Goal: Task Accomplishment & Management: Manage account settings

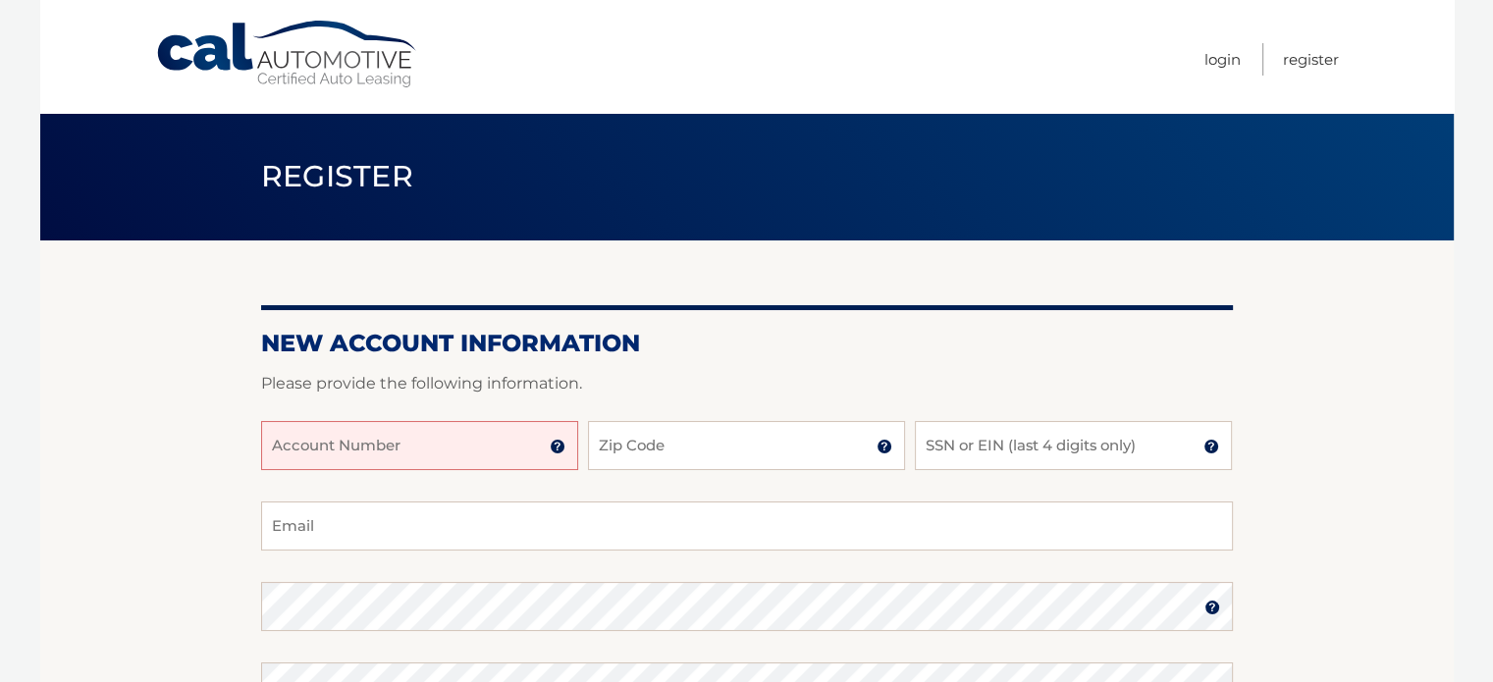
scroll to position [196, 0]
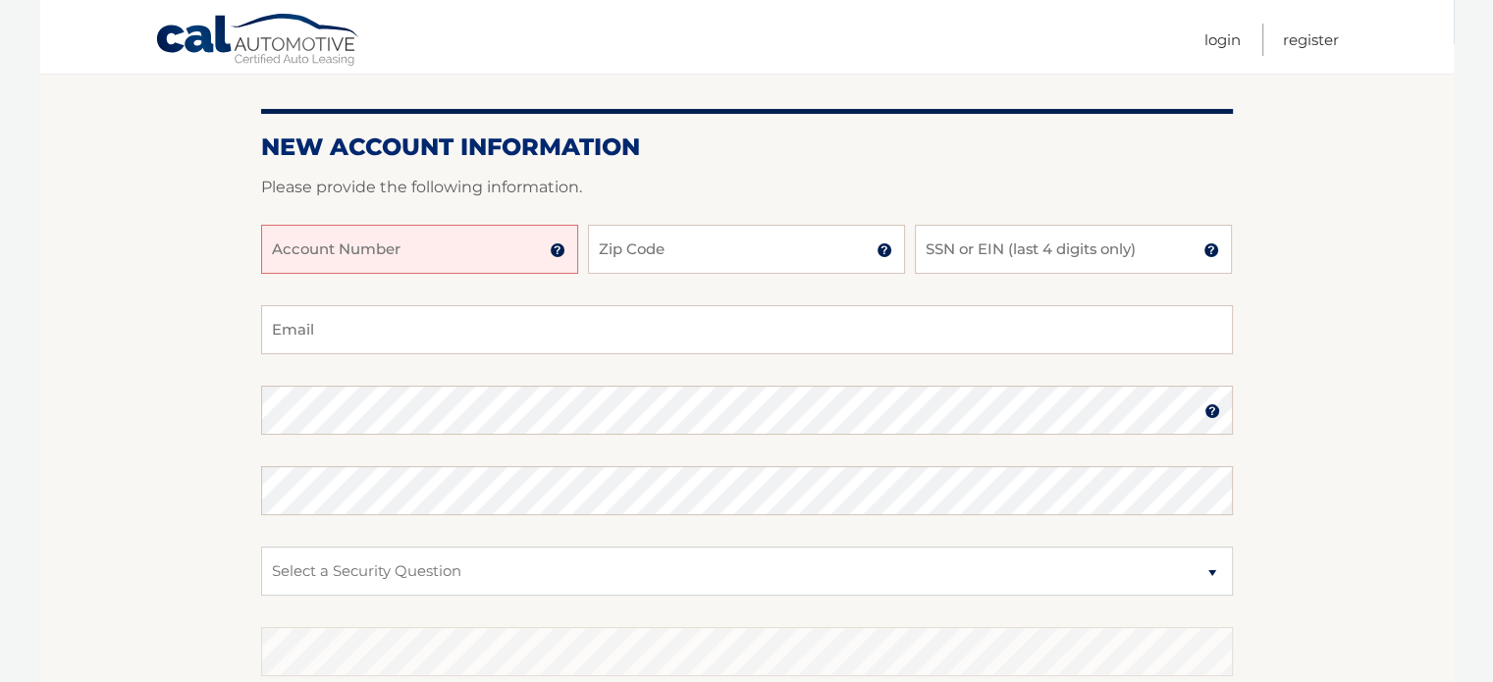
click at [563, 252] on img at bounding box center [558, 250] width 16 height 16
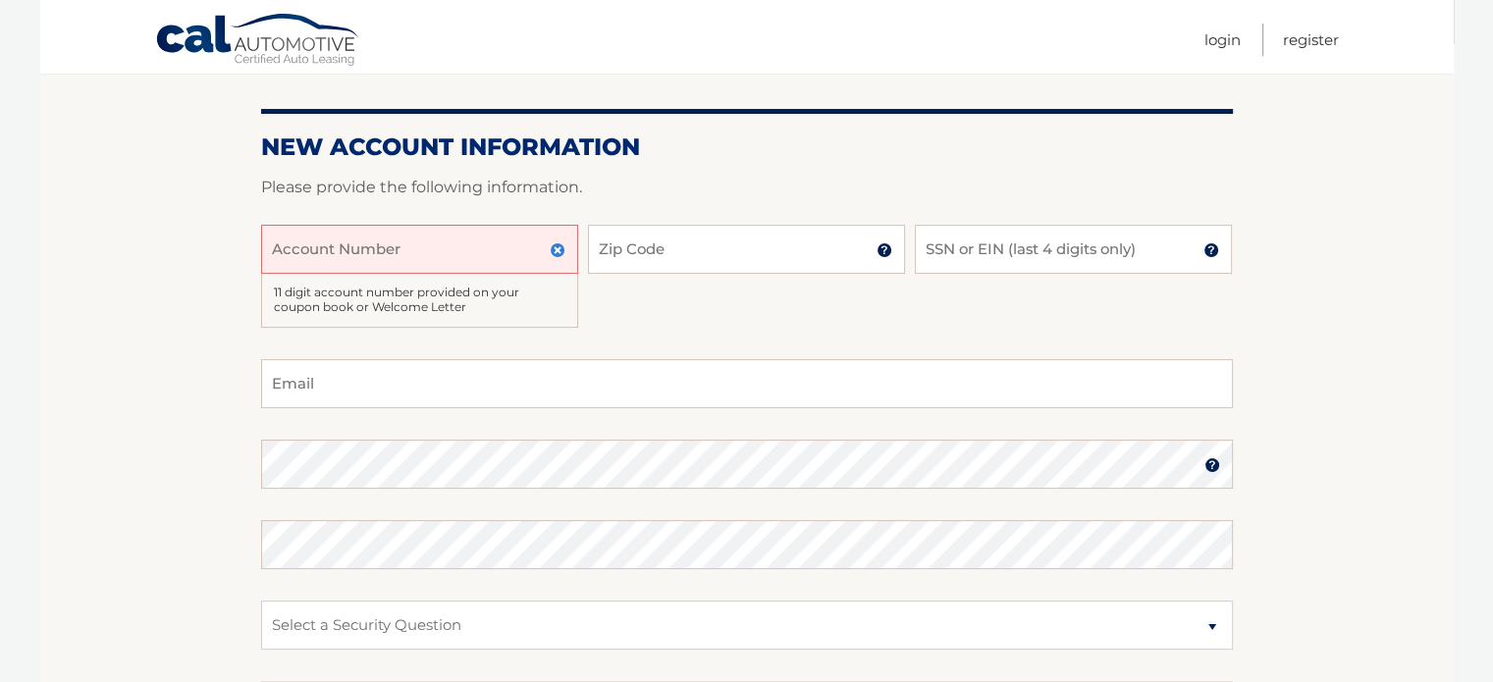
click at [492, 249] on input "Account Number" at bounding box center [419, 249] width 317 height 49
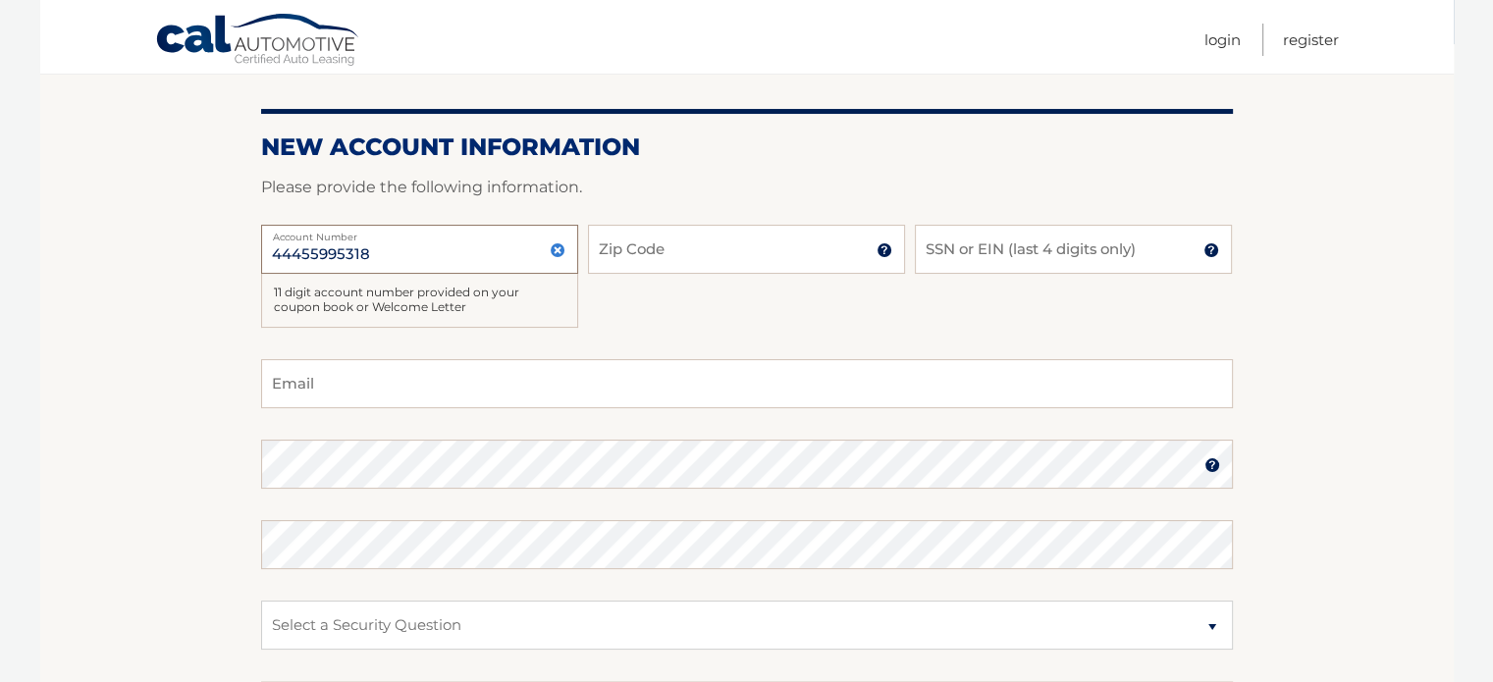
type input "44455995318"
click at [658, 262] on input "Zip Code" at bounding box center [746, 249] width 317 height 49
type input "07728"
click at [1037, 223] on div at bounding box center [747, 213] width 972 height 24
click at [1034, 238] on input "SSN or EIN (last 4 digits only)" at bounding box center [1073, 249] width 317 height 49
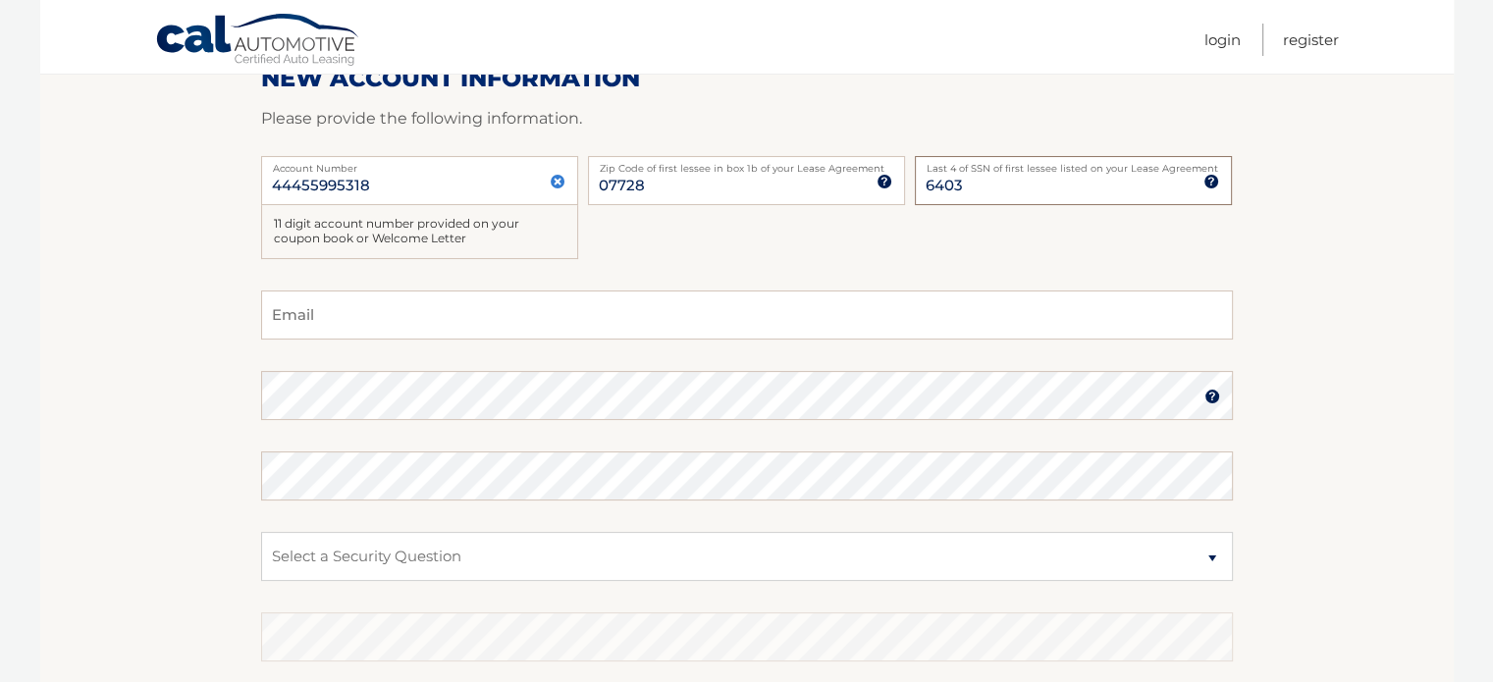
scroll to position [295, 0]
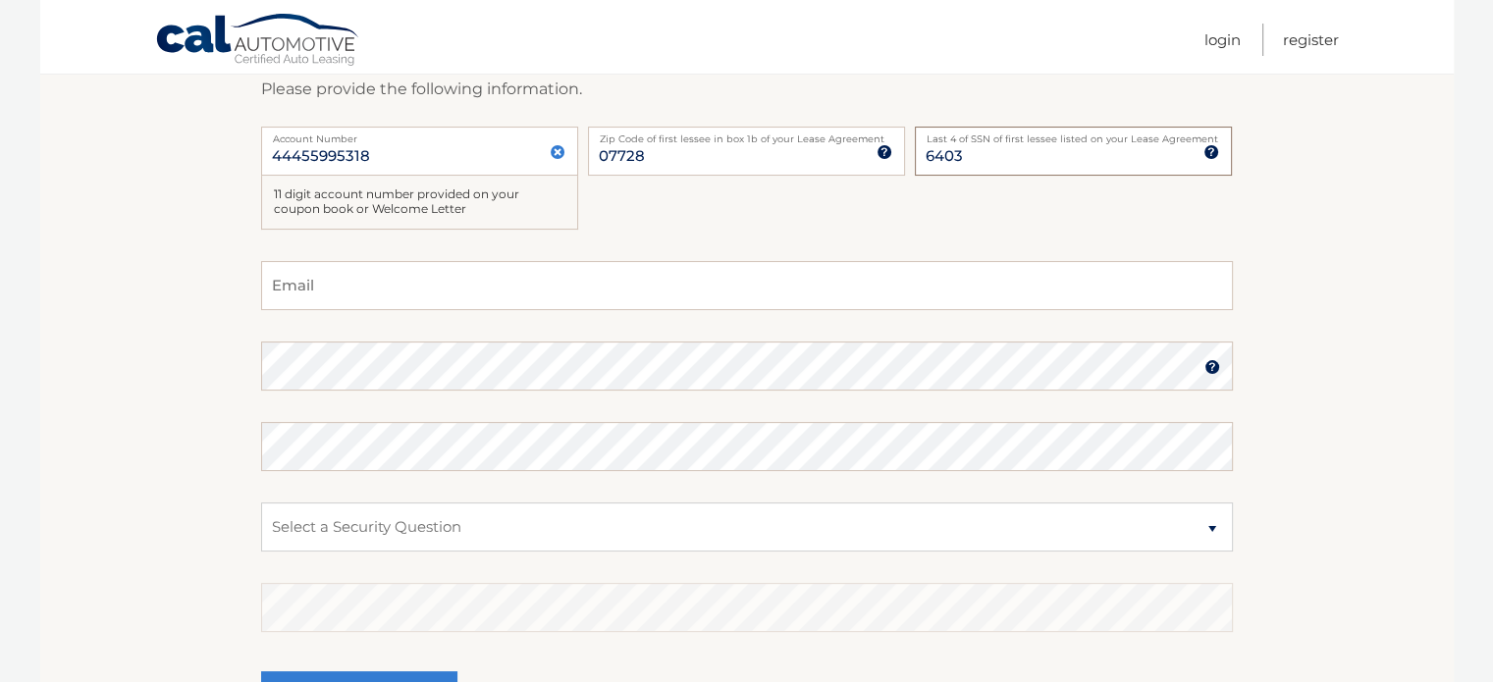
type input "6403"
click at [566, 288] on input "Email" at bounding box center [747, 285] width 972 height 49
type input "gessnercas85@gmail.com"
click at [355, 521] on select "Select a Security Question What was the name of your elementary school? What is…" at bounding box center [747, 527] width 972 height 49
select select "1"
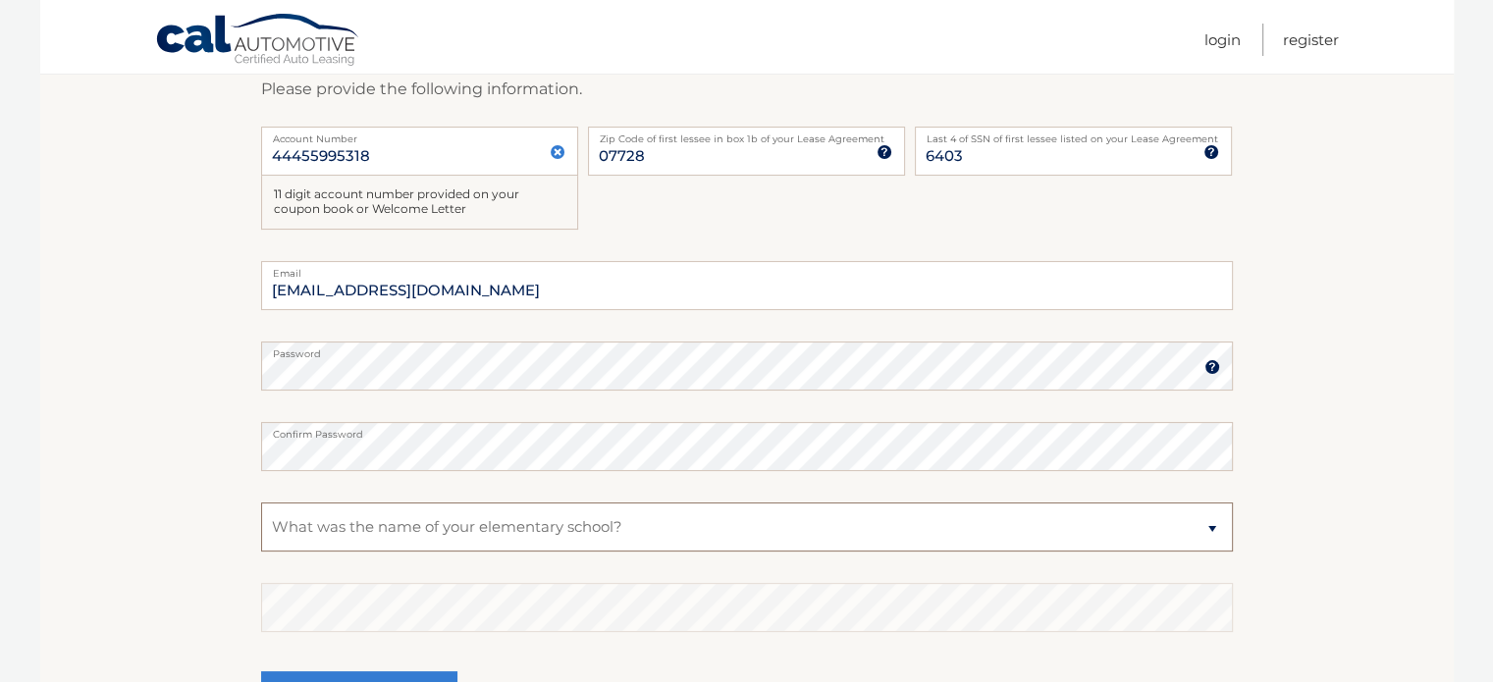
click at [261, 503] on select "Select a Security Question What was the name of your elementary school? What is…" at bounding box center [747, 527] width 972 height 49
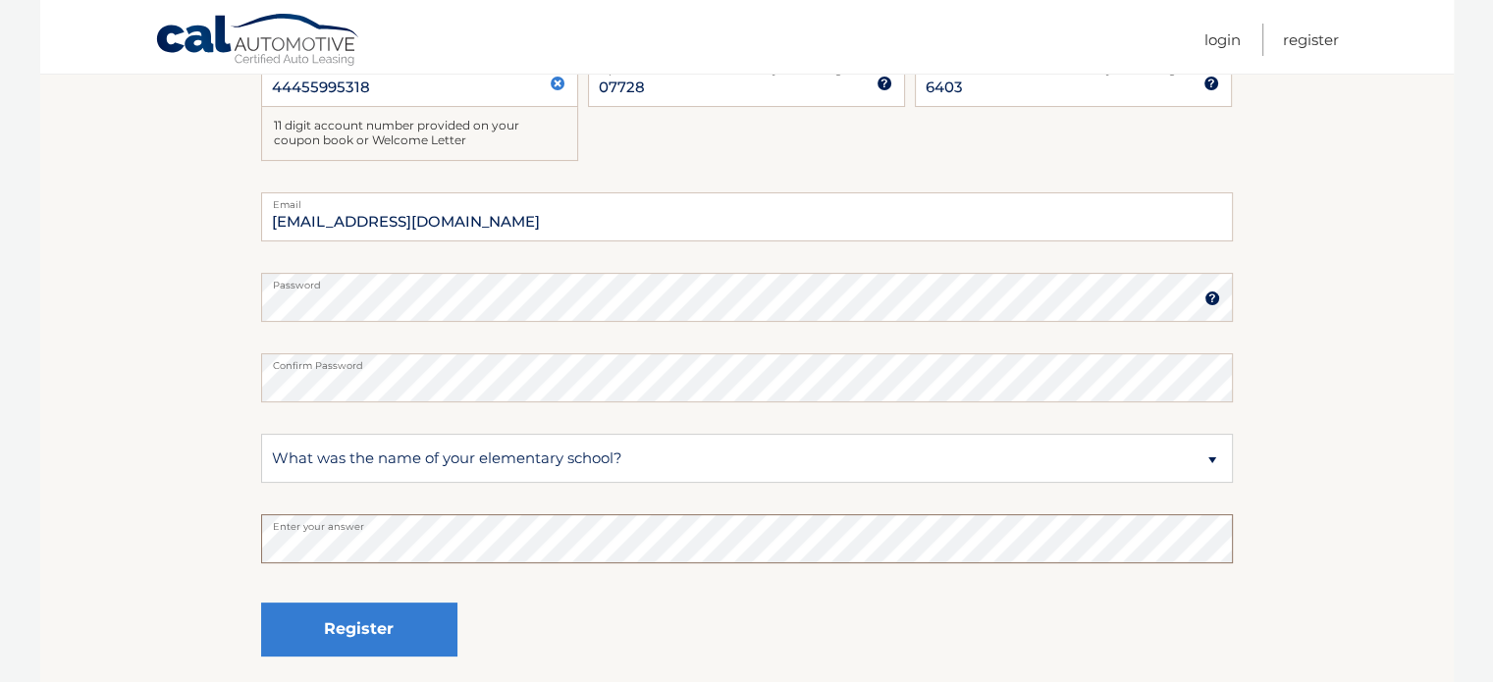
scroll to position [393, 0]
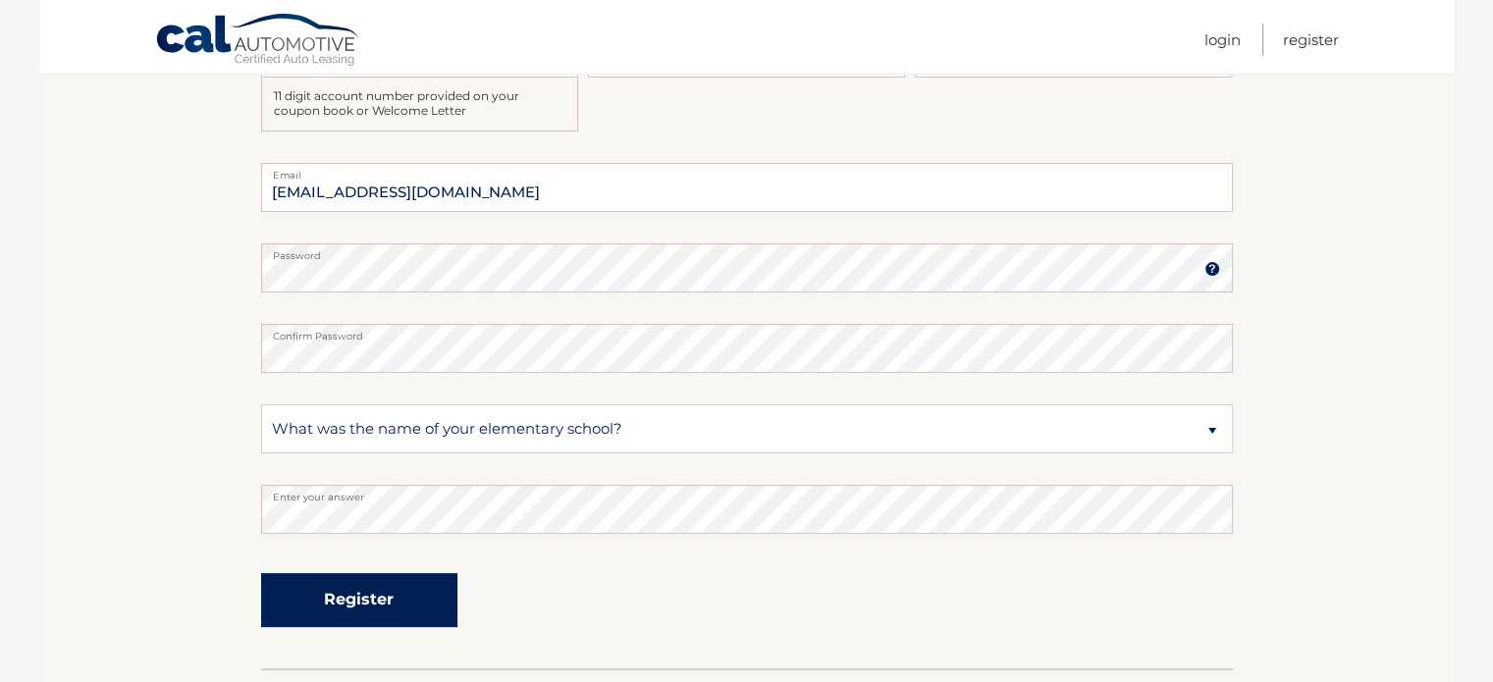
click at [316, 586] on button "Register" at bounding box center [359, 600] width 196 height 54
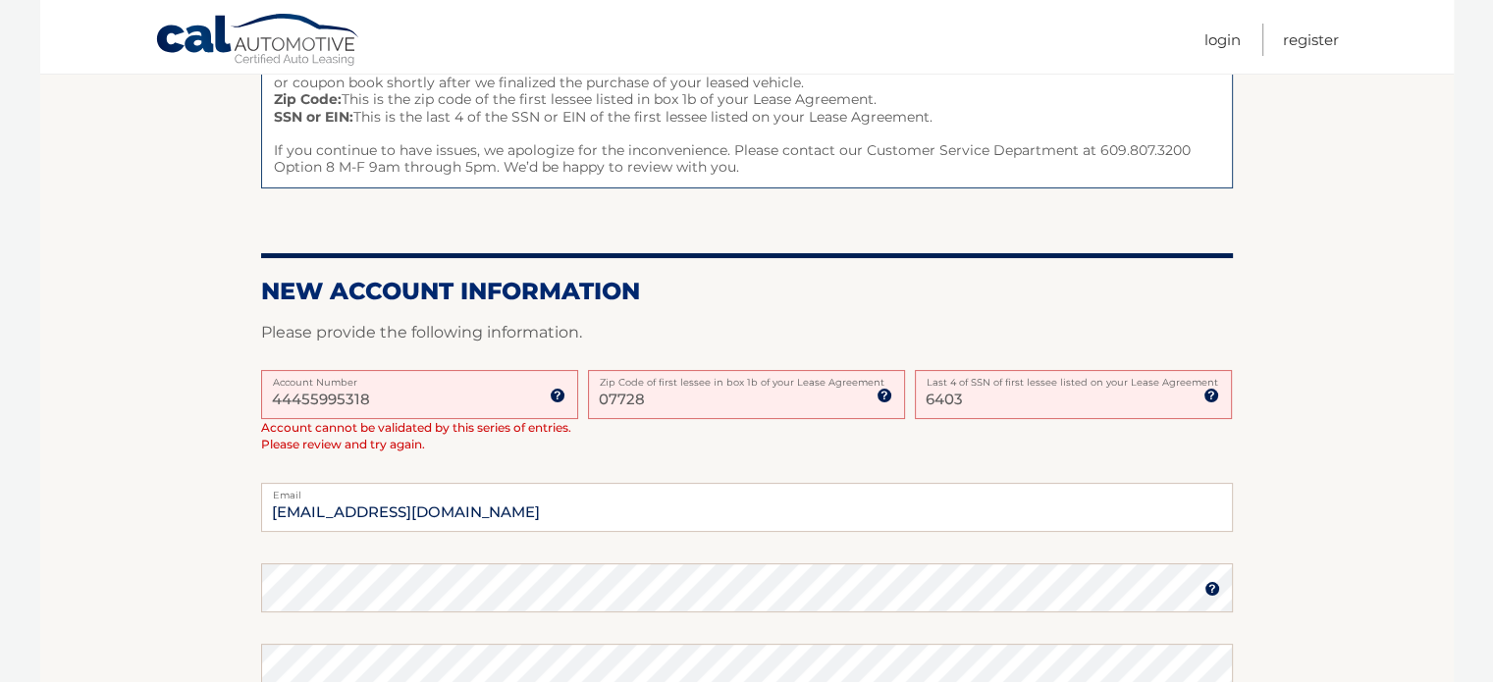
scroll to position [295, 0]
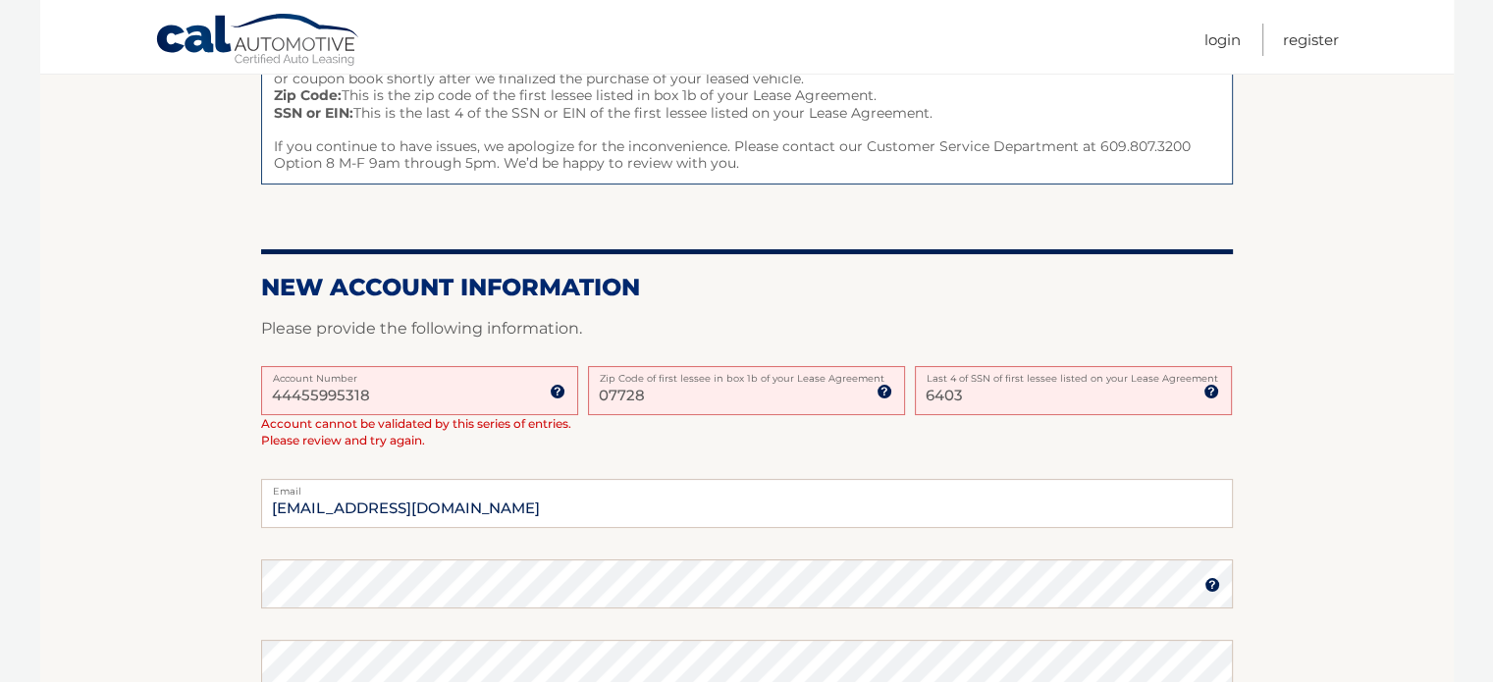
drag, startPoint x: 402, startPoint y: 389, endPoint x: 243, endPoint y: 388, distance: 158.1
click at [243, 388] on section "One or more fields have an error. Some things to keep in mind when creating you…" at bounding box center [747, 465] width 1414 height 1039
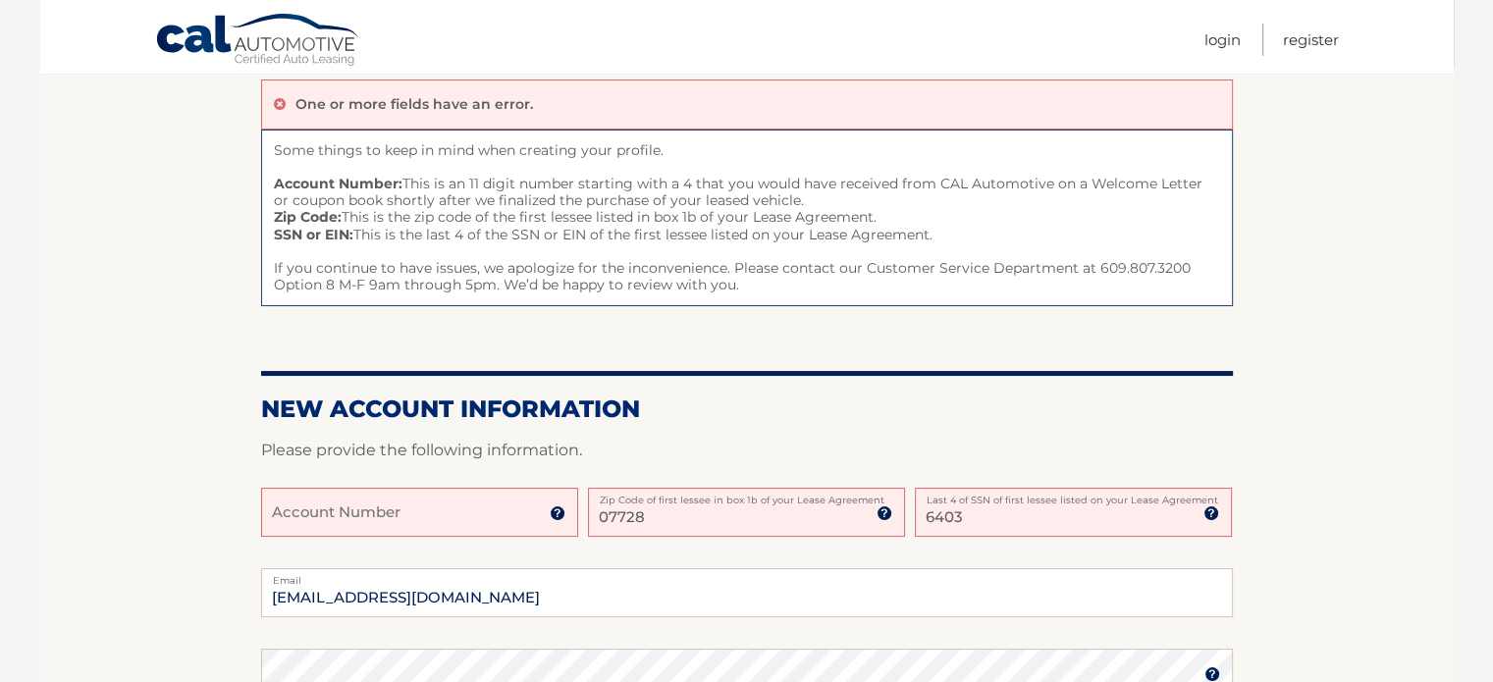
scroll to position [196, 0]
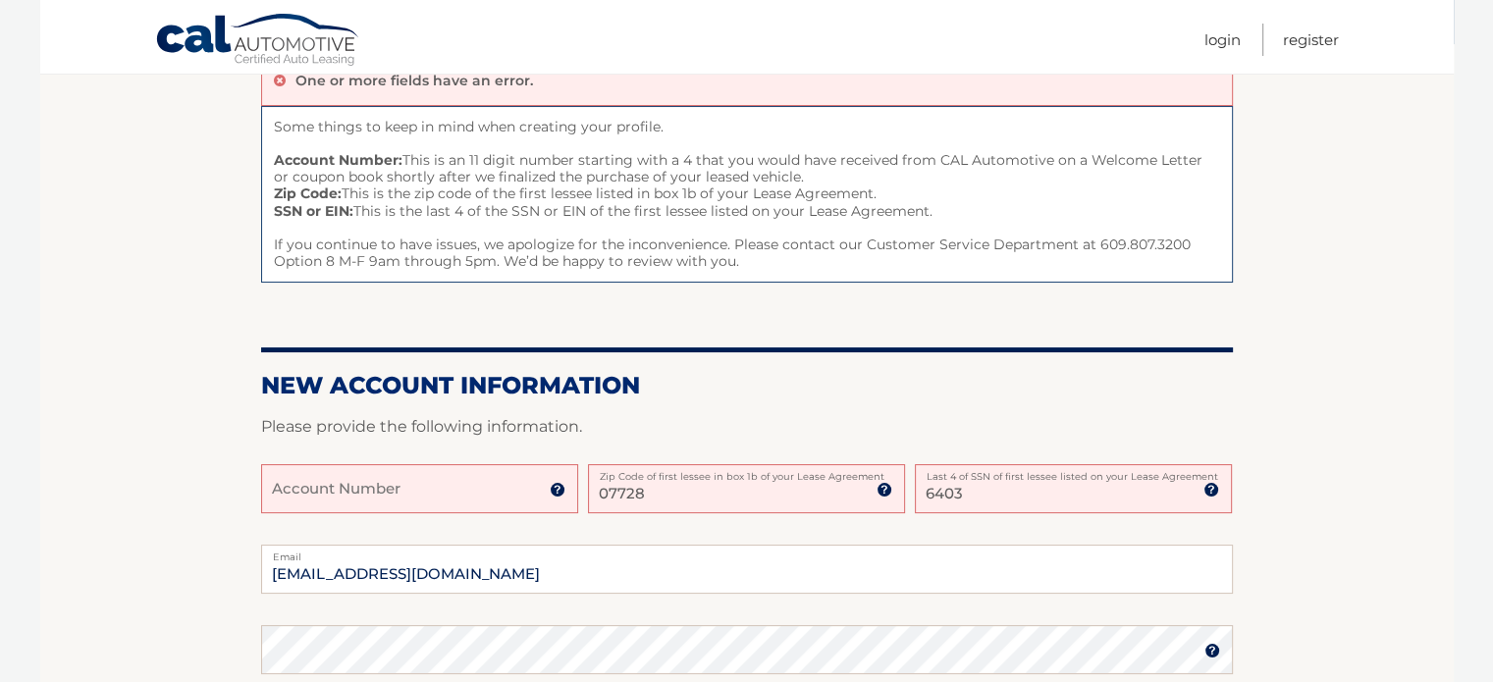
click at [448, 499] on input "Account Number" at bounding box center [419, 488] width 317 height 49
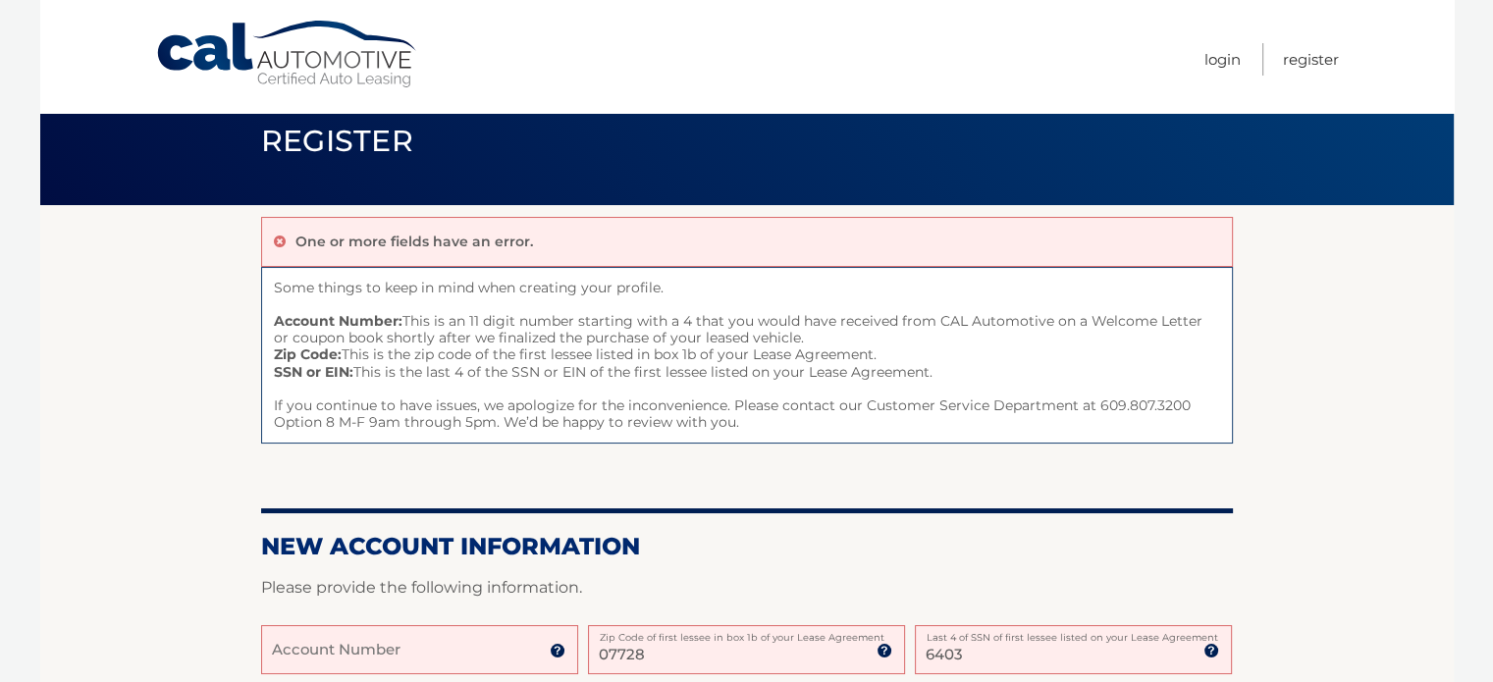
scroll to position [98, 0]
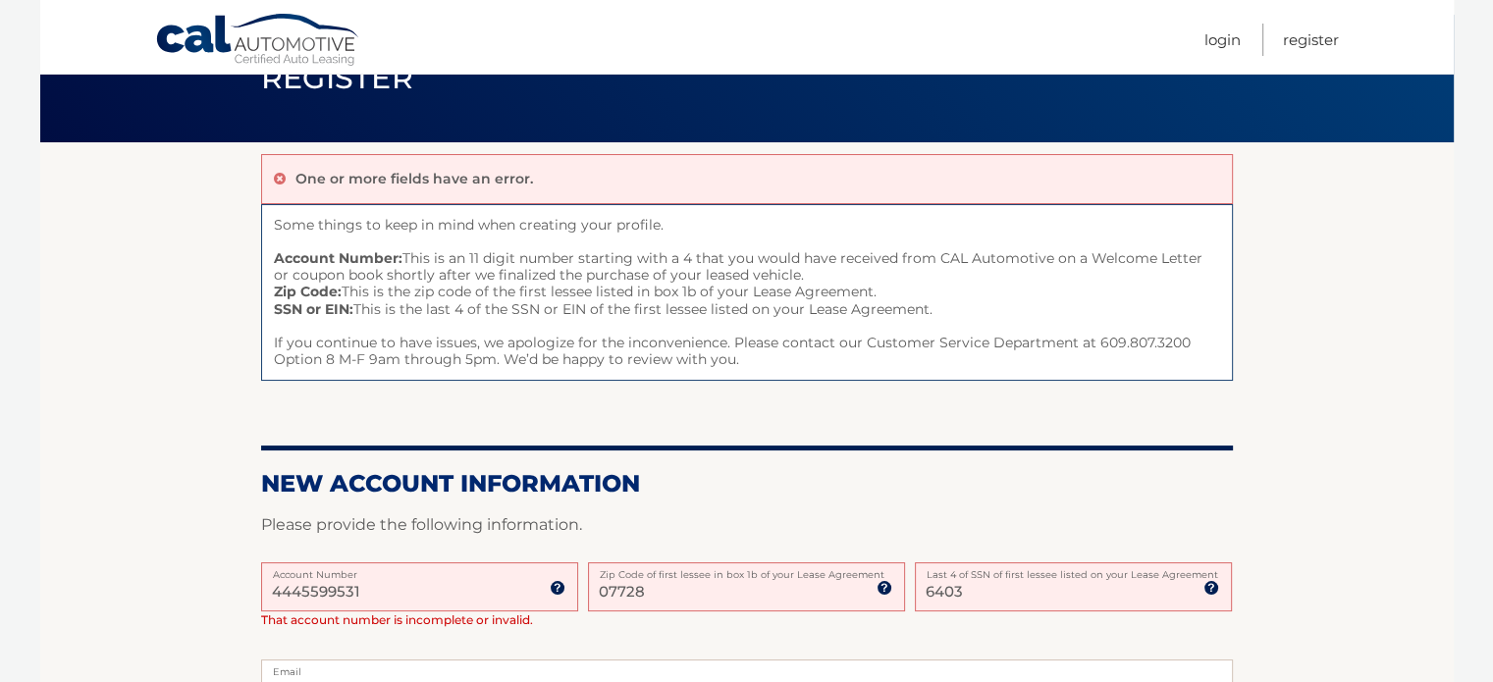
type input "44455995318"
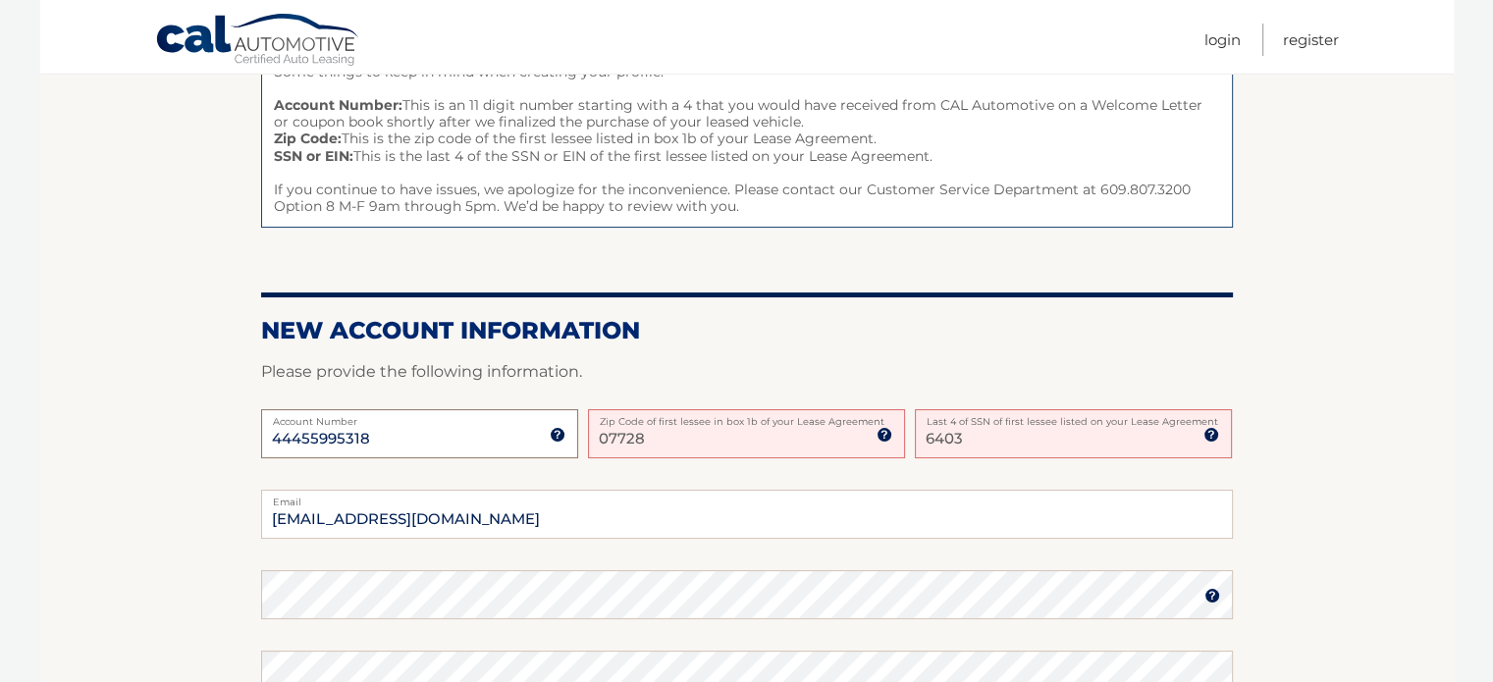
scroll to position [295, 0]
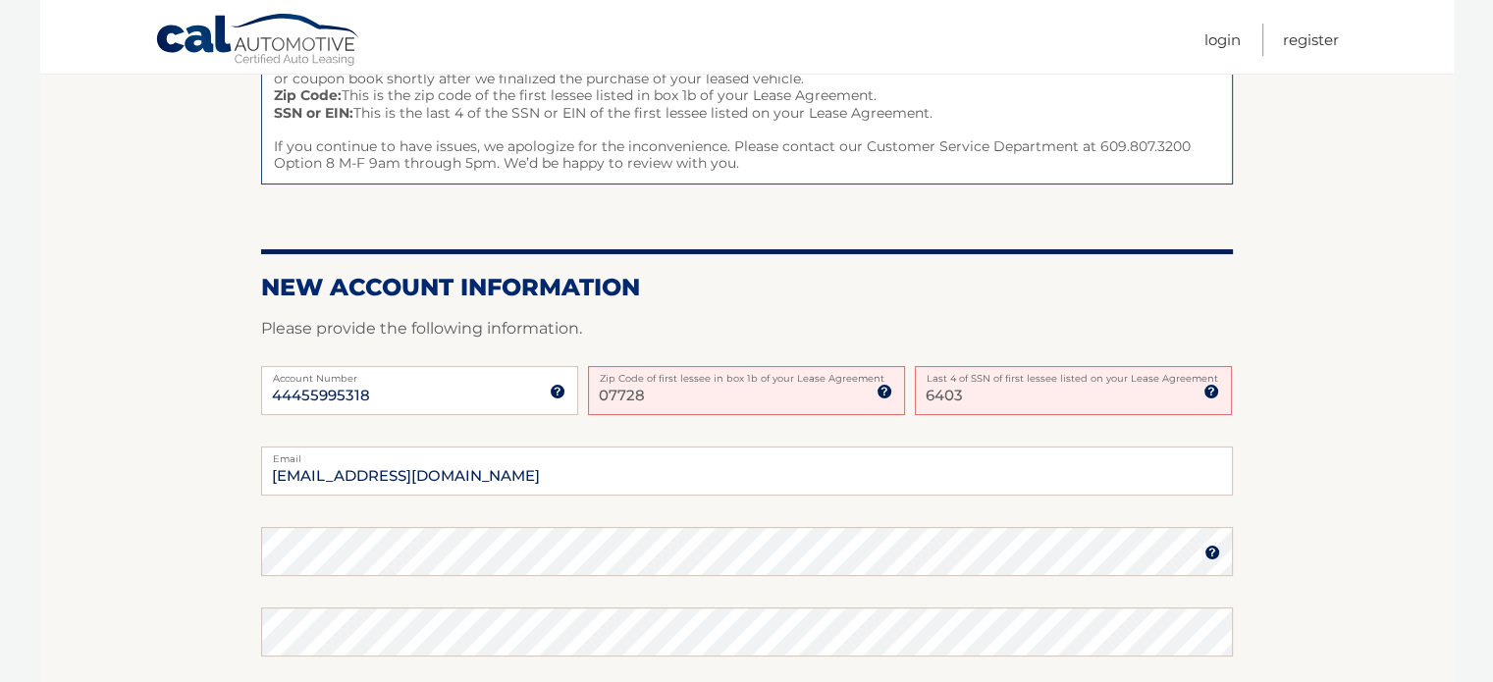
drag, startPoint x: 996, startPoint y: 389, endPoint x: 833, endPoint y: 396, distance: 163.1
click at [833, 395] on div "44455995318 Account Number 11 digit account number provided on your coupon book…" at bounding box center [747, 406] width 972 height 81
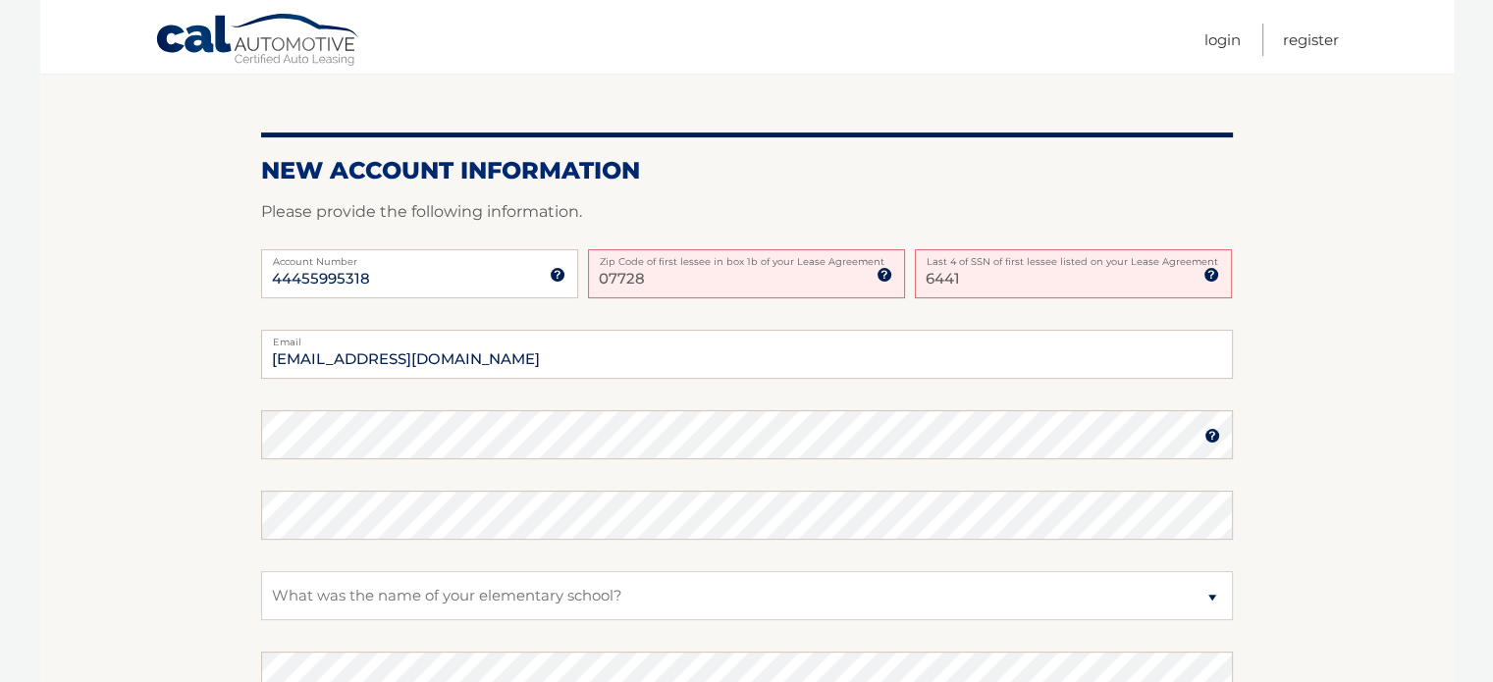
scroll to position [589, 0]
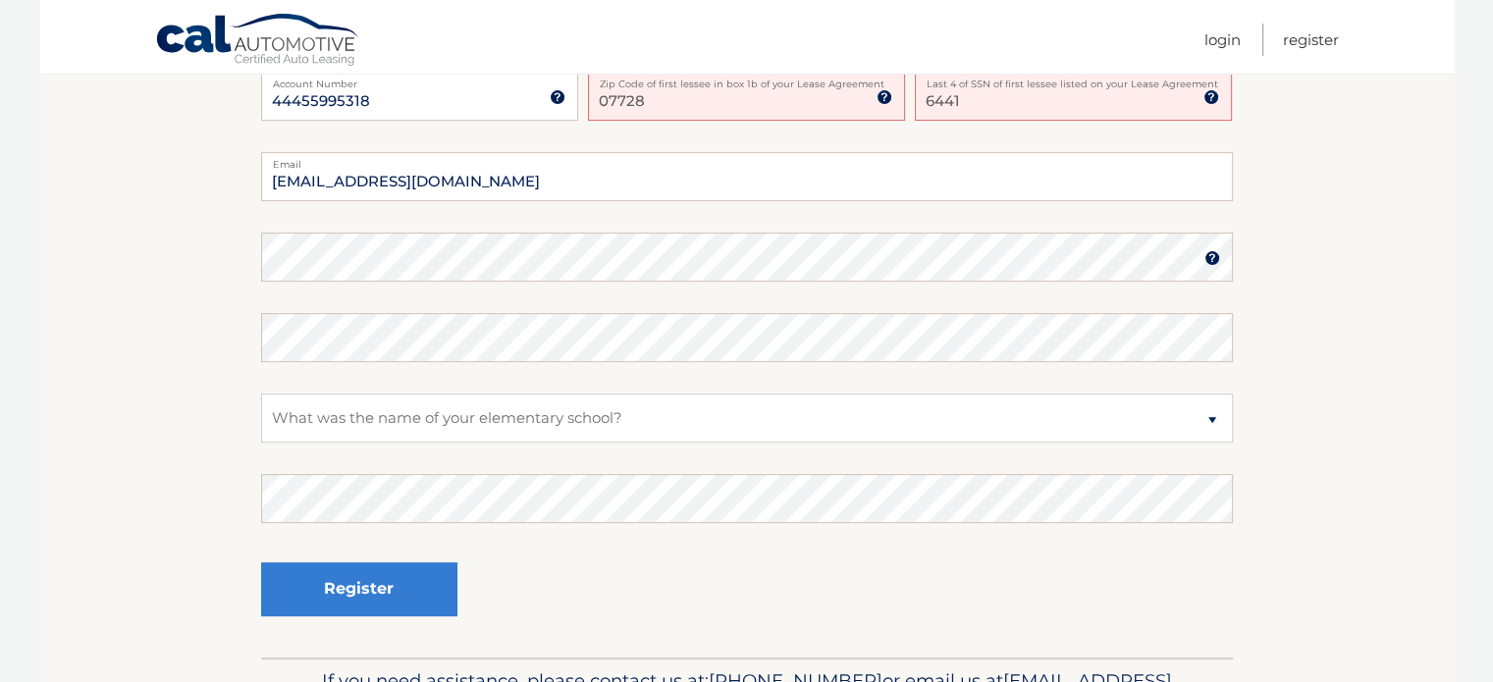
type input "6441"
drag, startPoint x: 515, startPoint y: 184, endPoint x: 120, endPoint y: 232, distance: 398.6
click at [120, 232] on section "One or more fields have an error. Some things to keep in mind when creating you…" at bounding box center [747, 154] width 1414 height 1006
type input "[EMAIL_ADDRESS][DOMAIN_NAME]"
click at [609, 395] on select "Select a Security Question What was the name of your elementary school? What is…" at bounding box center [747, 418] width 972 height 49
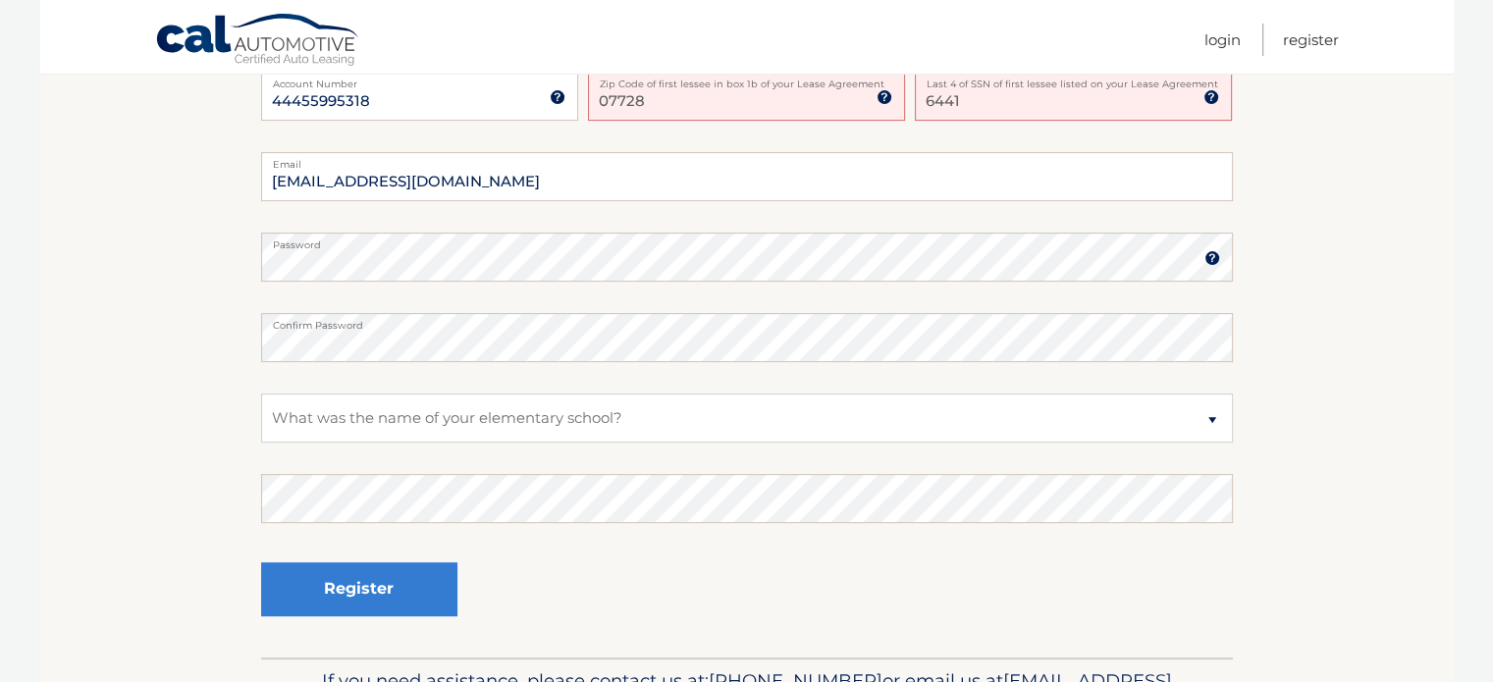
click at [242, 454] on section "One or more fields have an error. Some things to keep in mind when creating you…" at bounding box center [747, 154] width 1414 height 1006
click at [261, 563] on button "Register" at bounding box center [359, 590] width 196 height 54
click at [408, 605] on button "Register" at bounding box center [359, 590] width 196 height 54
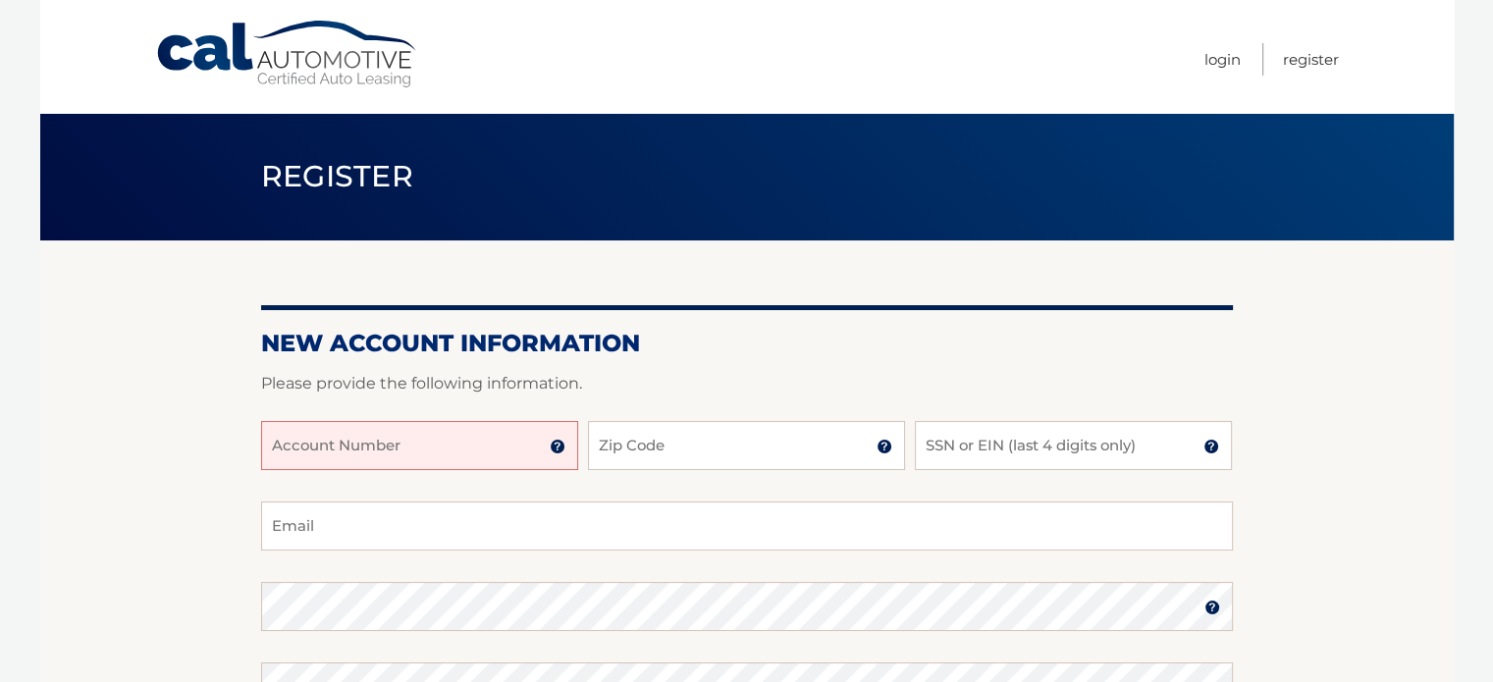
click at [341, 453] on input "Account Number" at bounding box center [419, 445] width 317 height 49
type input "44455995318"
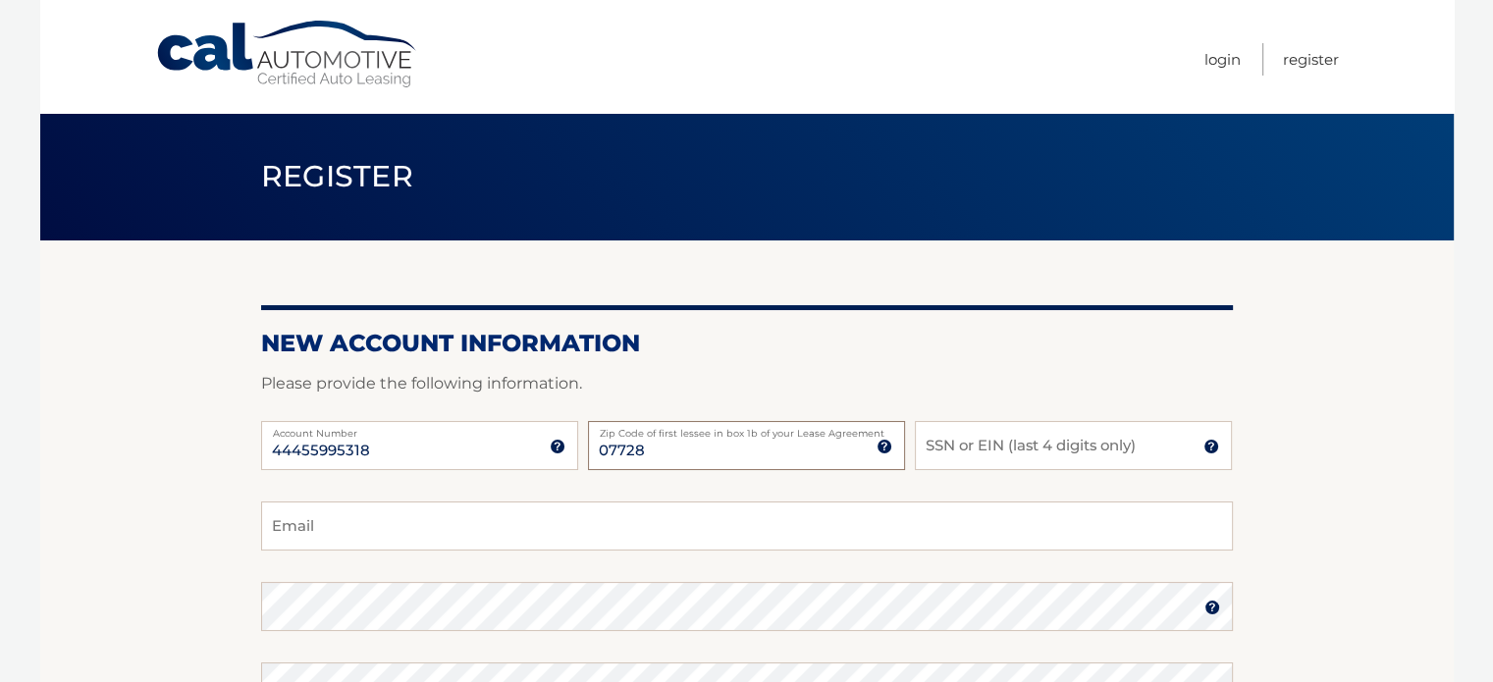
type input "07728"
type input "6441"
type input "[EMAIL_ADDRESS][DOMAIN_NAME]"
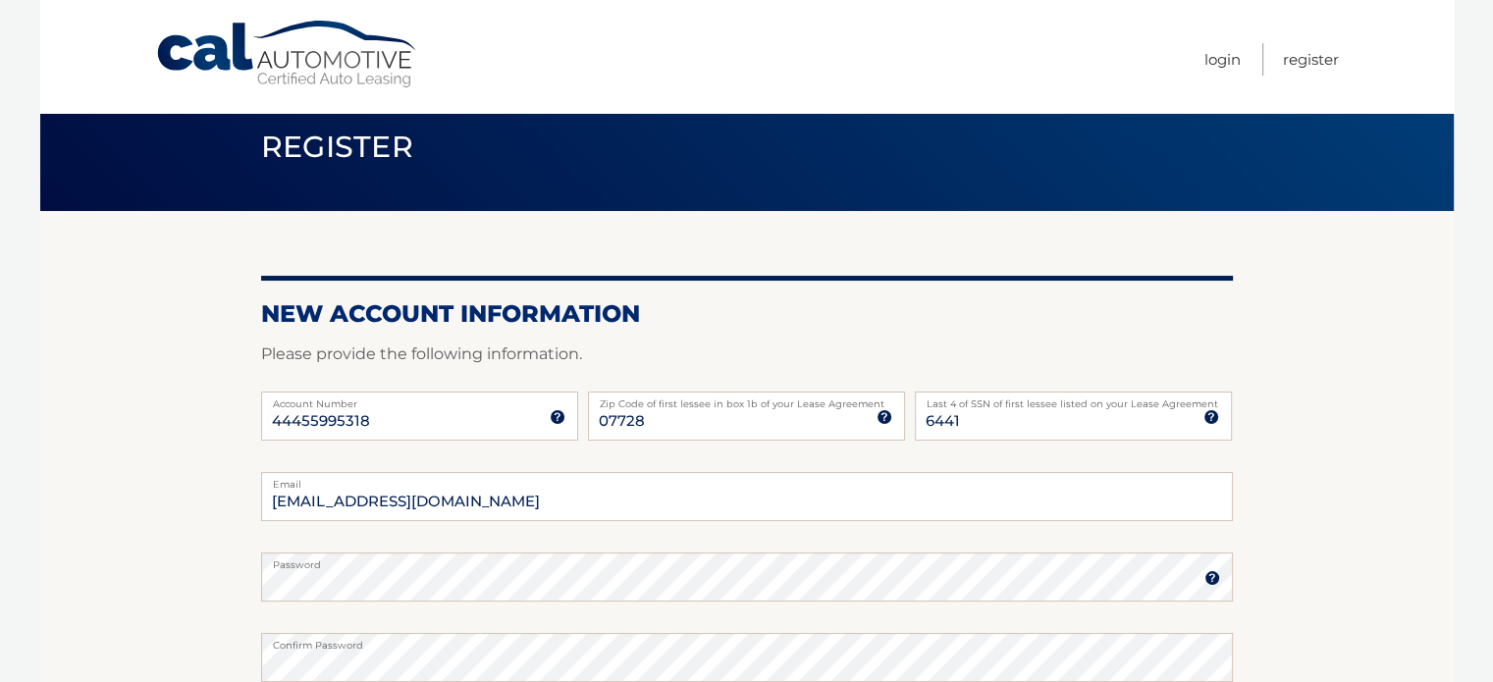
scroll to position [426, 0]
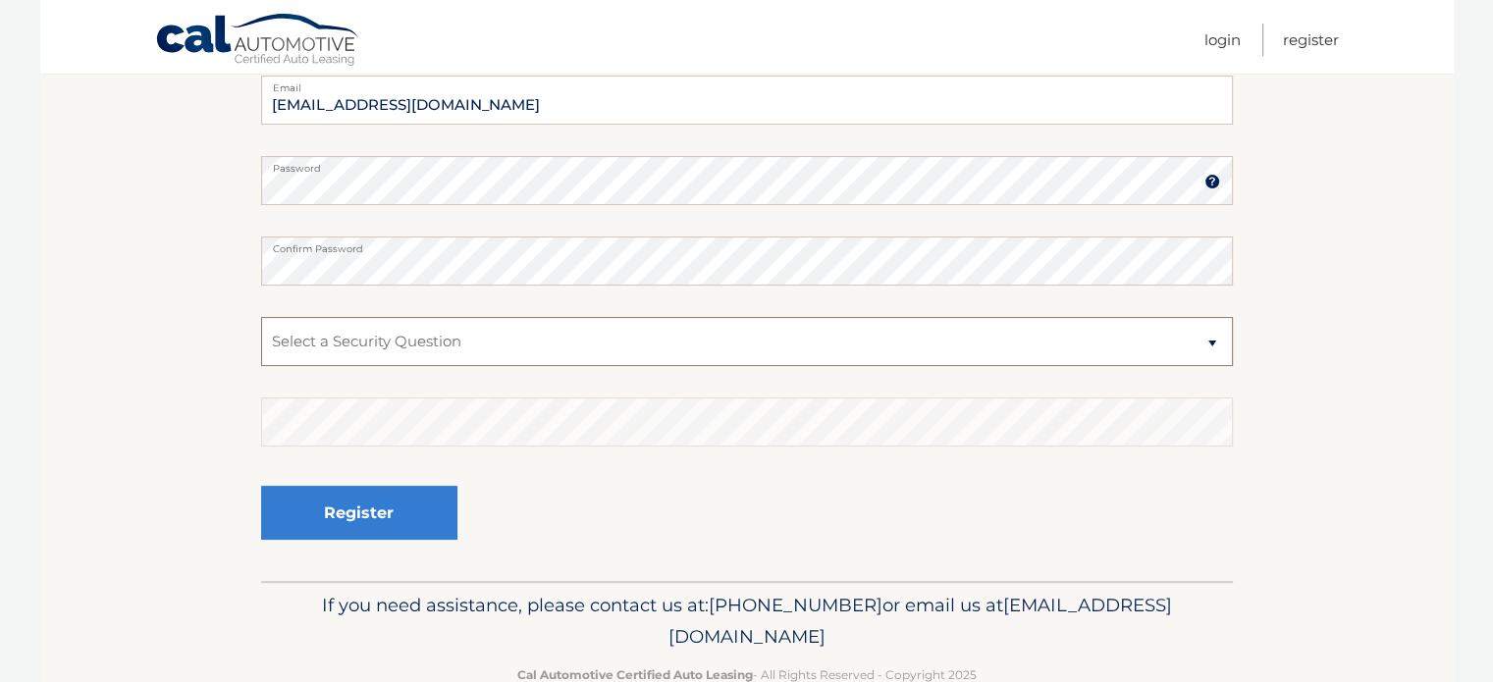
click at [431, 318] on select "Select a Security Question What was the name of your elementary school? What is…" at bounding box center [747, 341] width 972 height 49
click at [261, 317] on select "Select a Security Question What was the name of your elementary school? What is…" at bounding box center [747, 341] width 972 height 49
click at [444, 349] on select "Select a Security Question What was the name of your elementary school? What is…" at bounding box center [747, 341] width 972 height 49
select select "1"
click at [261, 317] on select "Select a Security Question What was the name of your elementary school? What is…" at bounding box center [747, 341] width 972 height 49
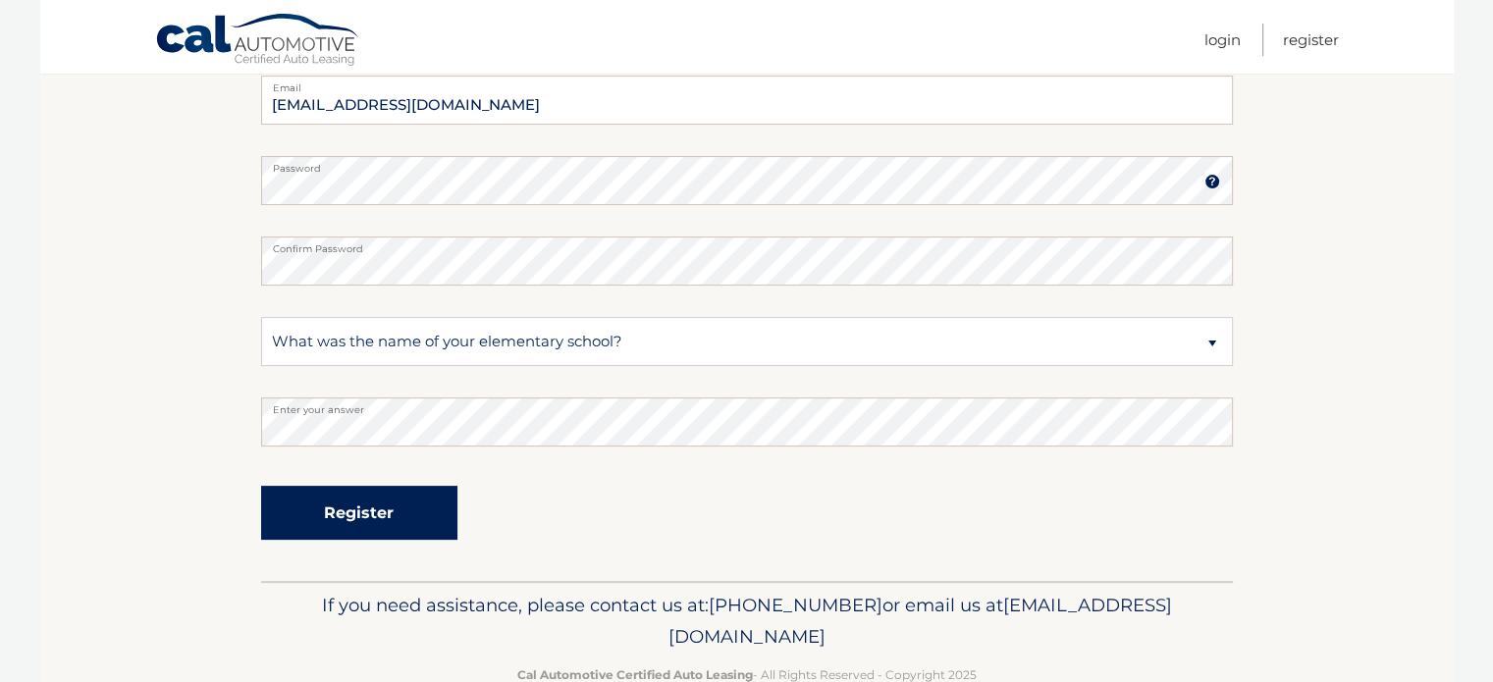
click at [418, 522] on button "Register" at bounding box center [359, 513] width 196 height 54
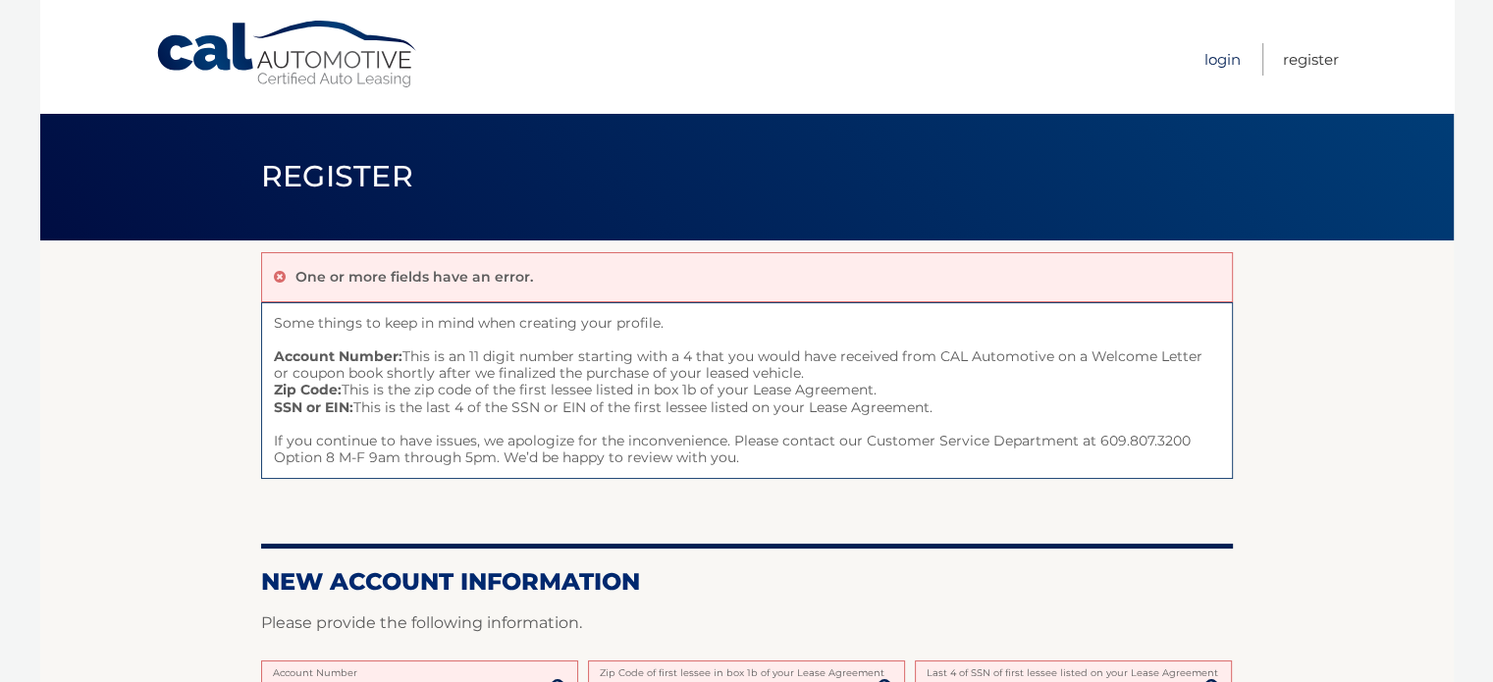
click at [1208, 58] on link "Login" at bounding box center [1223, 59] width 36 height 32
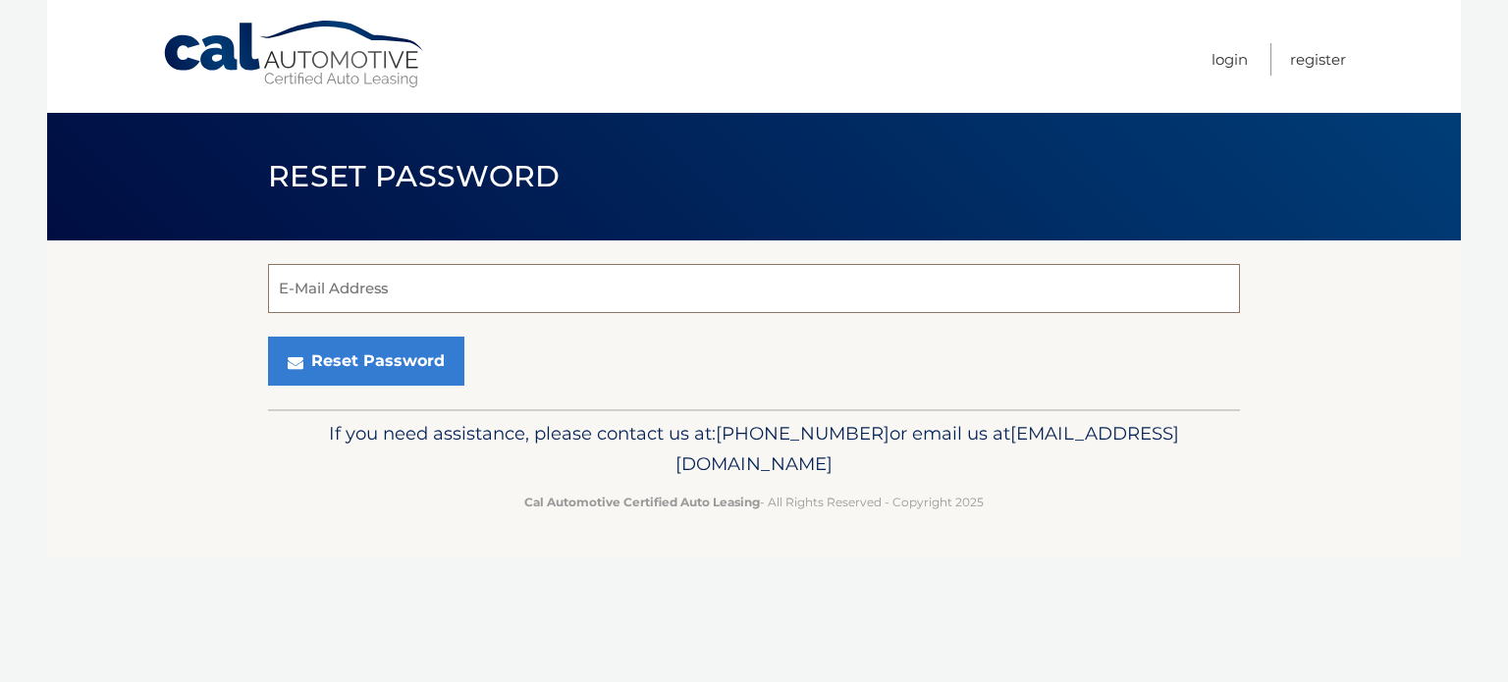
click at [430, 293] on input "E-Mail Address" at bounding box center [754, 288] width 972 height 49
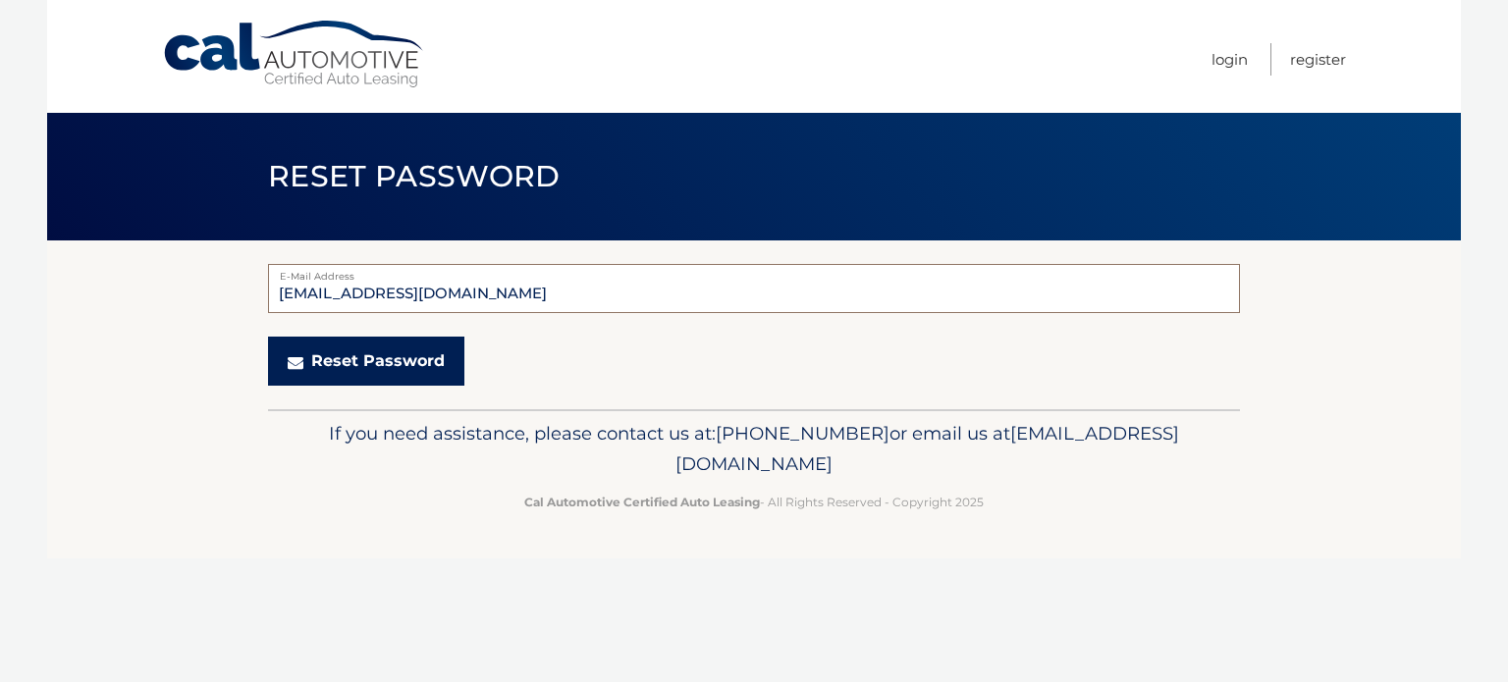
type input "[EMAIL_ADDRESS][DOMAIN_NAME]"
click at [370, 372] on button "Reset Password" at bounding box center [366, 361] width 196 height 49
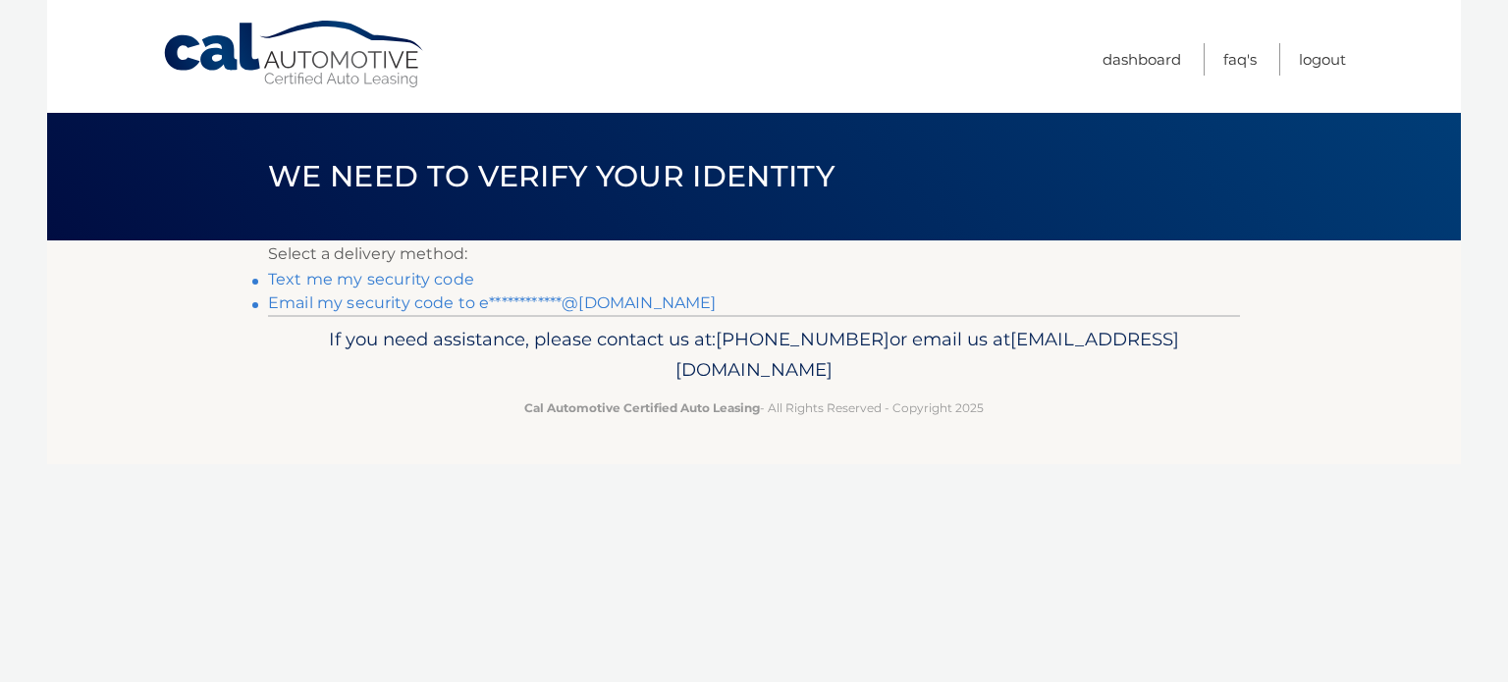
click at [464, 303] on link "**********" at bounding box center [492, 303] width 448 height 19
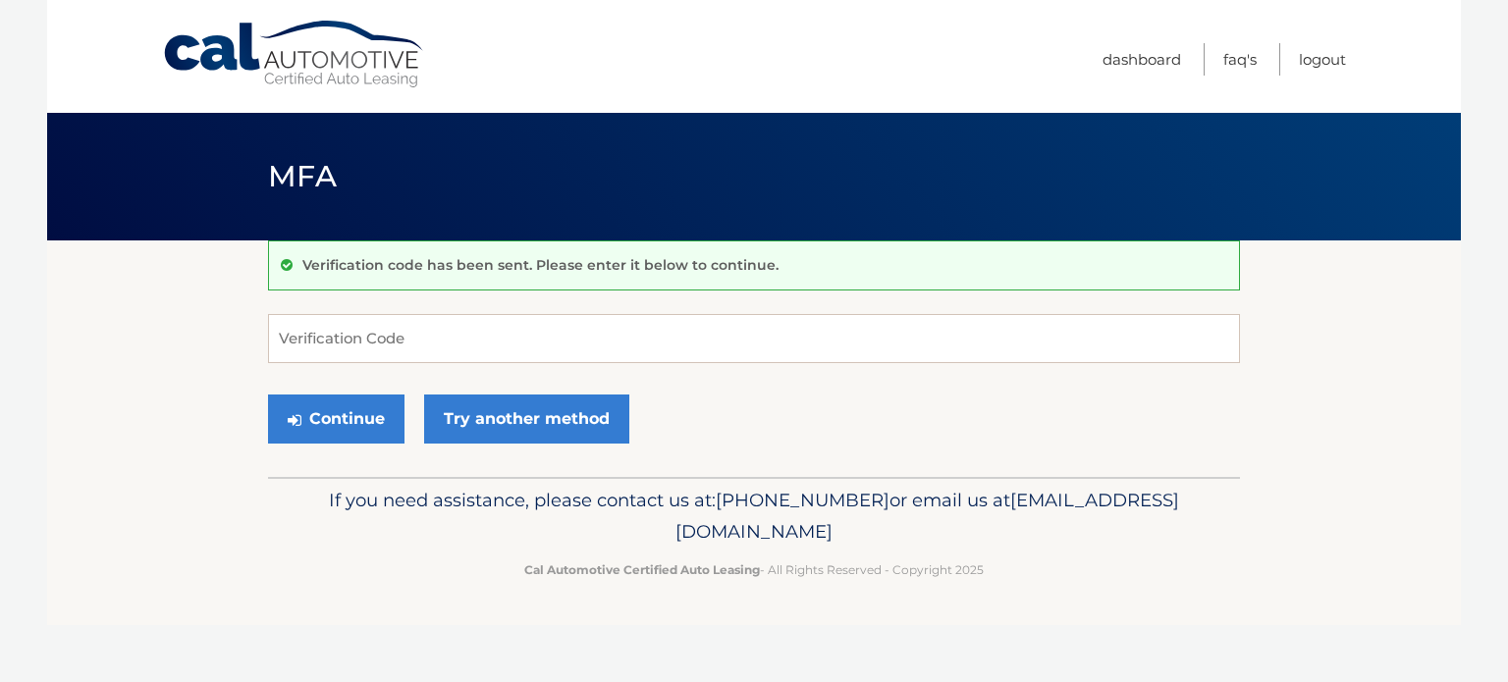
click at [403, 311] on div "Verification code has been sent. Please enter it below to continue. Verificatio…" at bounding box center [754, 359] width 972 height 237
click at [401, 331] on input "Verification Code" at bounding box center [754, 338] width 972 height 49
paste input "914498"
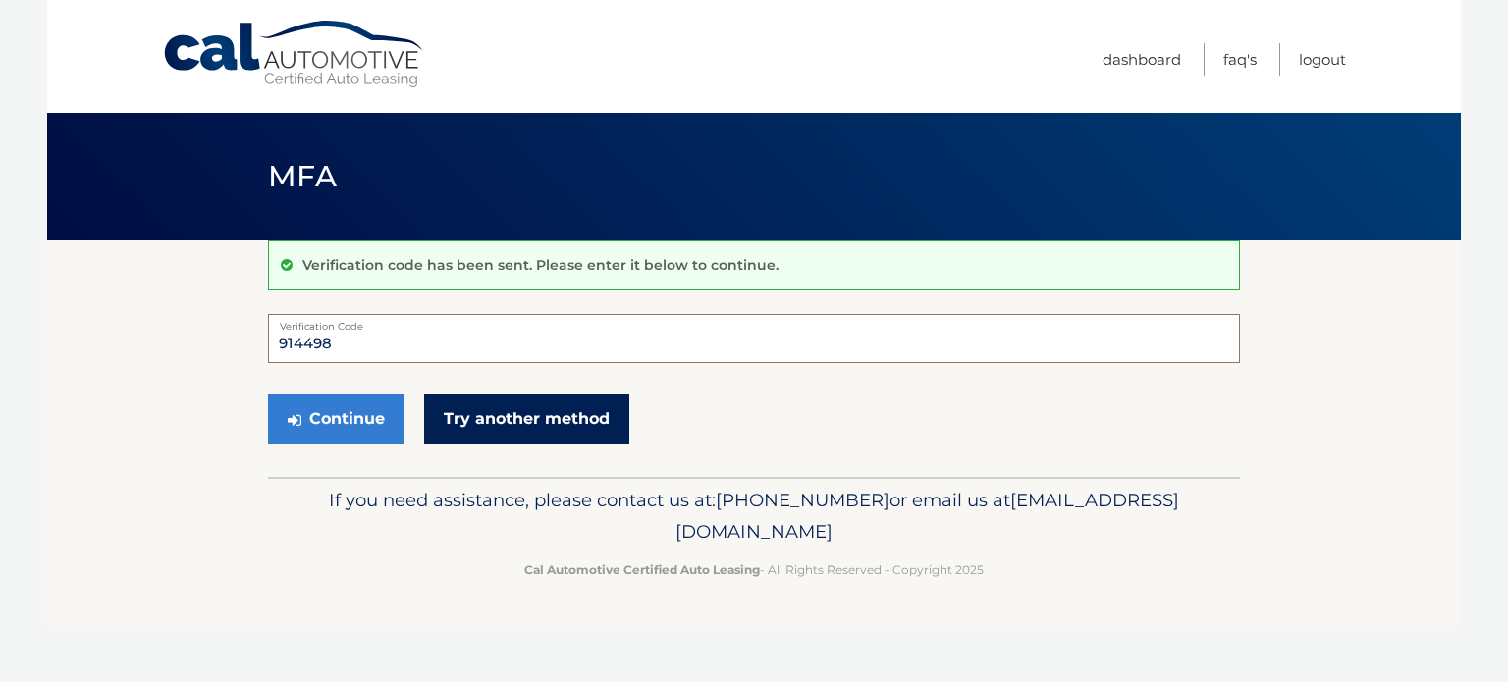
type input "914498"
click at [484, 399] on link "Try another method" at bounding box center [526, 419] width 205 height 49
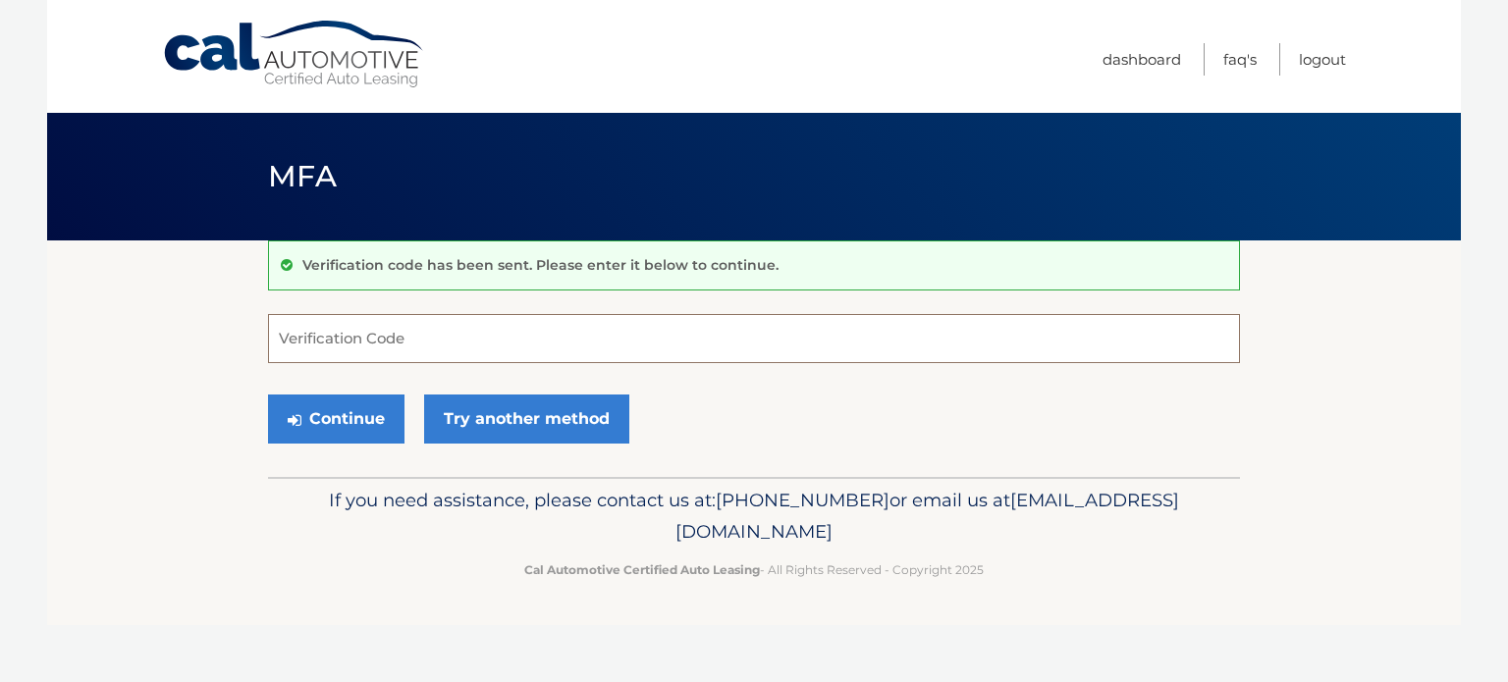
click at [305, 332] on input "Verification Code" at bounding box center [754, 338] width 972 height 49
paste input "914498"
click at [328, 390] on div "Continue Try another method" at bounding box center [754, 420] width 972 height 67
click at [326, 393] on div "Continue Try another method" at bounding box center [754, 420] width 972 height 67
click at [324, 402] on button "Continue" at bounding box center [336, 419] width 136 height 49
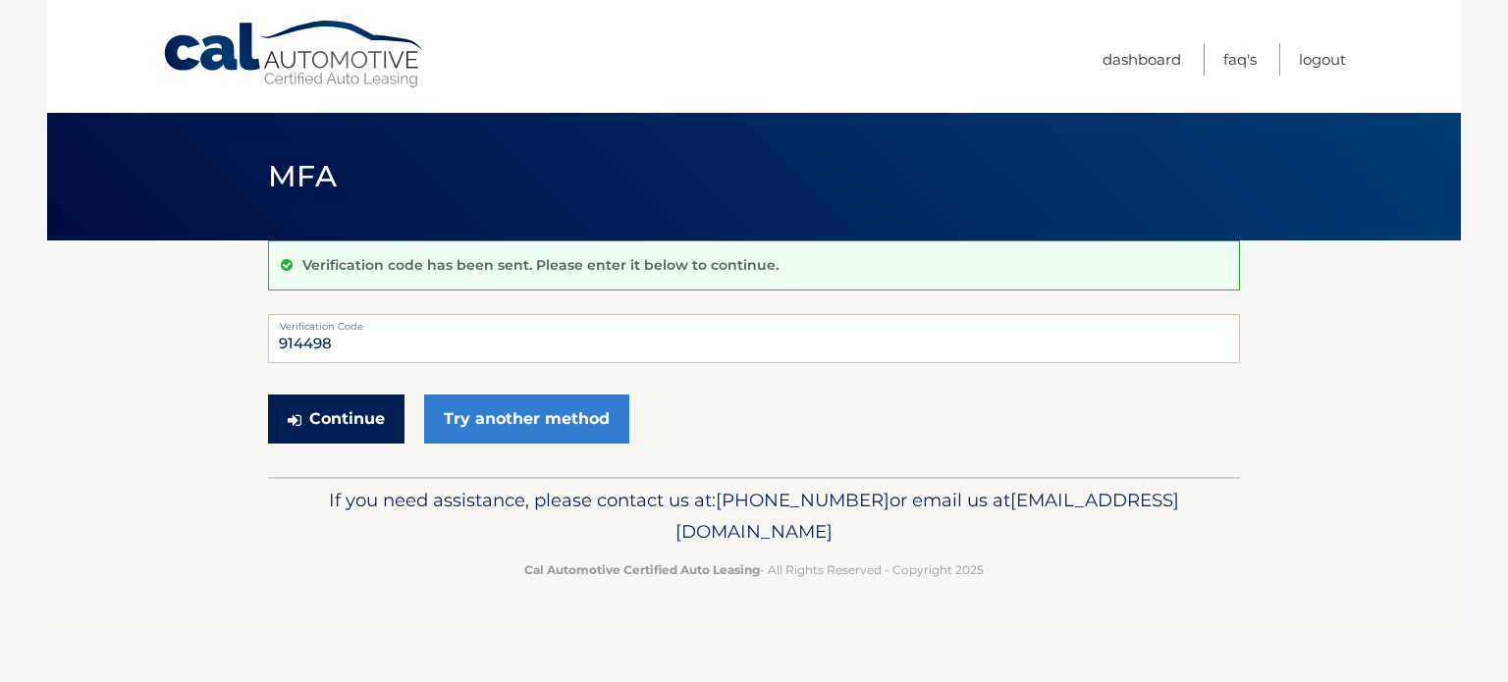
click at [384, 415] on button "Continue" at bounding box center [336, 419] width 136 height 49
click at [355, 411] on button "Continue" at bounding box center [336, 419] width 136 height 49
drag, startPoint x: 271, startPoint y: 337, endPoint x: 284, endPoint y: 340, distance: 13.1
click at [272, 337] on input "914498" at bounding box center [754, 338] width 972 height 49
type input "914498"
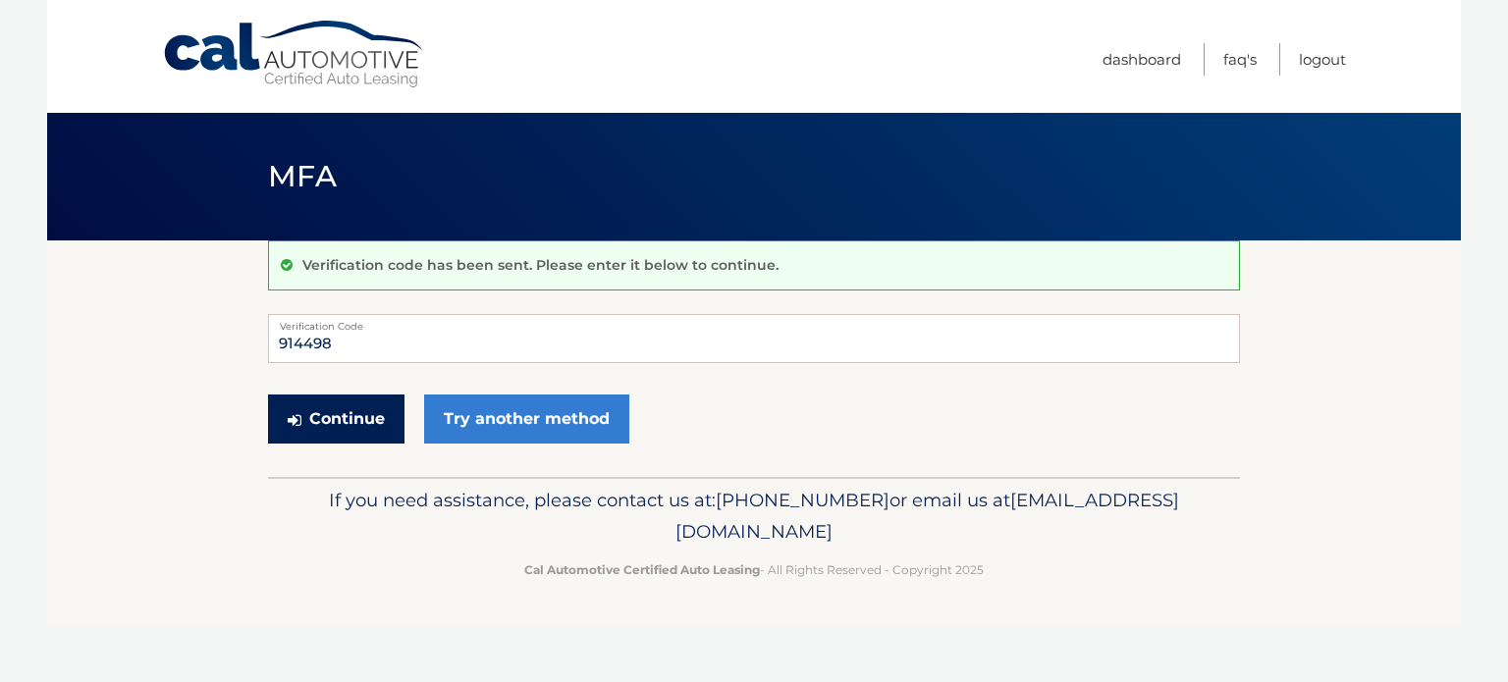
click at [329, 422] on button "Continue" at bounding box center [336, 419] width 136 height 49
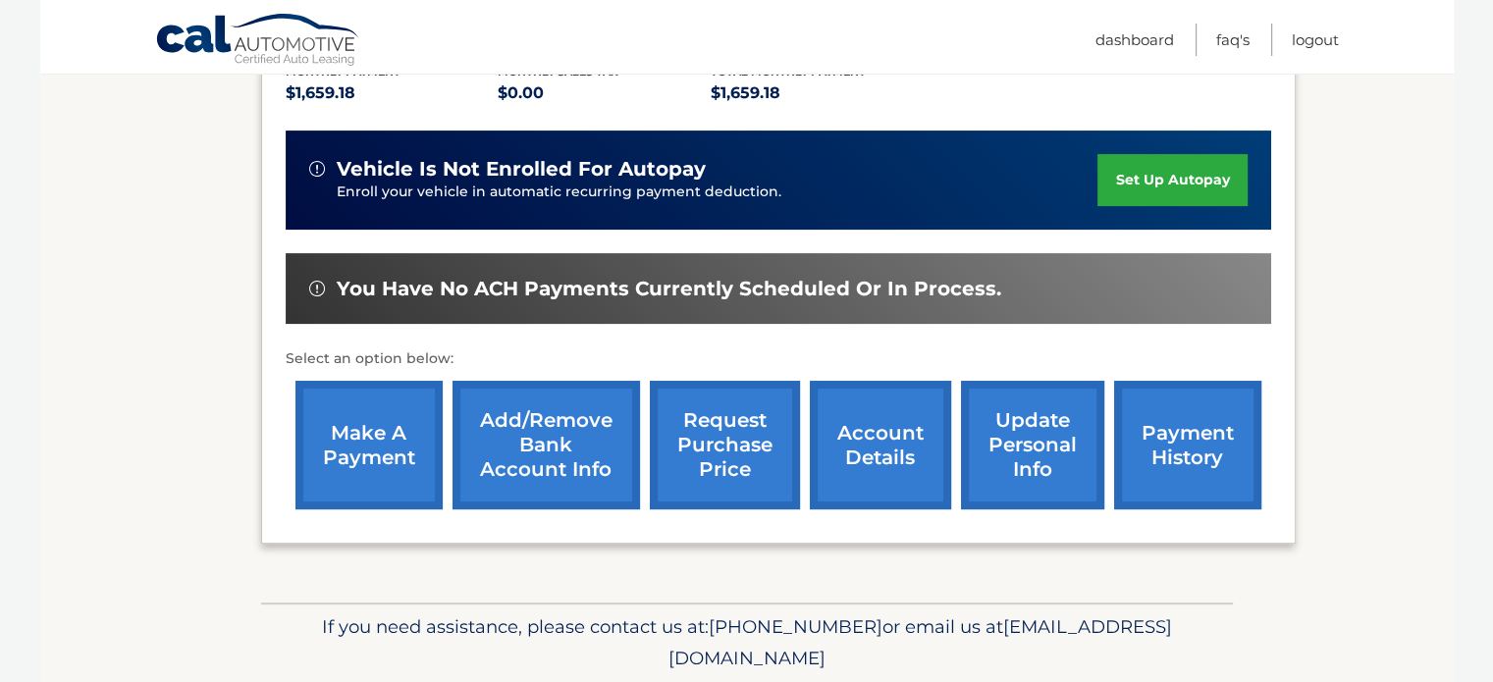
scroll to position [491, 0]
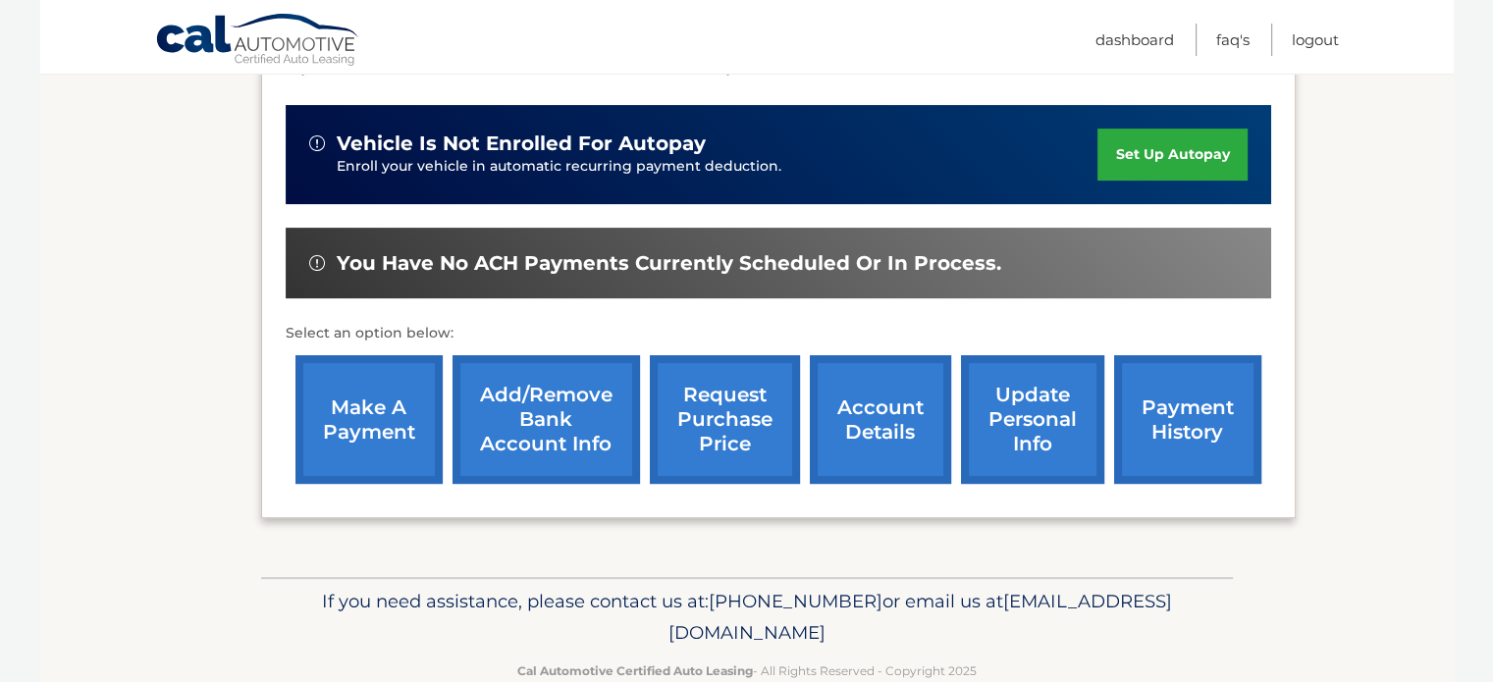
click at [1109, 151] on link "set up autopay" at bounding box center [1172, 155] width 149 height 52
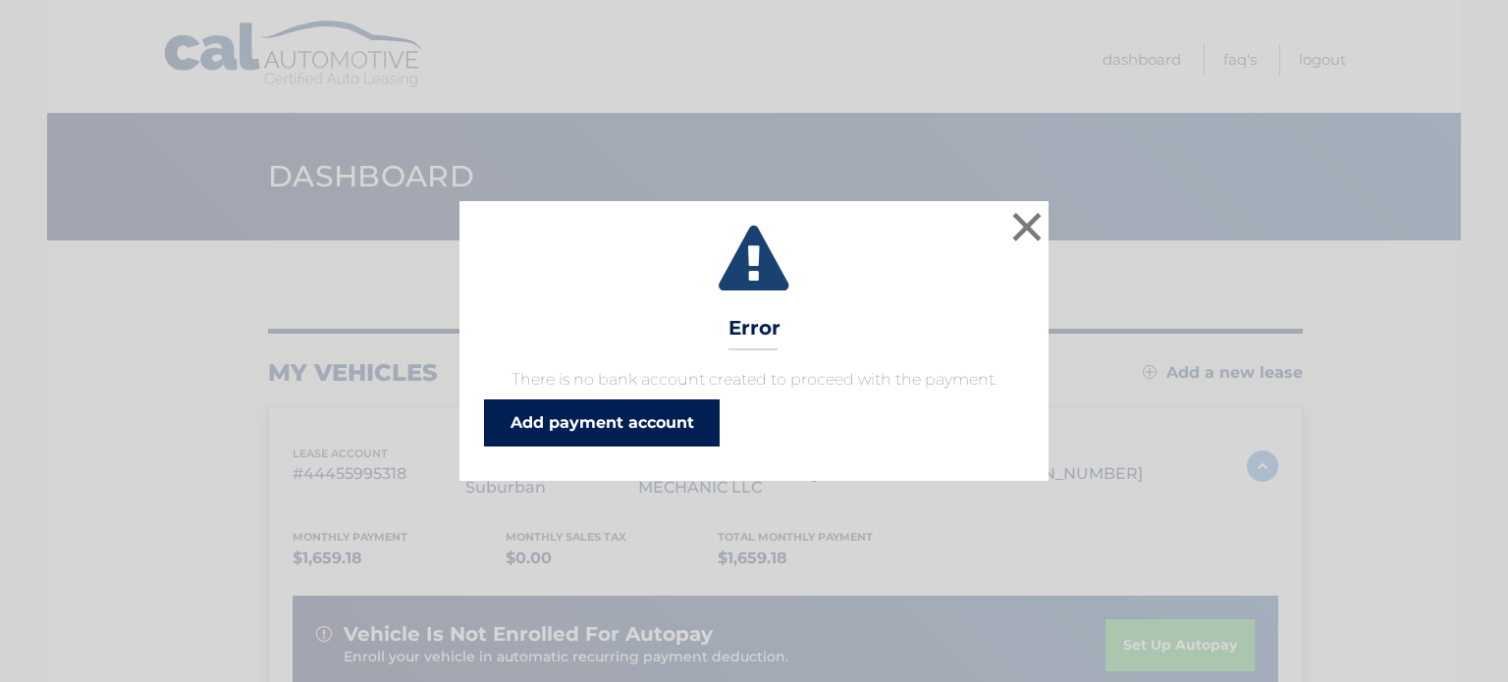
click at [661, 430] on link "Add payment account" at bounding box center [602, 423] width 236 height 47
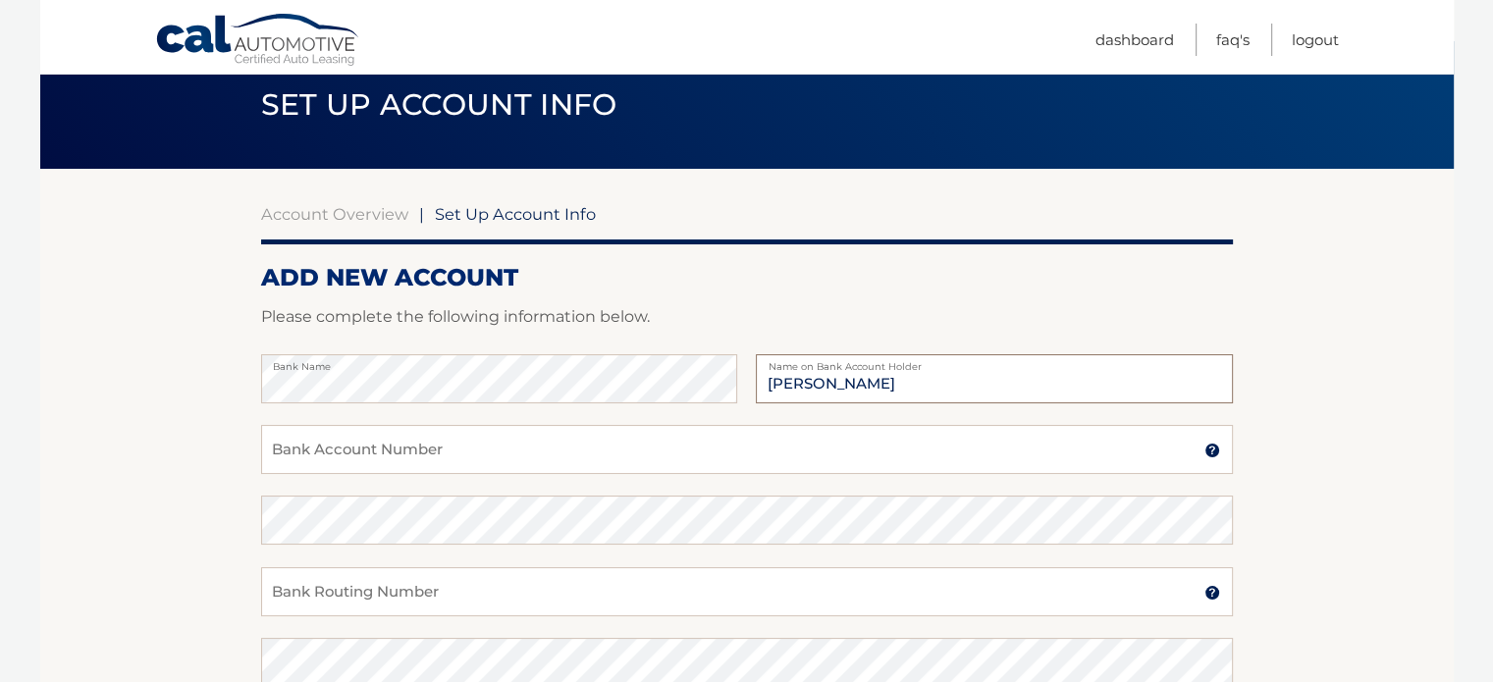
scroll to position [98, 0]
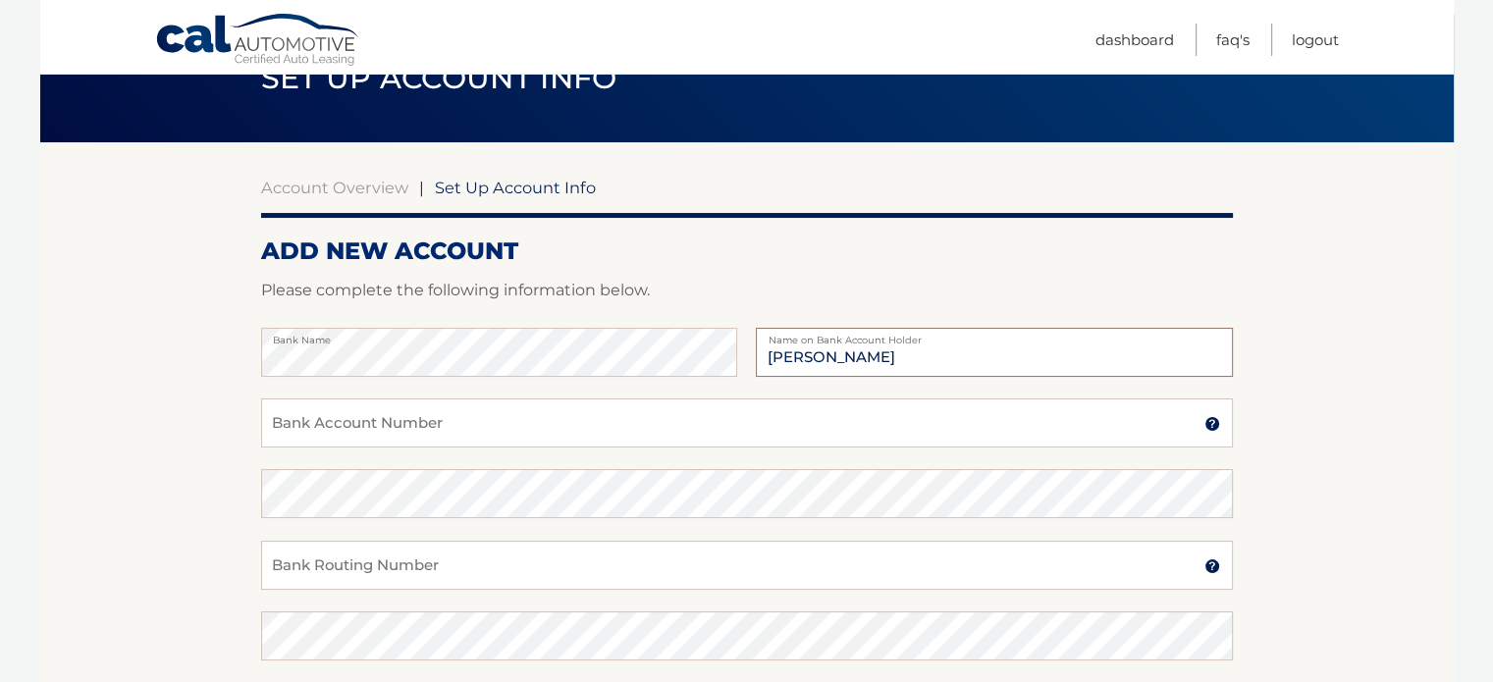
type input "[PERSON_NAME]"
click at [356, 433] on input "Bank Account Number" at bounding box center [747, 423] width 972 height 49
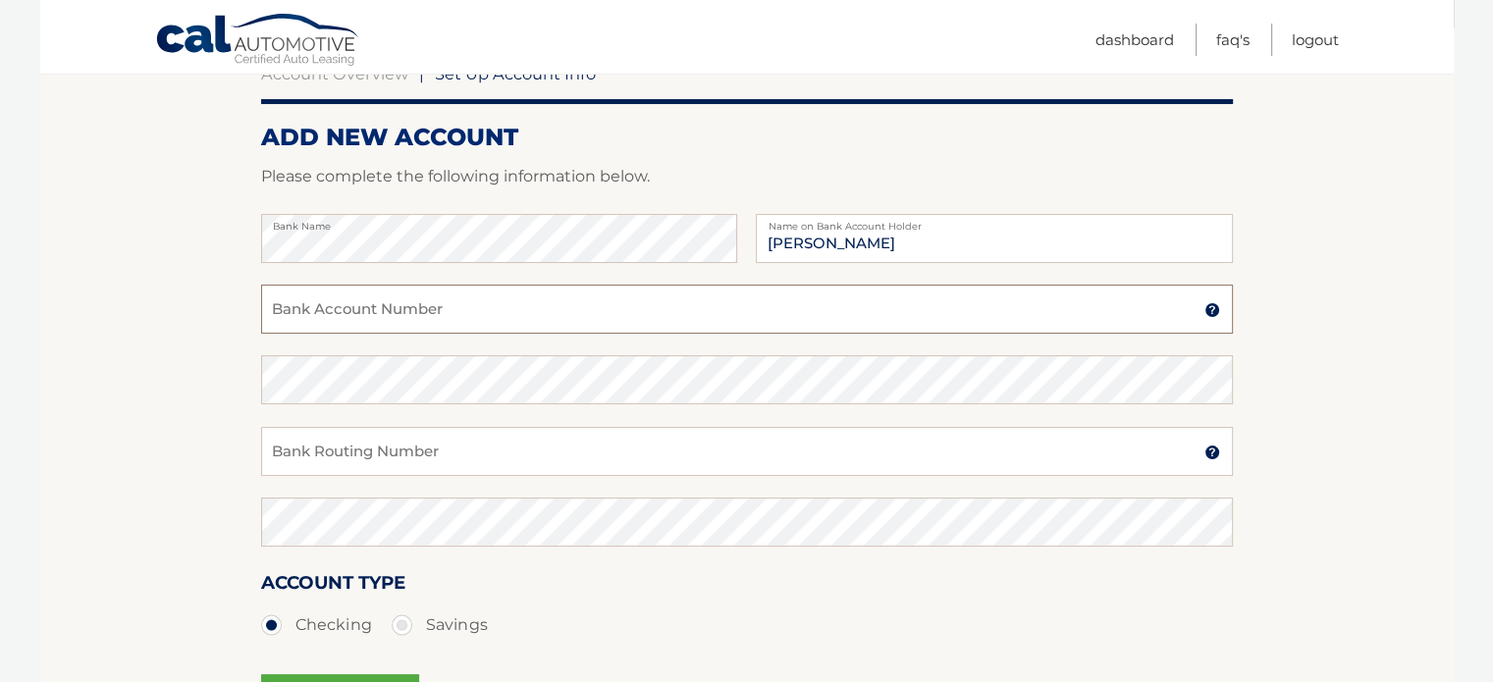
scroll to position [196, 0]
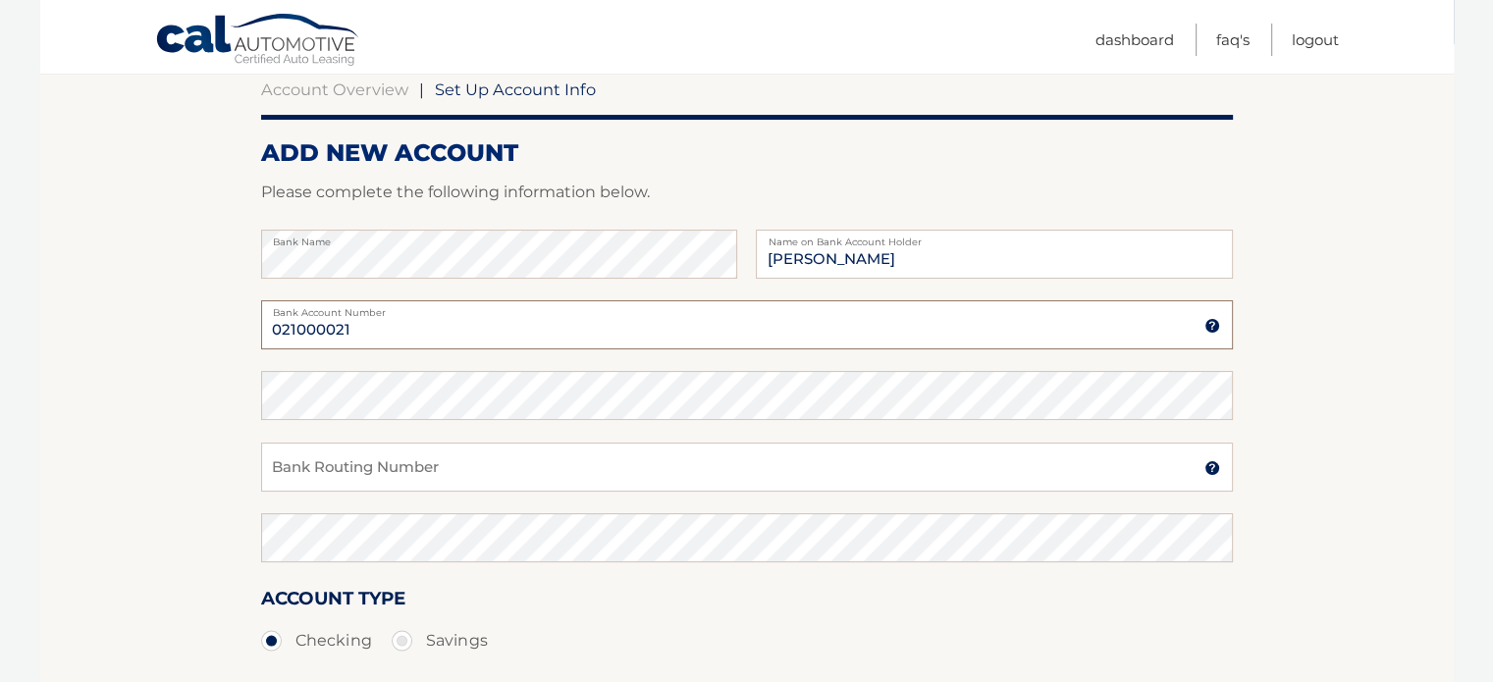
type input "021000021"
click at [1205, 326] on img at bounding box center [1213, 326] width 16 height 16
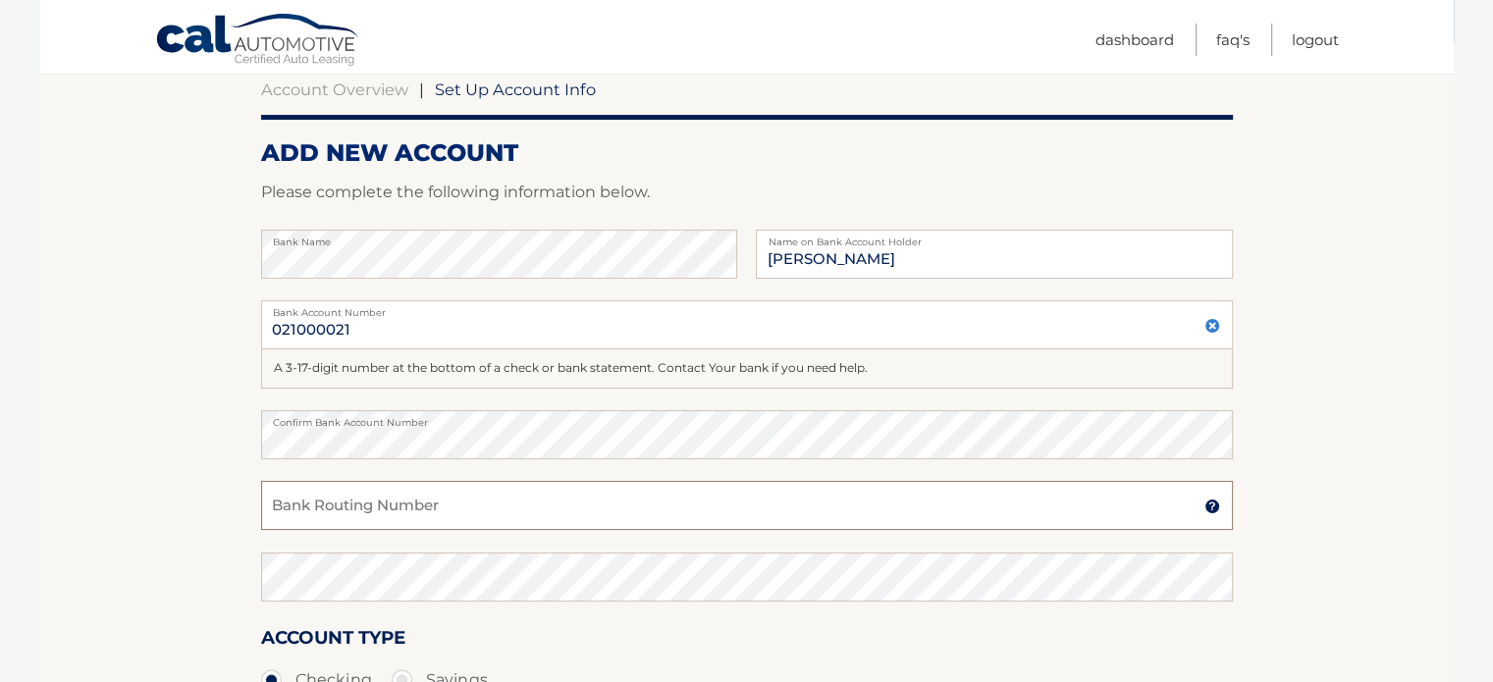
click at [535, 509] on input "Bank Routing Number" at bounding box center [747, 505] width 972 height 49
type input "7250631613348"
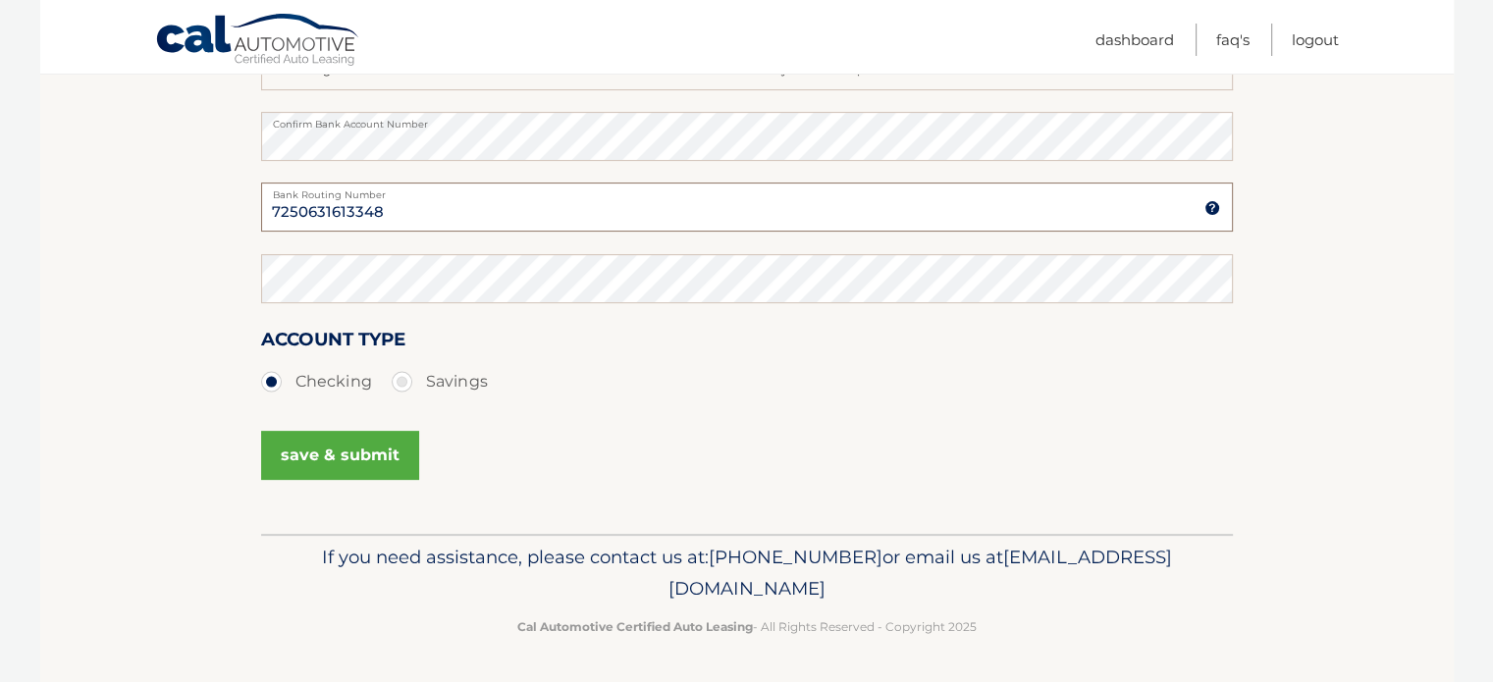
drag, startPoint x: 412, startPoint y: 201, endPoint x: 187, endPoint y: 223, distance: 226.8
click at [187, 223] on section "Account Overview | Set Up Account Info ADD NEW ACCOUNT Please complete the foll…" at bounding box center [747, 140] width 1414 height 788
click at [336, 475] on button "save & submit" at bounding box center [340, 455] width 158 height 49
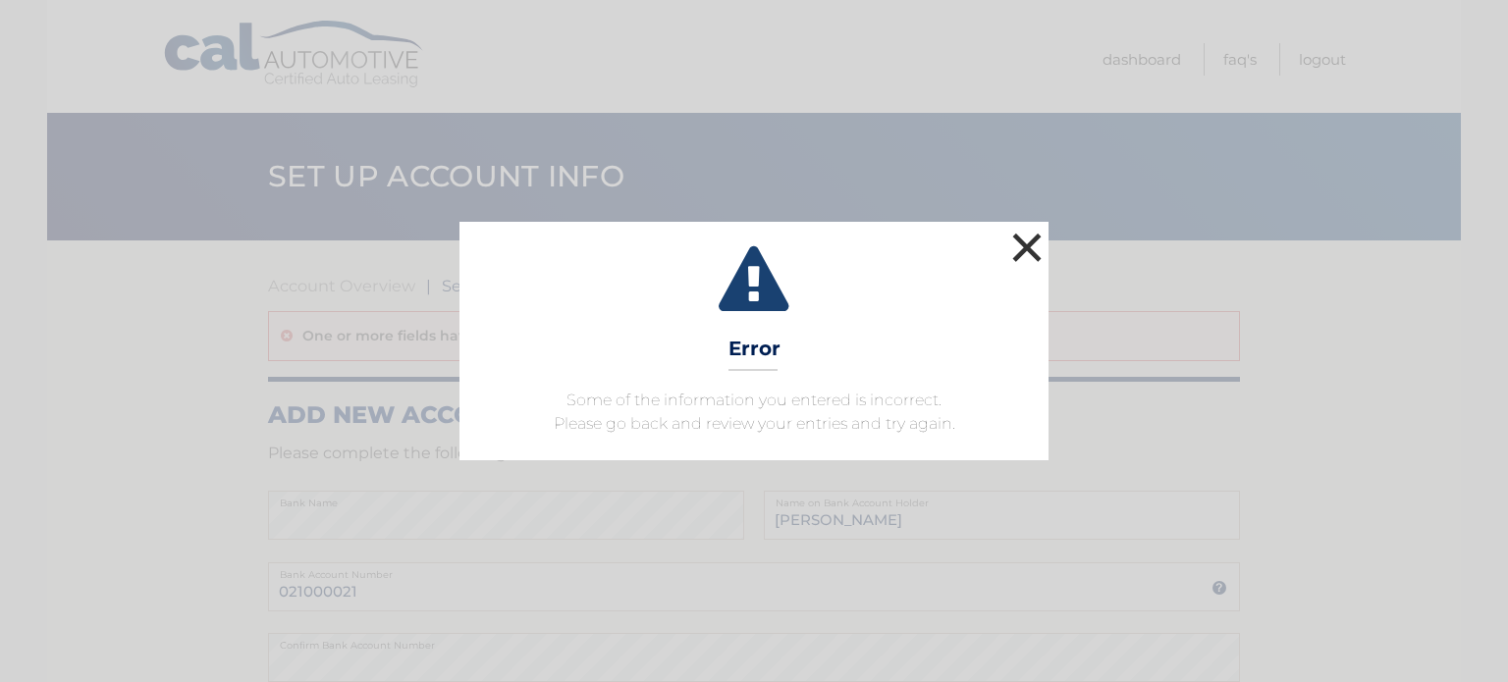
click at [1032, 252] on button "×" at bounding box center [1026, 247] width 39 height 39
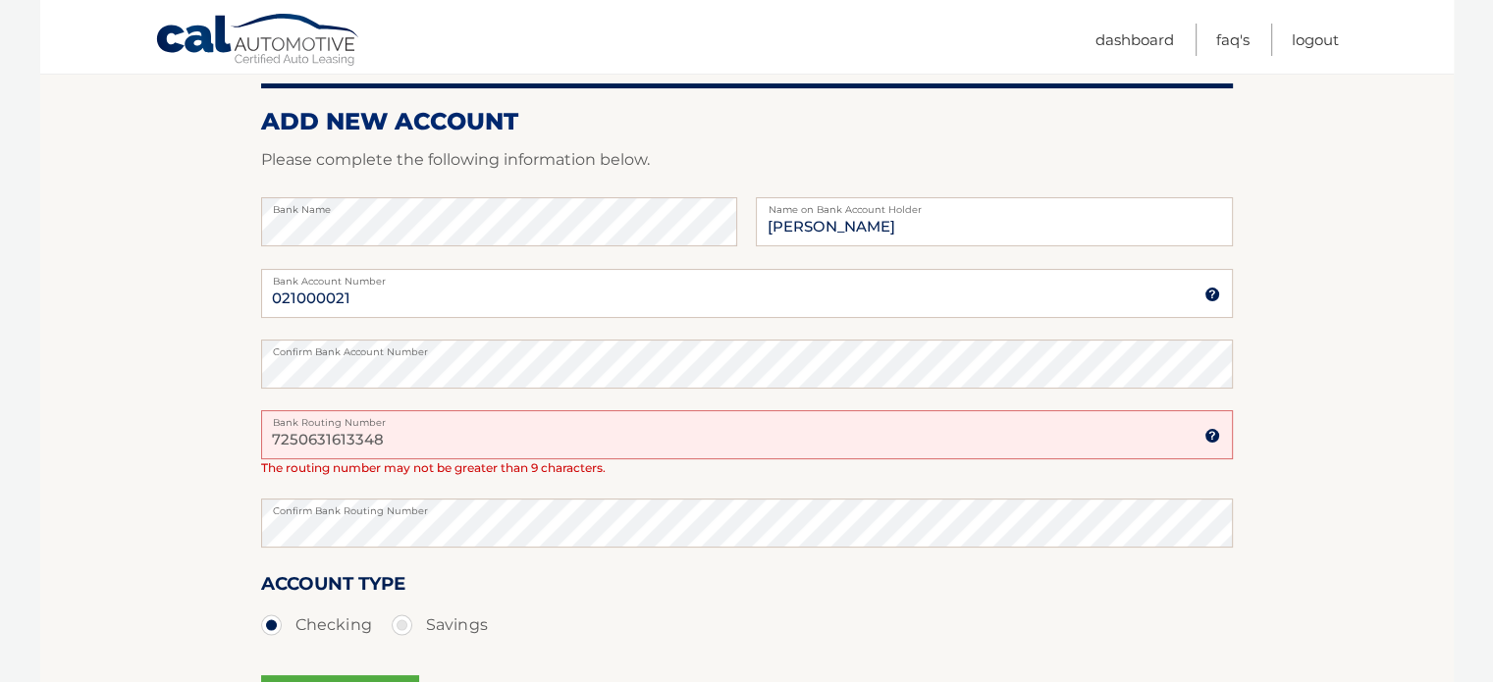
scroll to position [295, 0]
click at [423, 426] on input "7250631613348" at bounding box center [747, 433] width 972 height 49
type input "725063161"
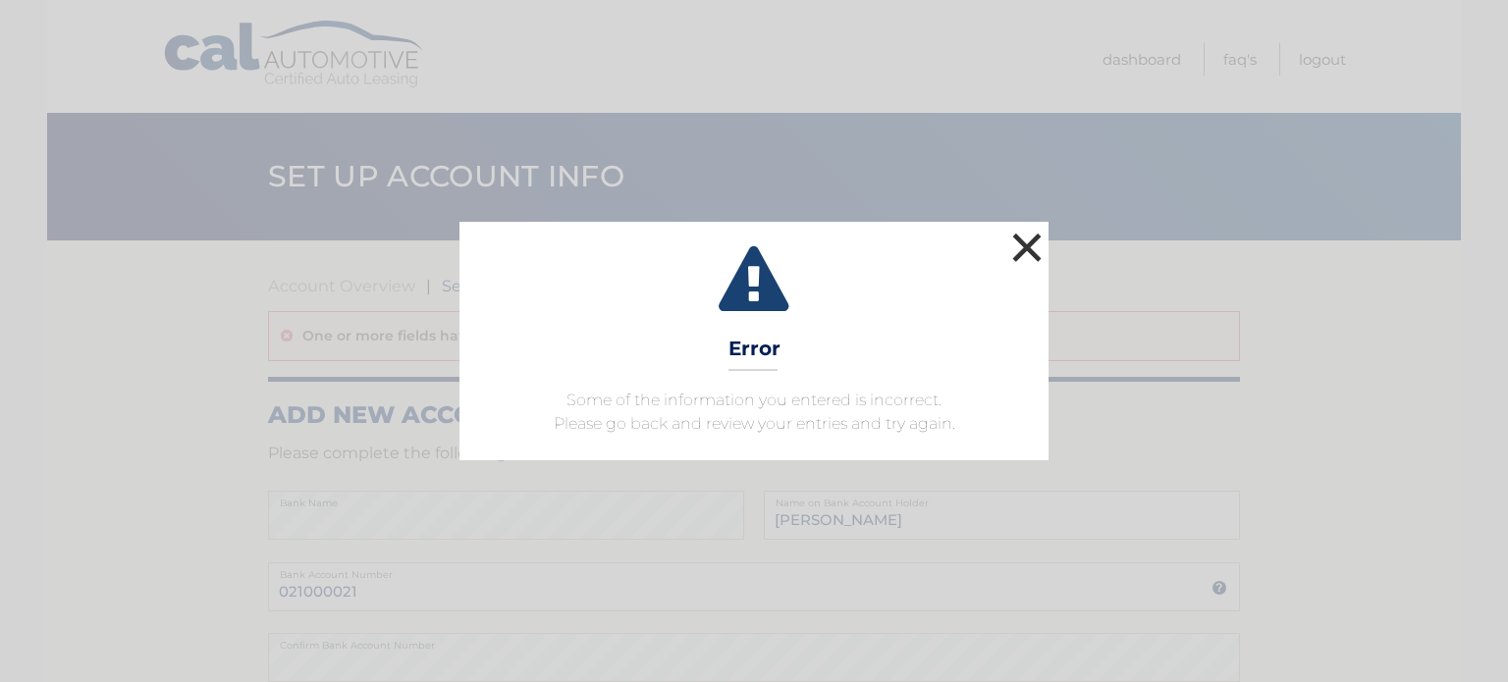
click at [1014, 248] on button "×" at bounding box center [1026, 247] width 39 height 39
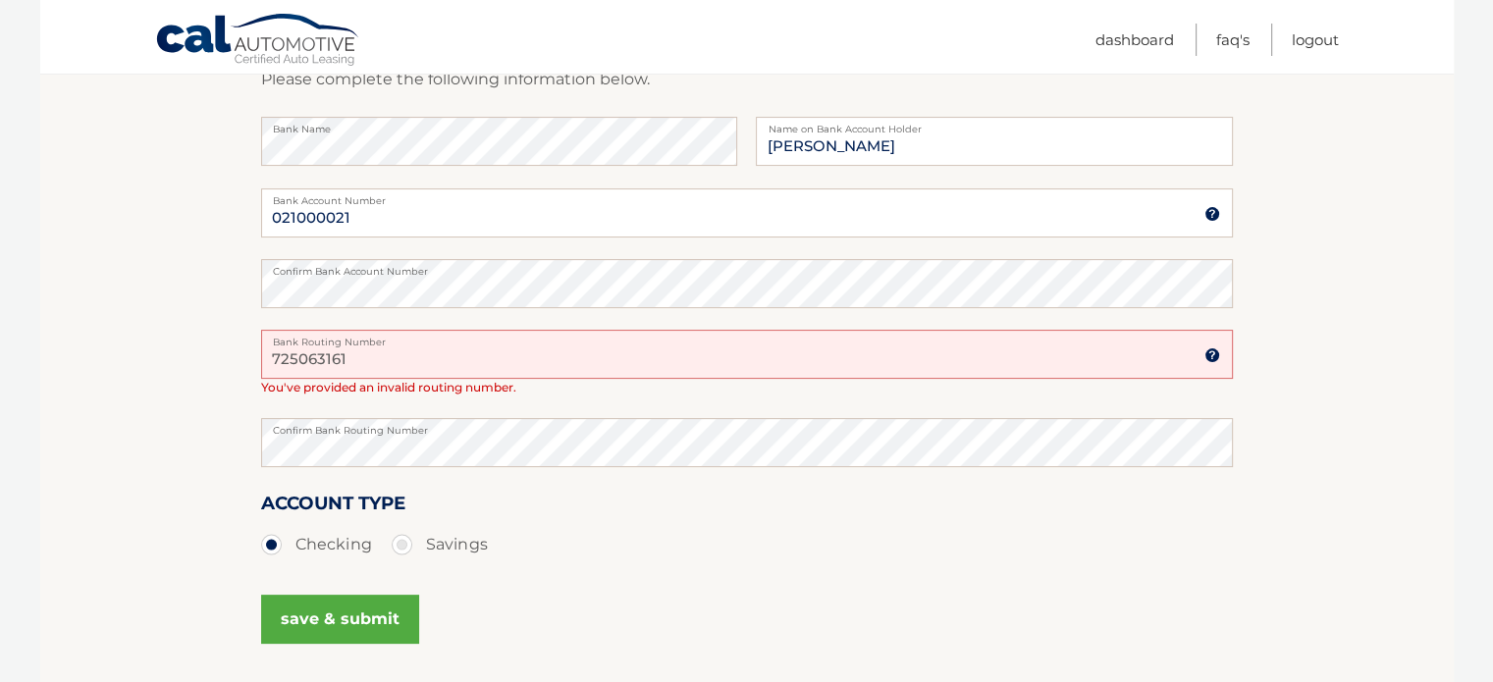
scroll to position [393, 0]
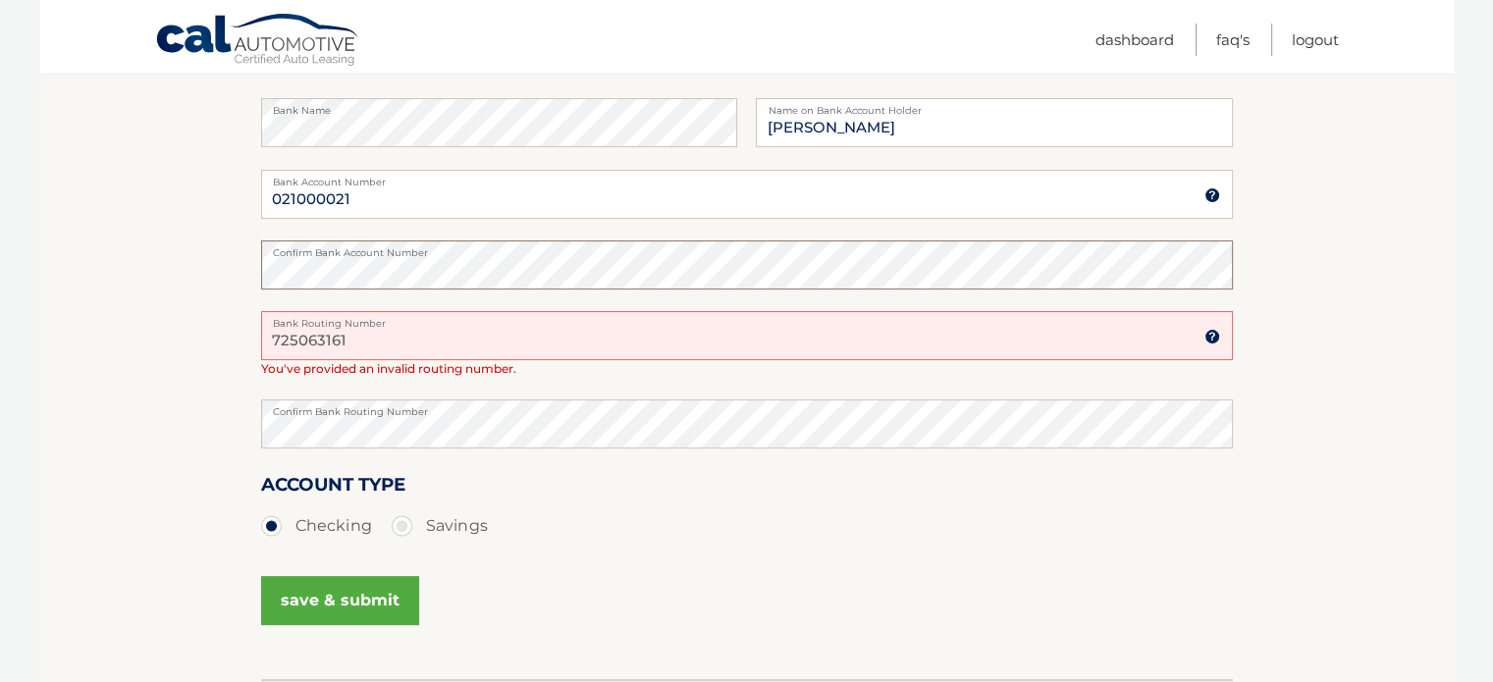
click at [257, 270] on section "Account Overview | Set Up Account Info One or more fields have an error. ADD NE…" at bounding box center [747, 264] width 1414 height 832
drag, startPoint x: 367, startPoint y: 319, endPoint x: 355, endPoint y: 324, distance: 12.8
click at [355, 324] on label "Bank Routing Number" at bounding box center [747, 319] width 972 height 16
click at [375, 341] on input "725063161" at bounding box center [747, 335] width 972 height 49
drag, startPoint x: 375, startPoint y: 341, endPoint x: 298, endPoint y: 371, distance: 82.4
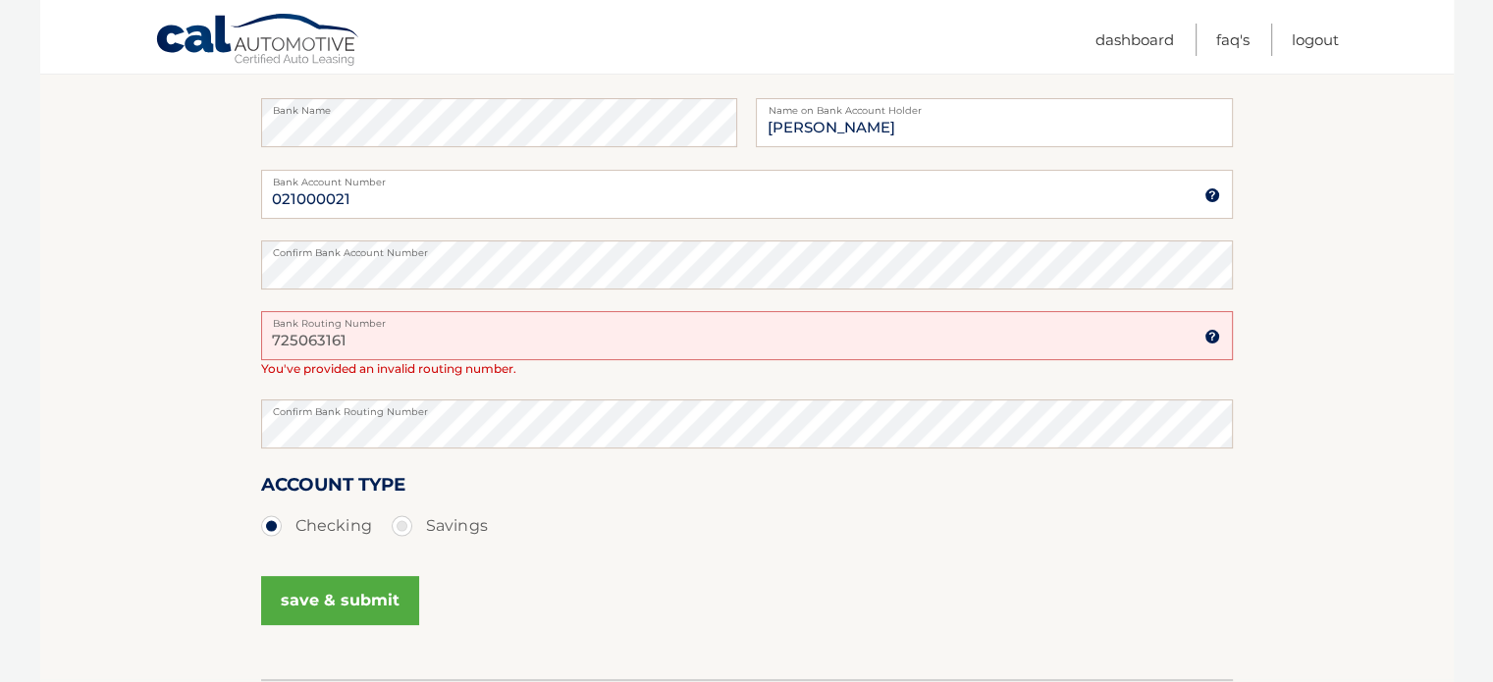
click at [298, 371] on div "725063161 Bank Routing Number A 9-digit number at the lower left corner of a ch…" at bounding box center [747, 344] width 972 height 66
paste input "021000021"
type input "021000021"
click at [188, 426] on section "Account Overview | Set Up Account Info One or more fields have an error. ADD NE…" at bounding box center [747, 264] width 1414 height 832
drag, startPoint x: 385, startPoint y: 182, endPoint x: 353, endPoint y: 203, distance: 38.1
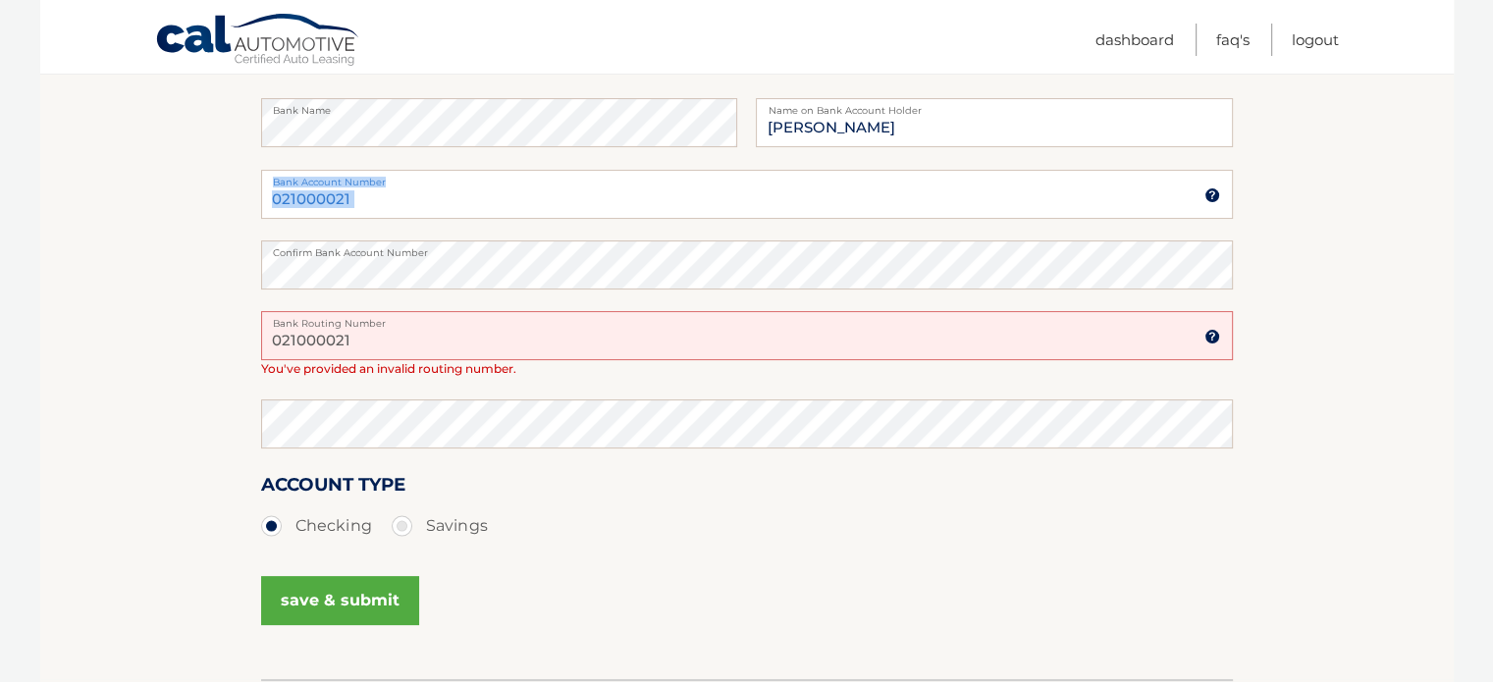
click at [315, 198] on div "021000021 Bank Account Number" at bounding box center [747, 194] width 972 height 49
drag, startPoint x: 365, startPoint y: 207, endPoint x: 189, endPoint y: 201, distance: 175.8
click at [189, 201] on section "Account Overview | Set Up Account Info One or more fields have an error. ADD NE…" at bounding box center [747, 264] width 1414 height 832
paste input "725063161"
click at [135, 280] on section "Account Overview | Set Up Account Info One or more fields have an error. ADD NE…" at bounding box center [747, 264] width 1414 height 832
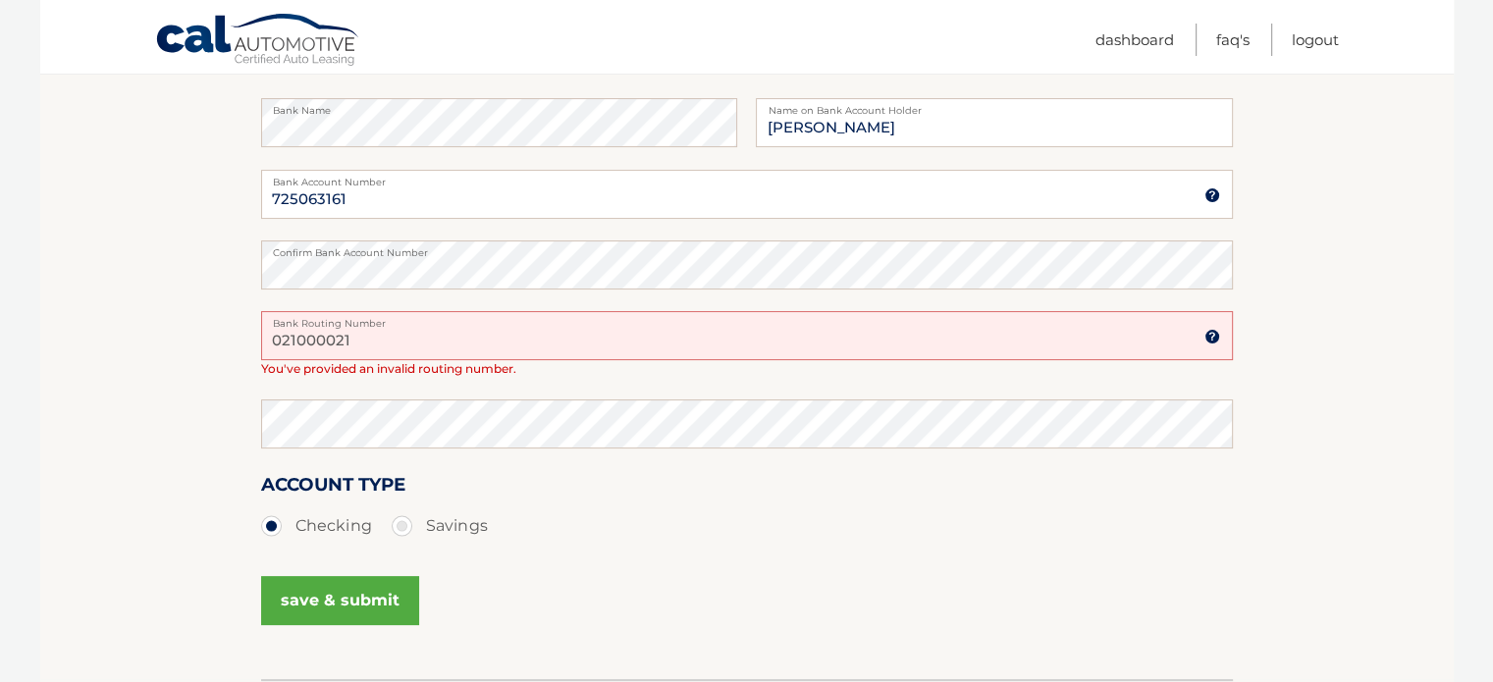
drag, startPoint x: 399, startPoint y: 343, endPoint x: 70, endPoint y: 344, distance: 328.9
click at [70, 344] on section "Account Overview | Set Up Account Info One or more fields have an error. ADD NE…" at bounding box center [747, 264] width 1414 height 832
click at [406, 204] on input "725063161" at bounding box center [747, 194] width 972 height 49
type input "7250631613348"
click at [476, 292] on div "Confirm Bank Account Number" at bounding box center [747, 276] width 972 height 71
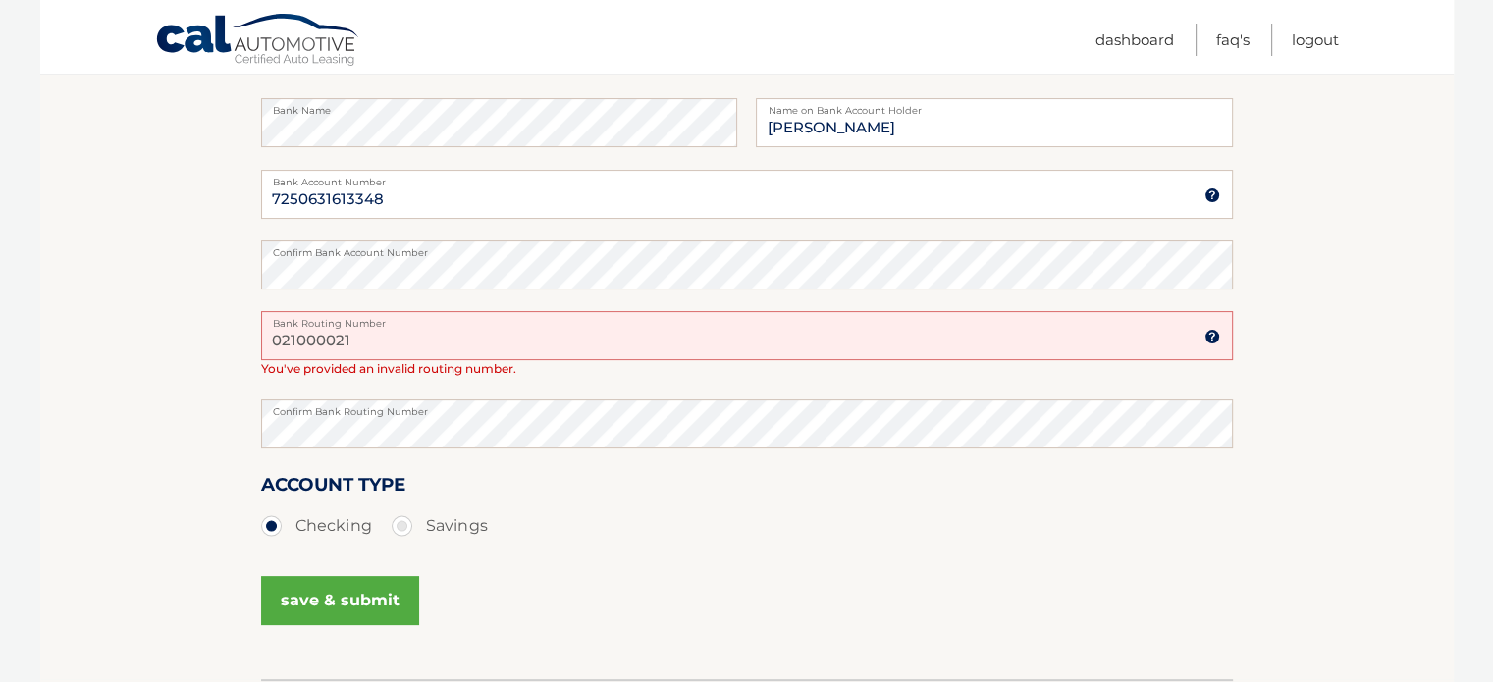
click at [314, 592] on button "save & submit" at bounding box center [340, 600] width 158 height 49
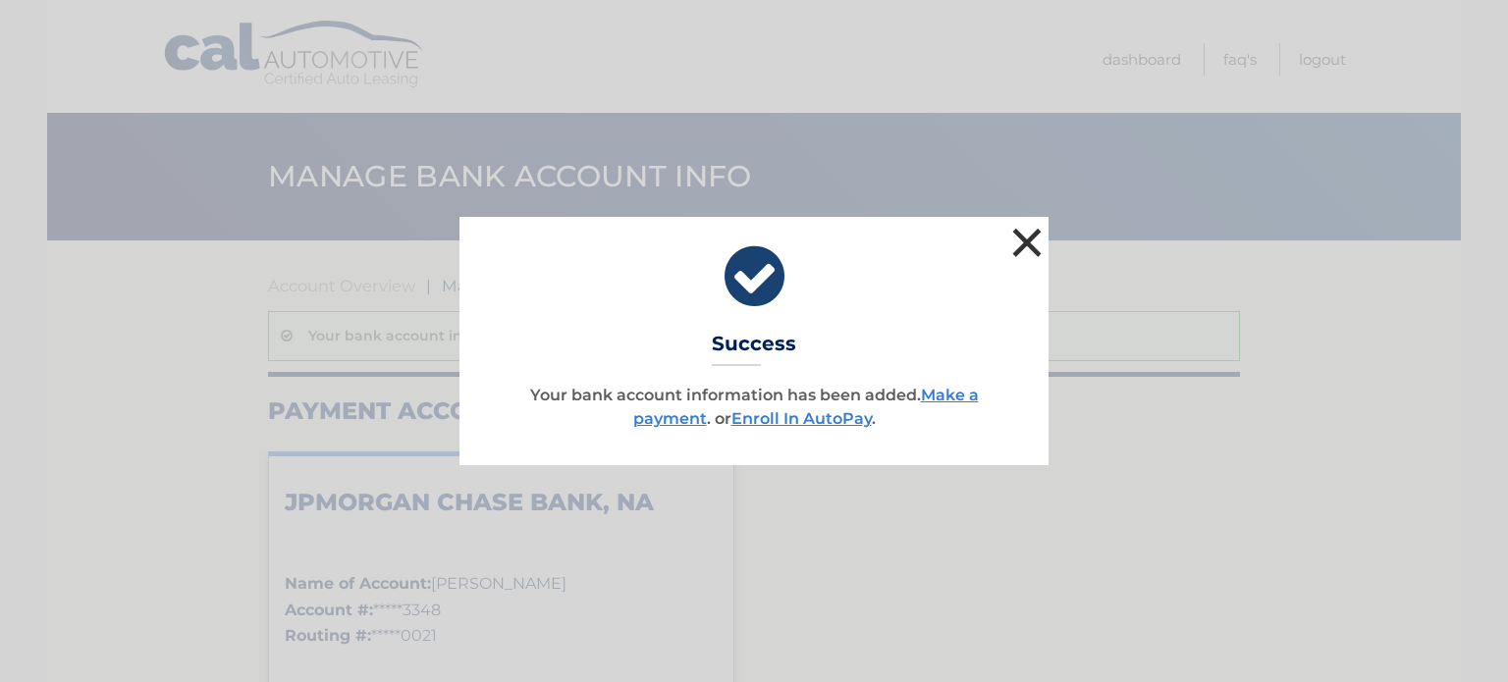
click at [1016, 242] on button "×" at bounding box center [1026, 242] width 39 height 39
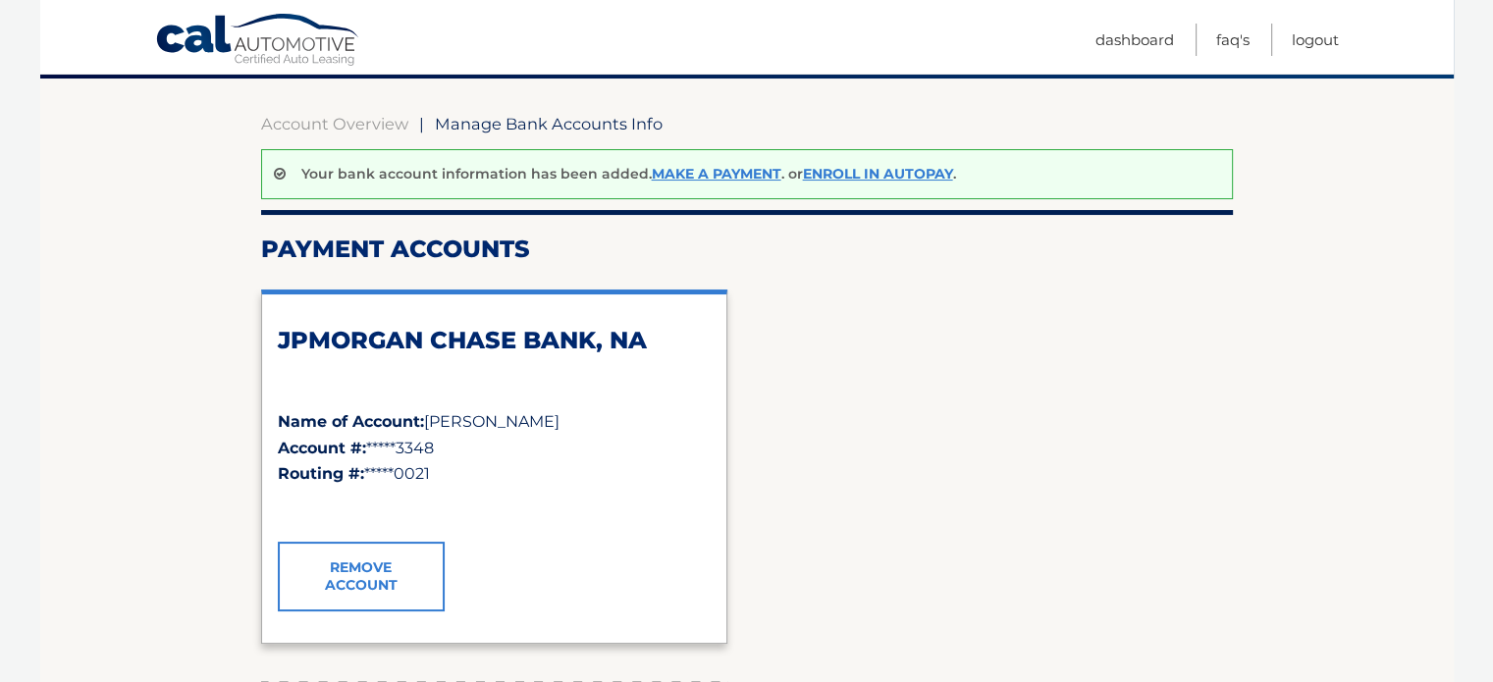
scroll to position [98, 0]
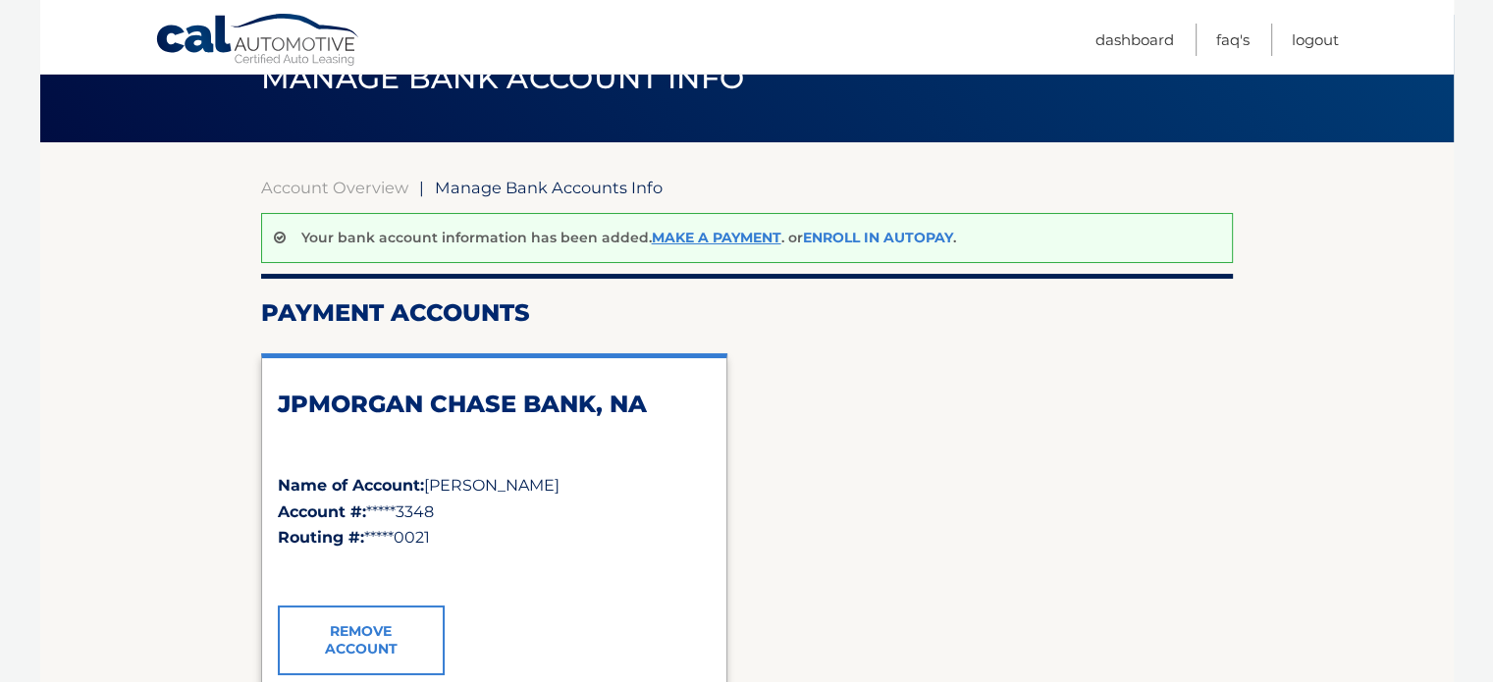
click at [891, 236] on link "Enroll In AutoPay" at bounding box center [878, 238] width 150 height 18
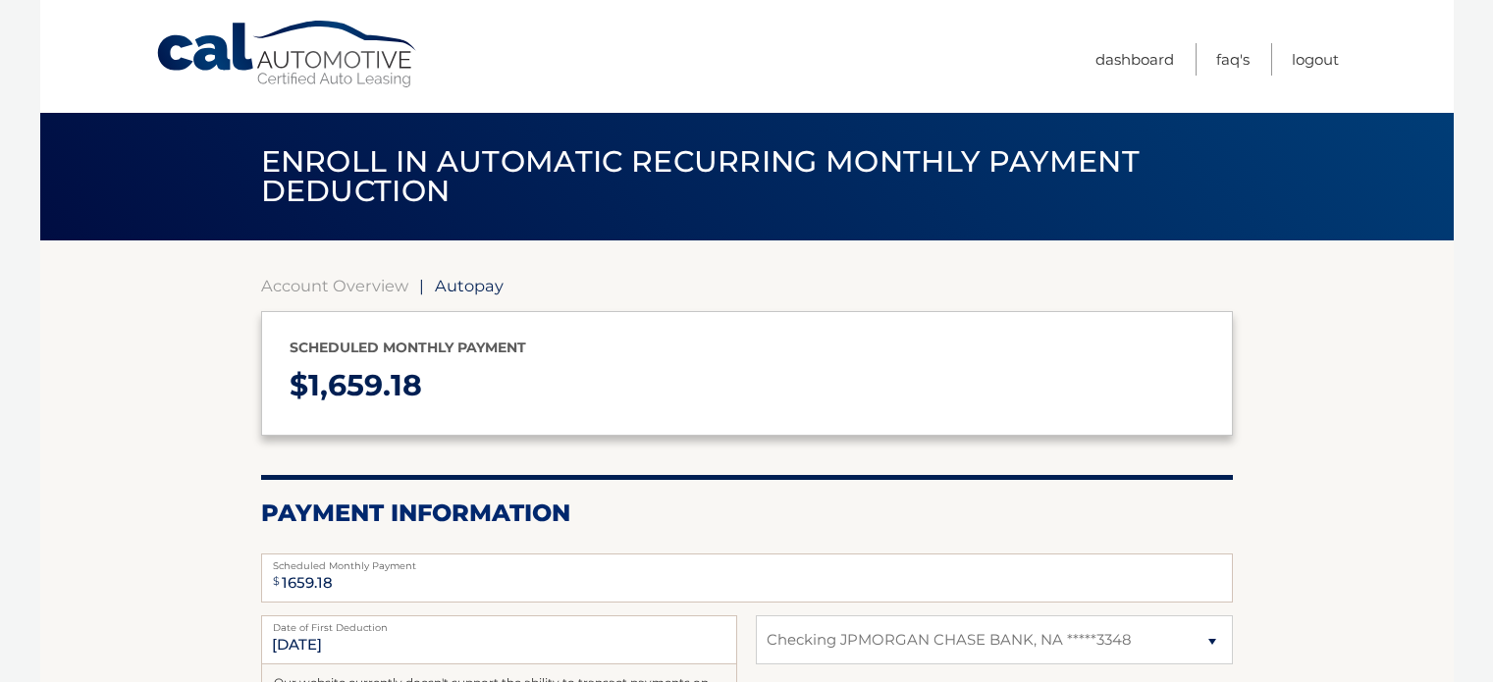
select select "MjVjYjMyZGEtMGVjOC00YTgxLWE1NmYtMWVjYjVhNWEwZjlk"
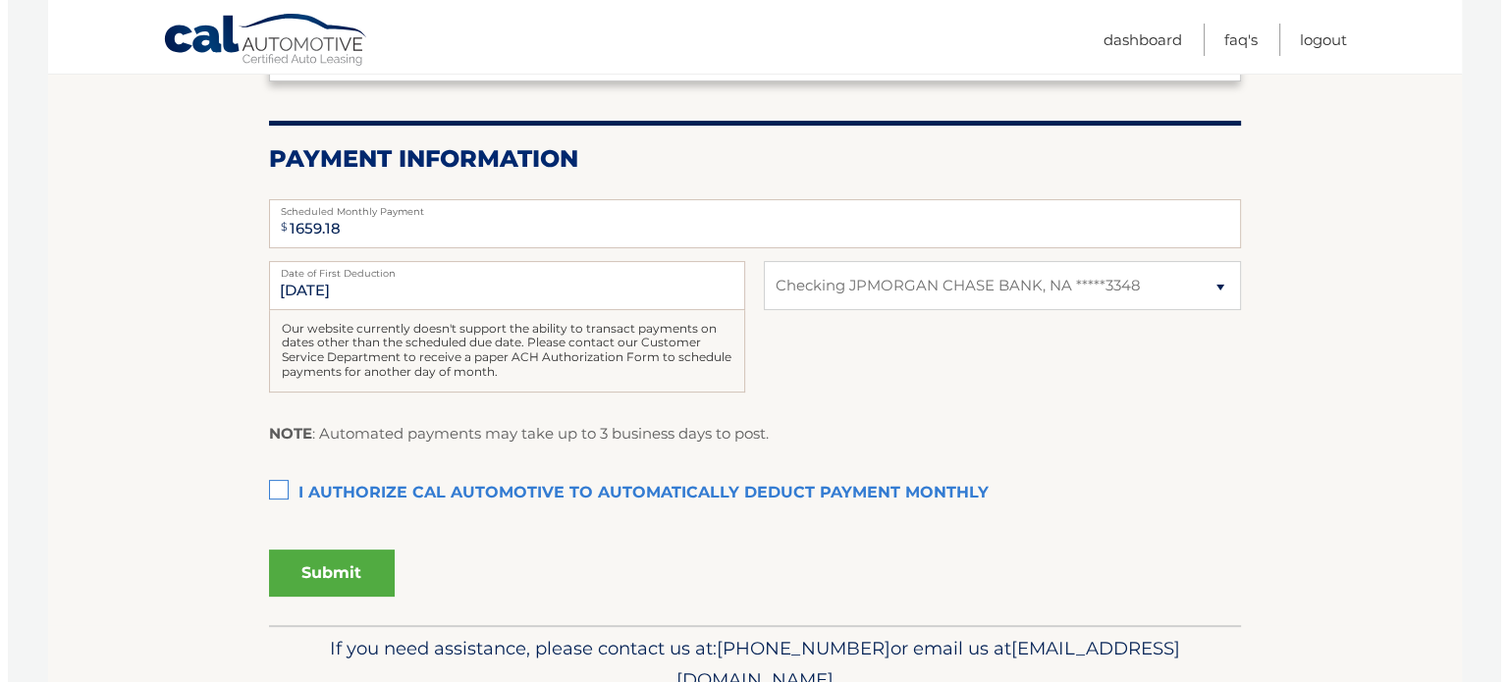
scroll to position [393, 0]
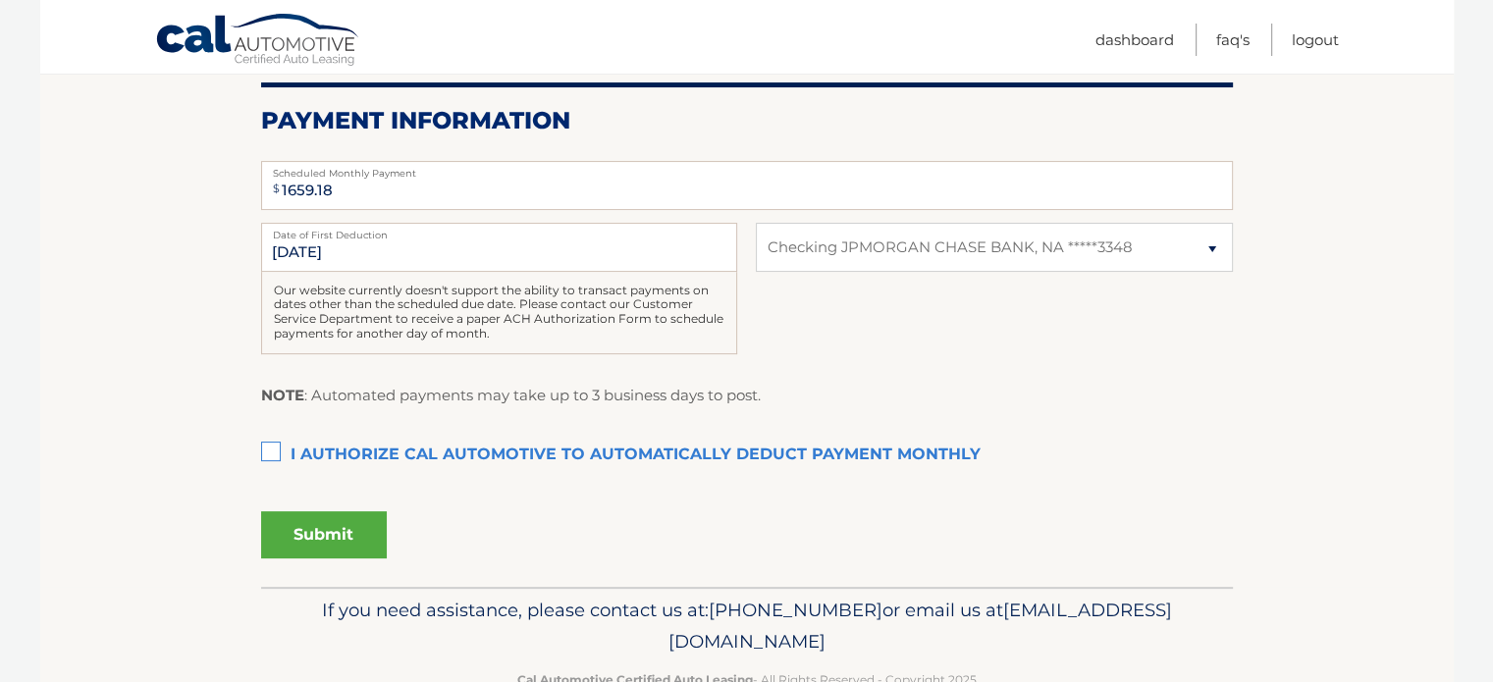
click at [296, 442] on label "I authorize cal automotive to automatically deduct payment monthly This checkbo…" at bounding box center [747, 455] width 972 height 39
click at [0, 0] on input "I authorize cal automotive to automatically deduct payment monthly This checkbo…" at bounding box center [0, 0] width 0 height 0
click at [277, 534] on button "Submit" at bounding box center [324, 534] width 126 height 47
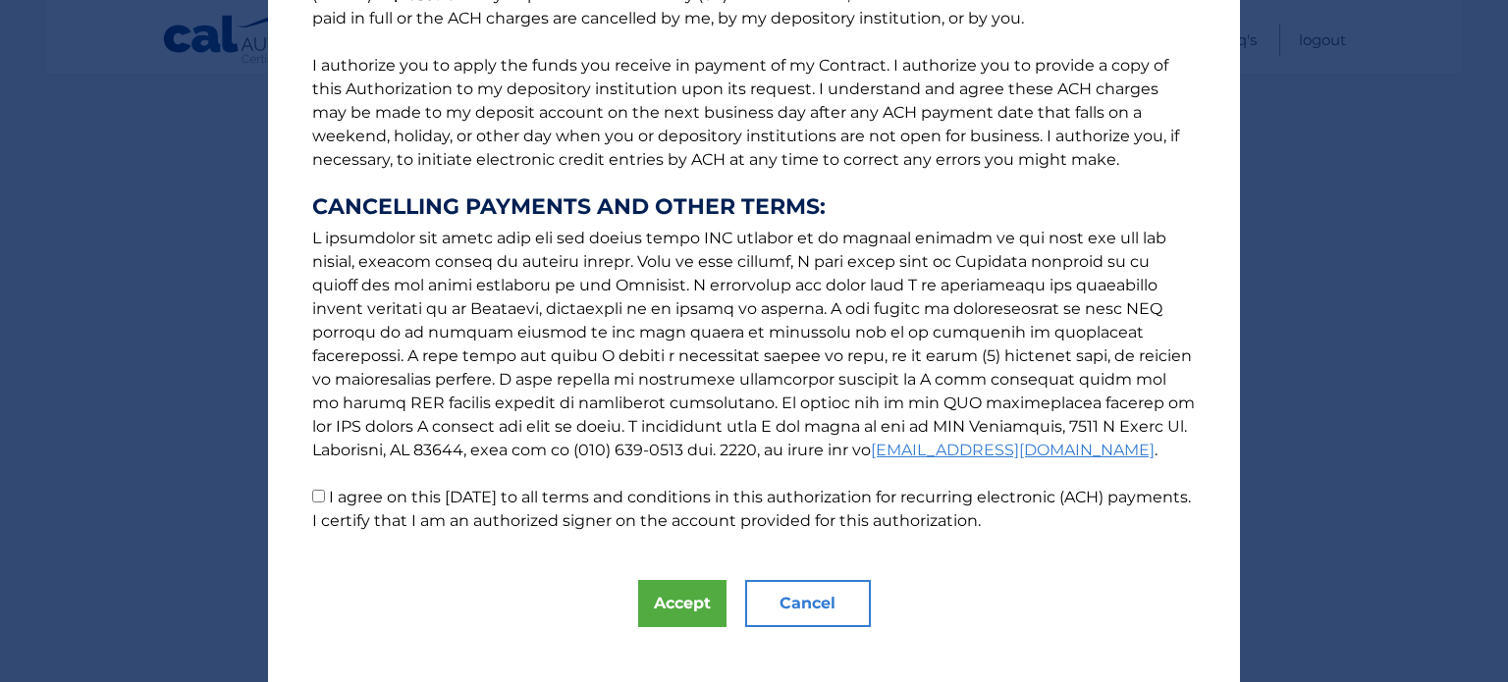
scroll to position [244, 0]
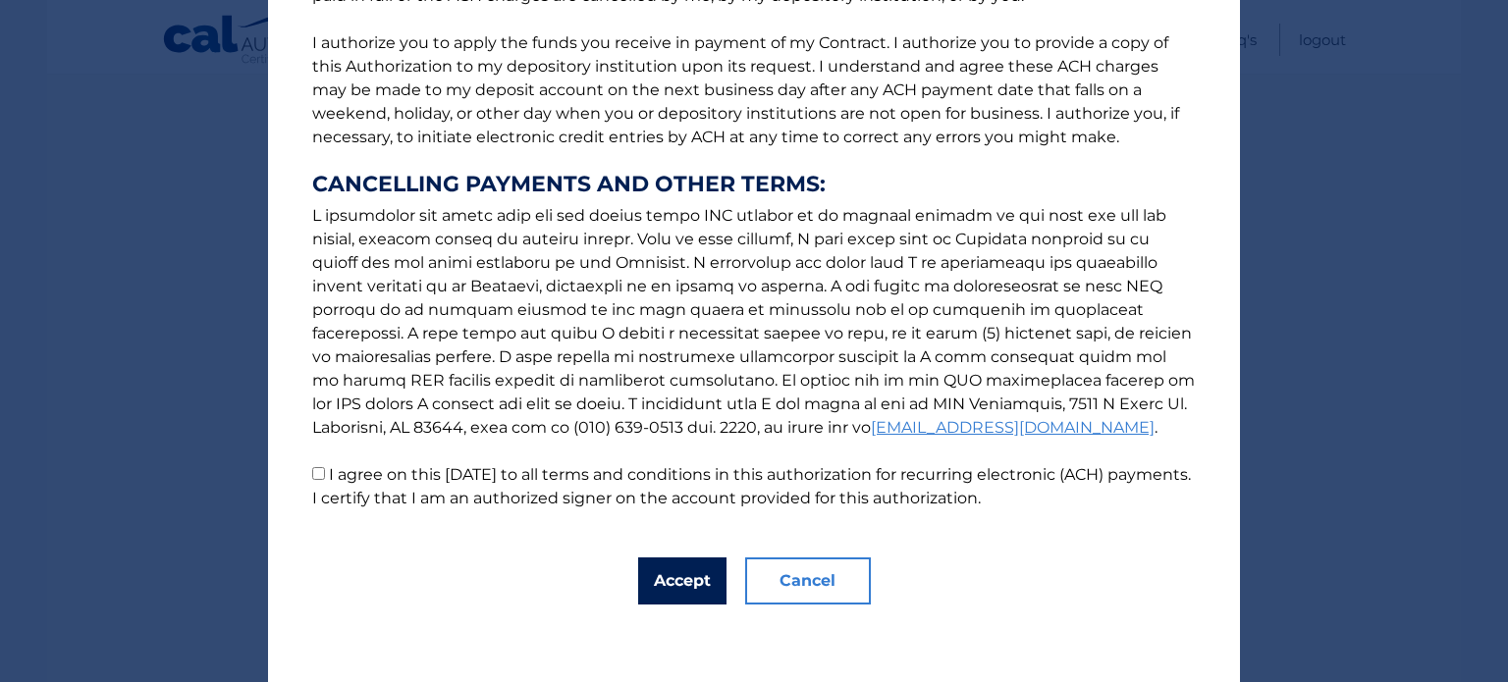
drag, startPoint x: 677, startPoint y: 581, endPoint x: 672, endPoint y: 569, distance: 13.2
click at [677, 584] on button "Accept" at bounding box center [682, 581] width 88 height 47
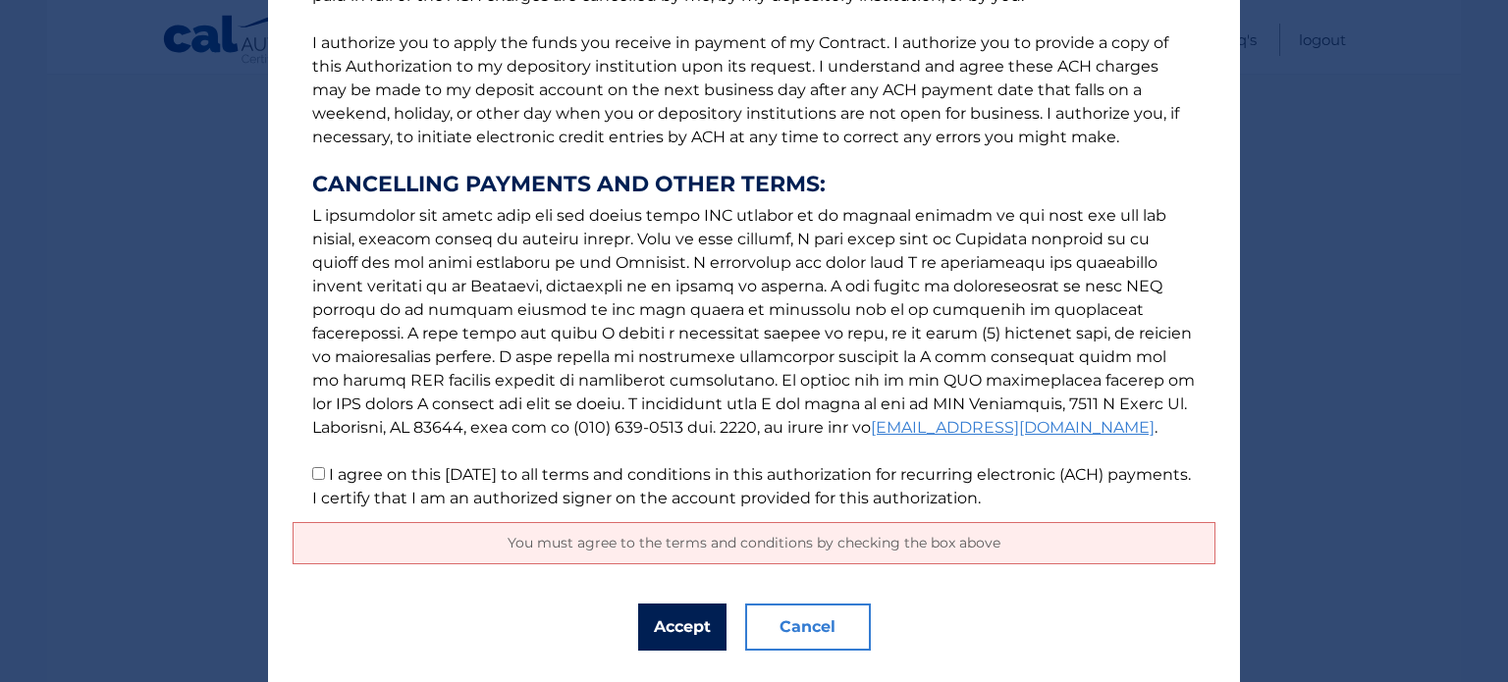
scroll to position [0, 0]
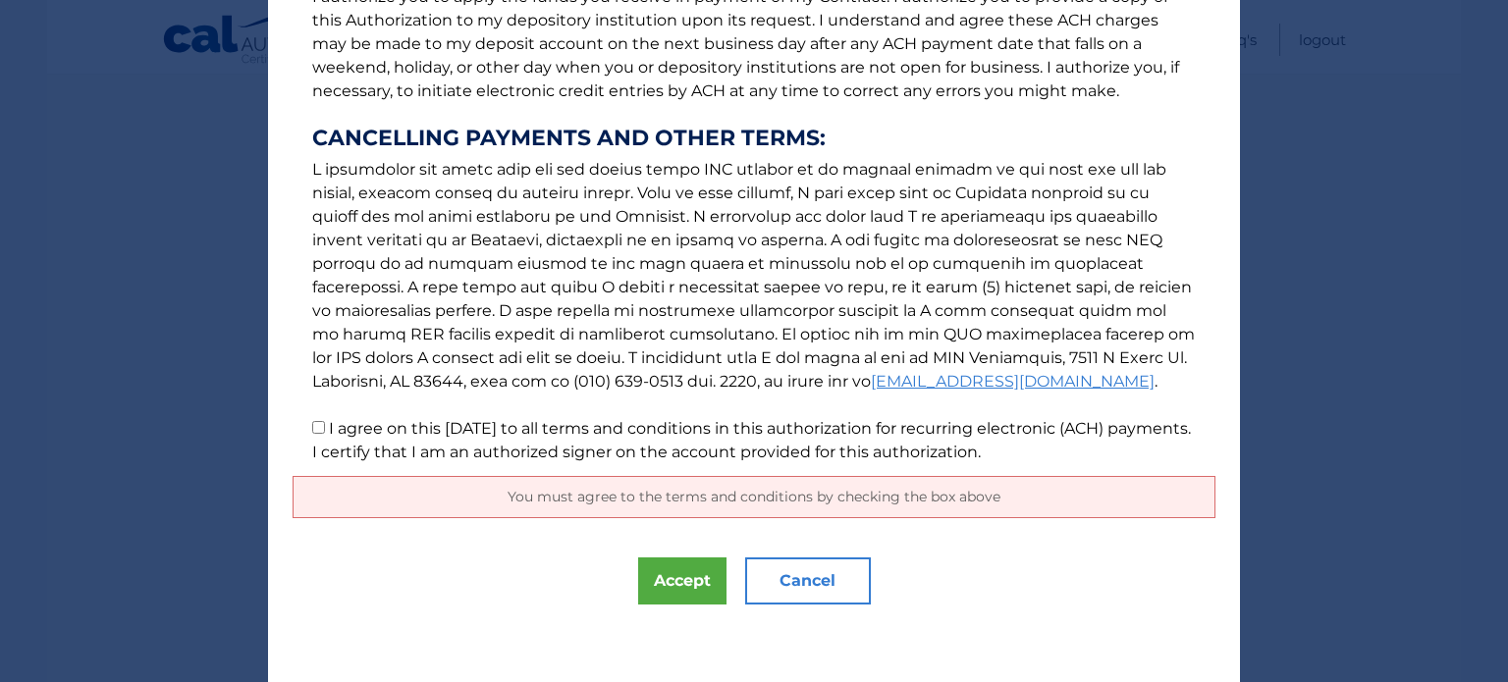
click at [337, 446] on label "I agree on this 09/02/2025 to all terms and conditions in this authorization fo…" at bounding box center [751, 440] width 879 height 42
click at [325, 434] on input "I agree on this 09/02/2025 to all terms and conditions in this authorization fo…" at bounding box center [318, 427] width 13 height 13
checkbox input "true"
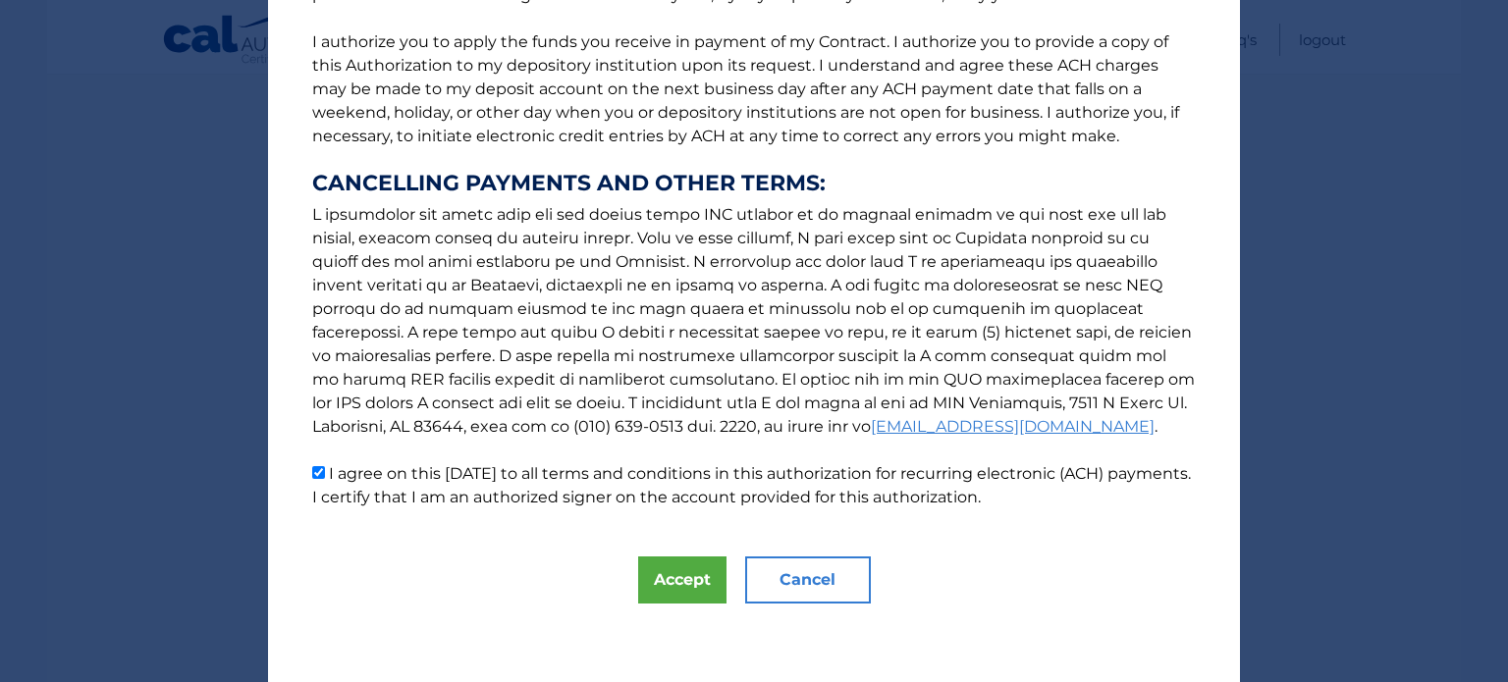
scroll to position [244, 0]
click at [730, 593] on div "The words "I" "me" and "my" mean any identified Customer who signs this Authori…" at bounding box center [754, 220] width 972 height 928
click at [689, 572] on button "Accept" at bounding box center [682, 581] width 88 height 47
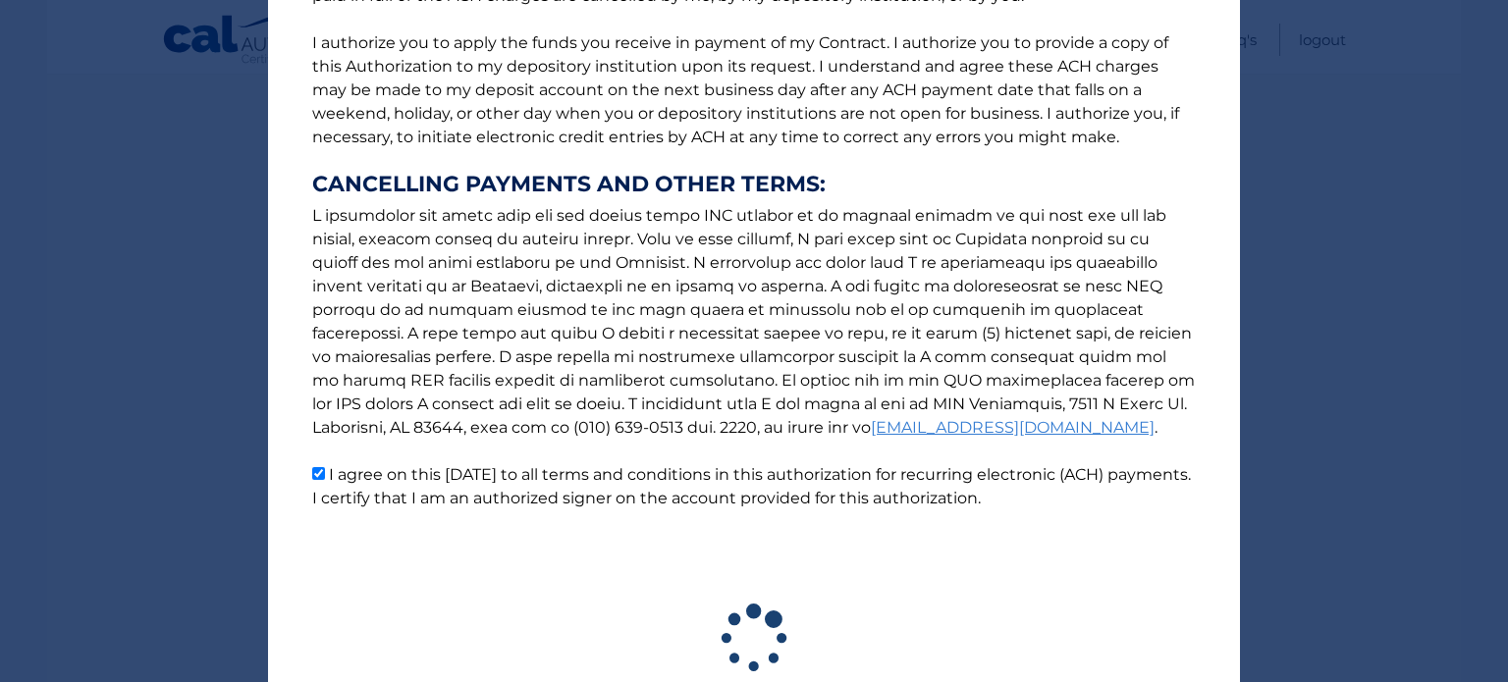
scroll to position [390, 0]
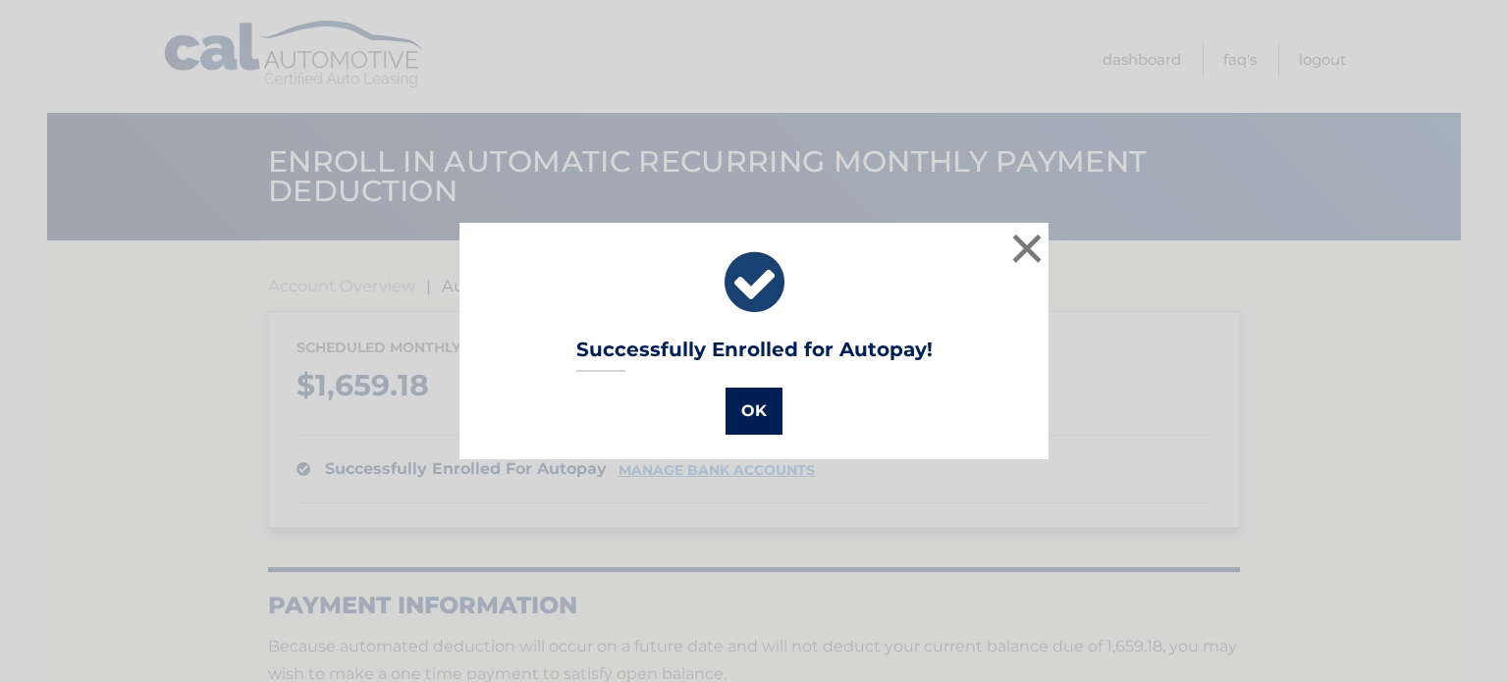
click at [744, 395] on button "OK" at bounding box center [754, 411] width 57 height 47
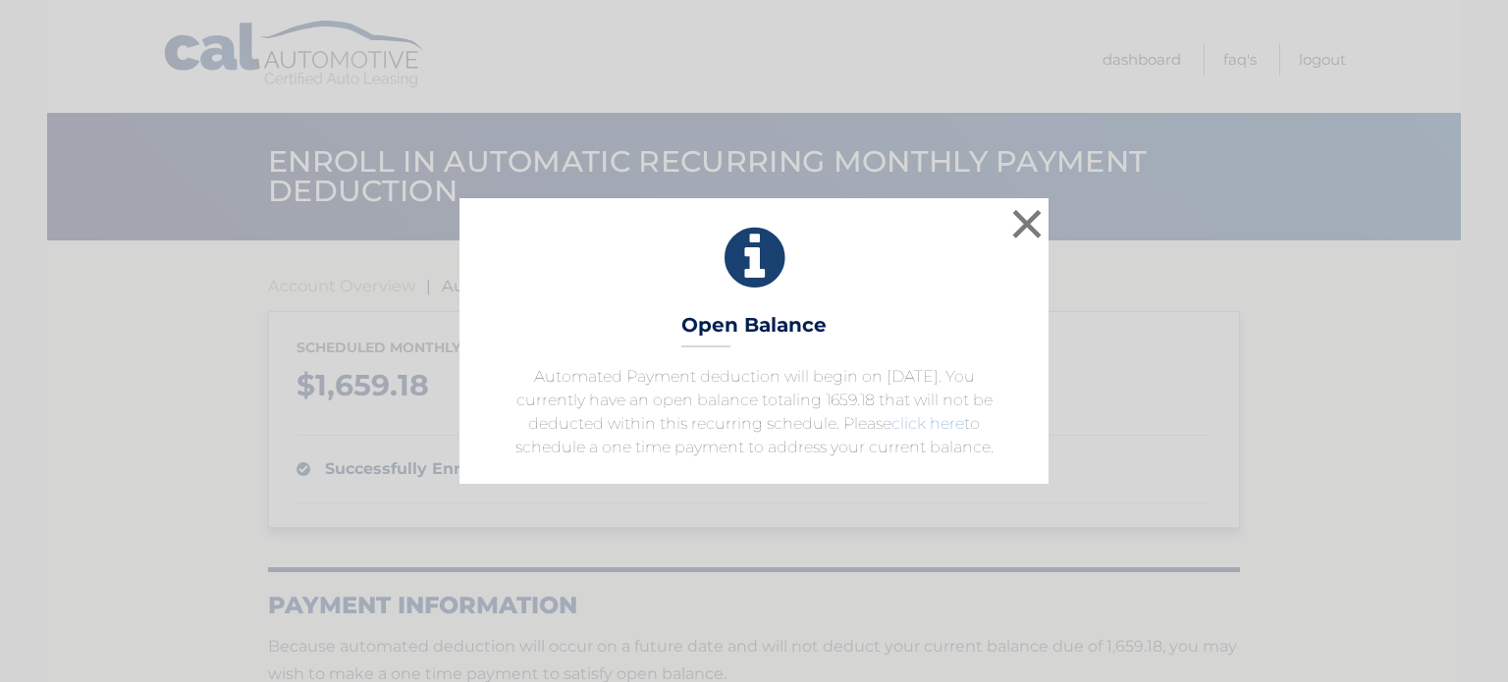
click at [940, 423] on link "click here" at bounding box center [927, 423] width 73 height 19
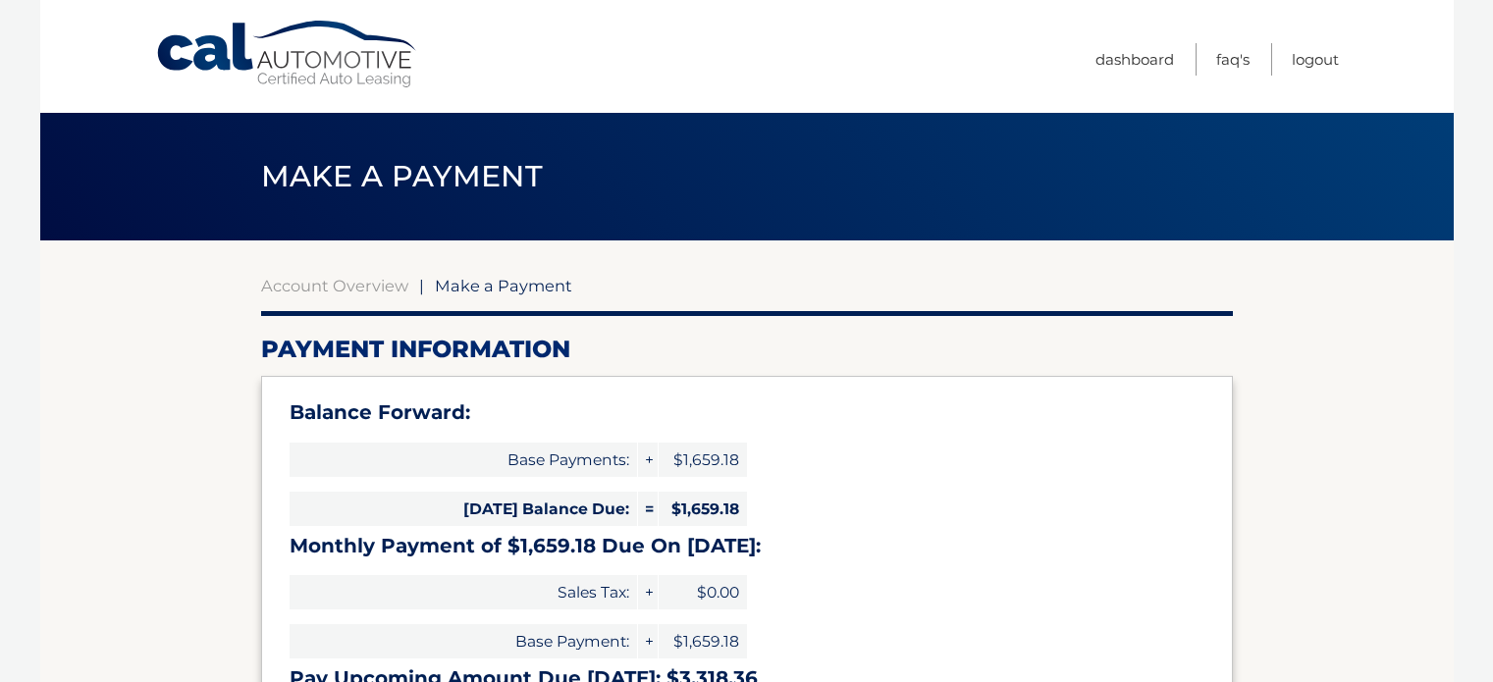
select select "MjVjYjMyZGEtMGVjOC00YTgxLWE1NmYtMWVjYjVhNWEwZjlk"
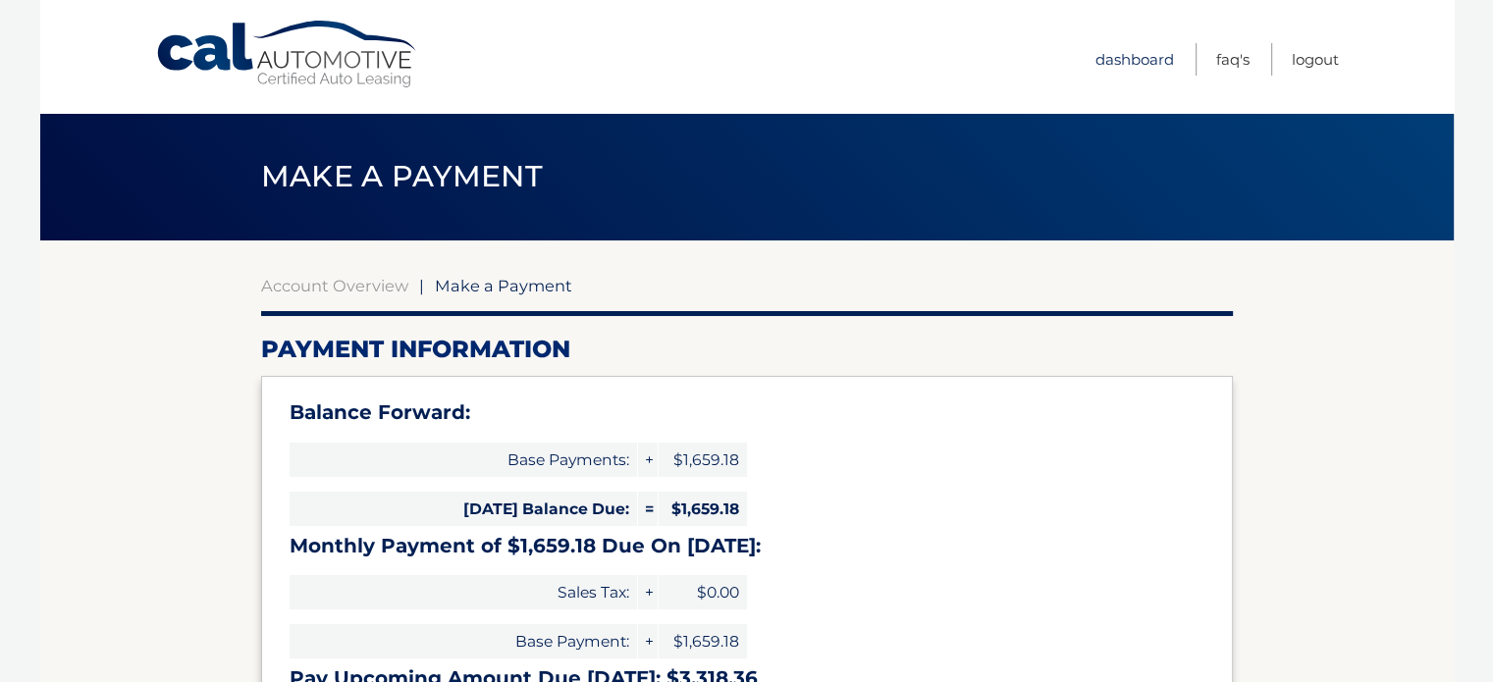
click at [1122, 48] on link "Dashboard" at bounding box center [1135, 59] width 79 height 32
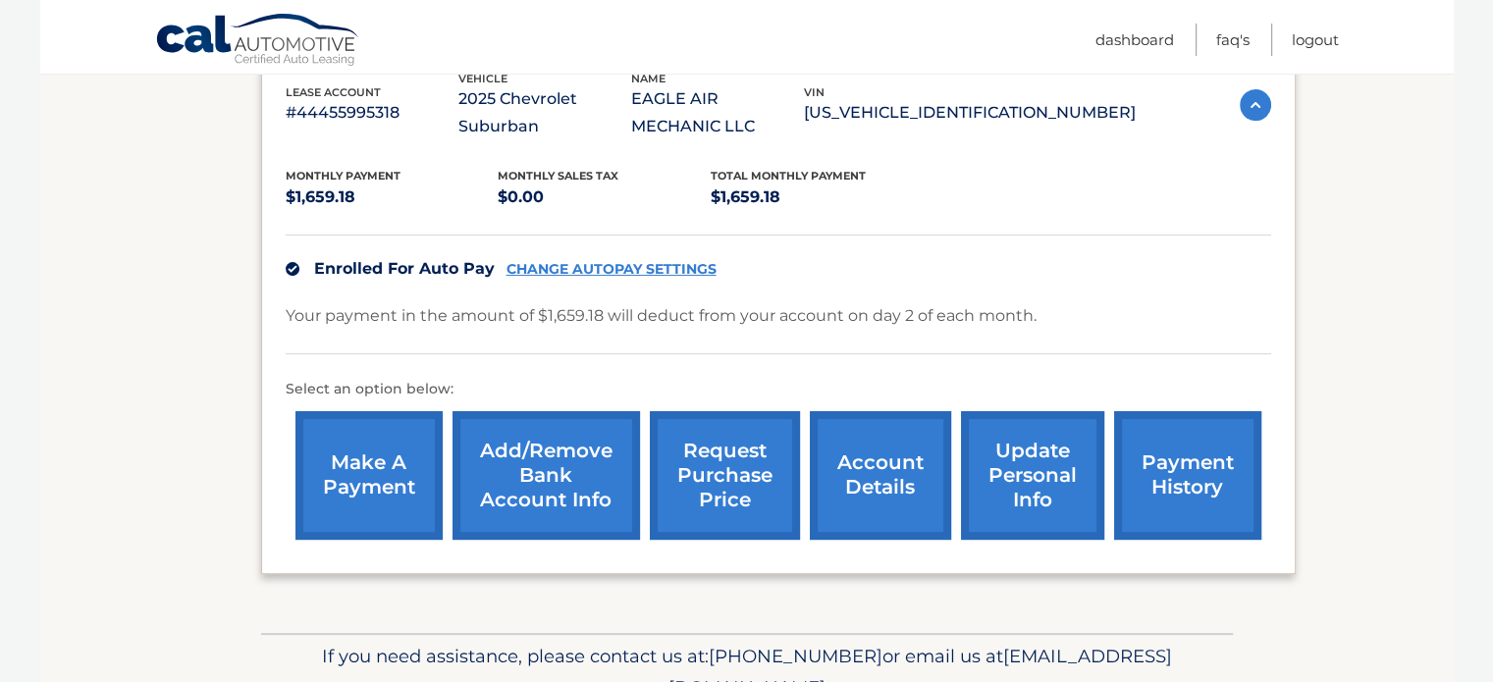
scroll to position [263, 0]
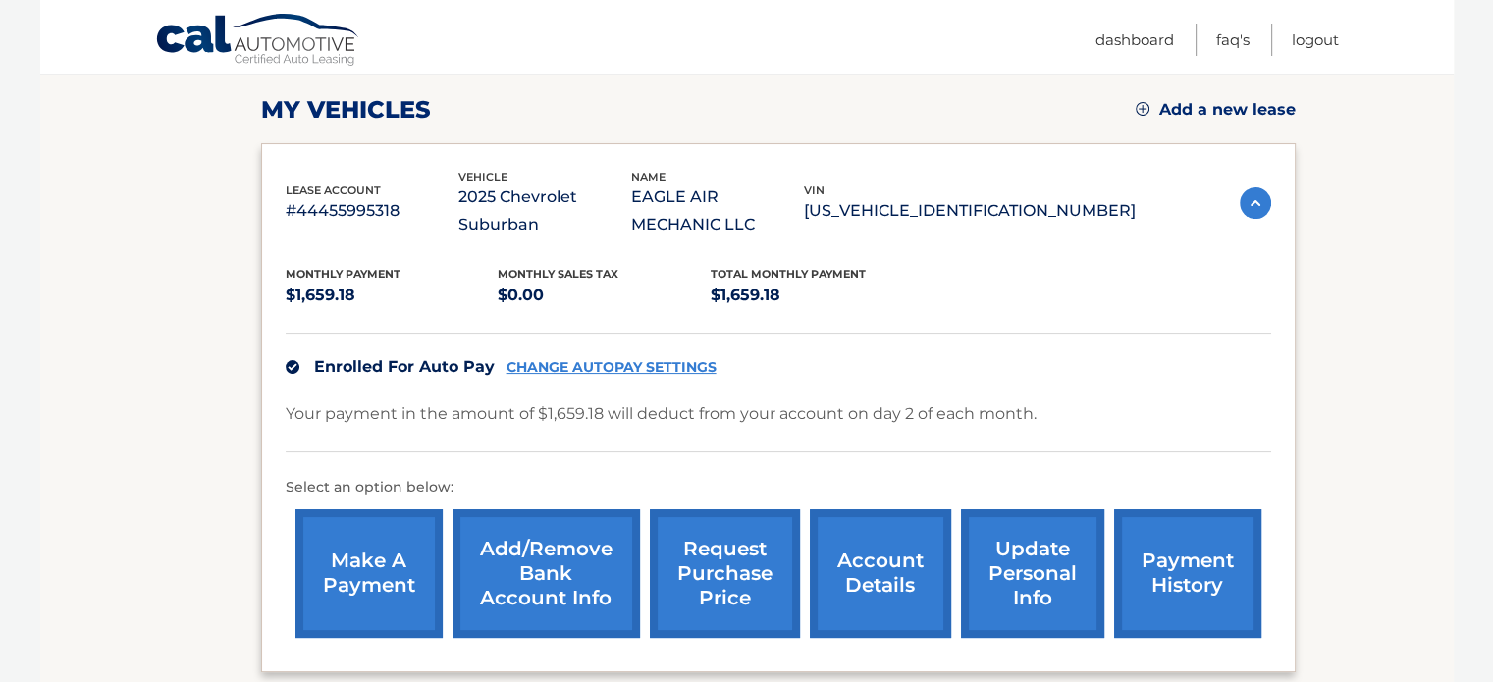
drag, startPoint x: 495, startPoint y: 199, endPoint x: 698, endPoint y: 209, distance: 203.5
click at [700, 209] on div "lease account #44455995318 vehicle 2025 Chevrolet Suburban name EAGLE AIR MECHA…" at bounding box center [711, 204] width 850 height 72
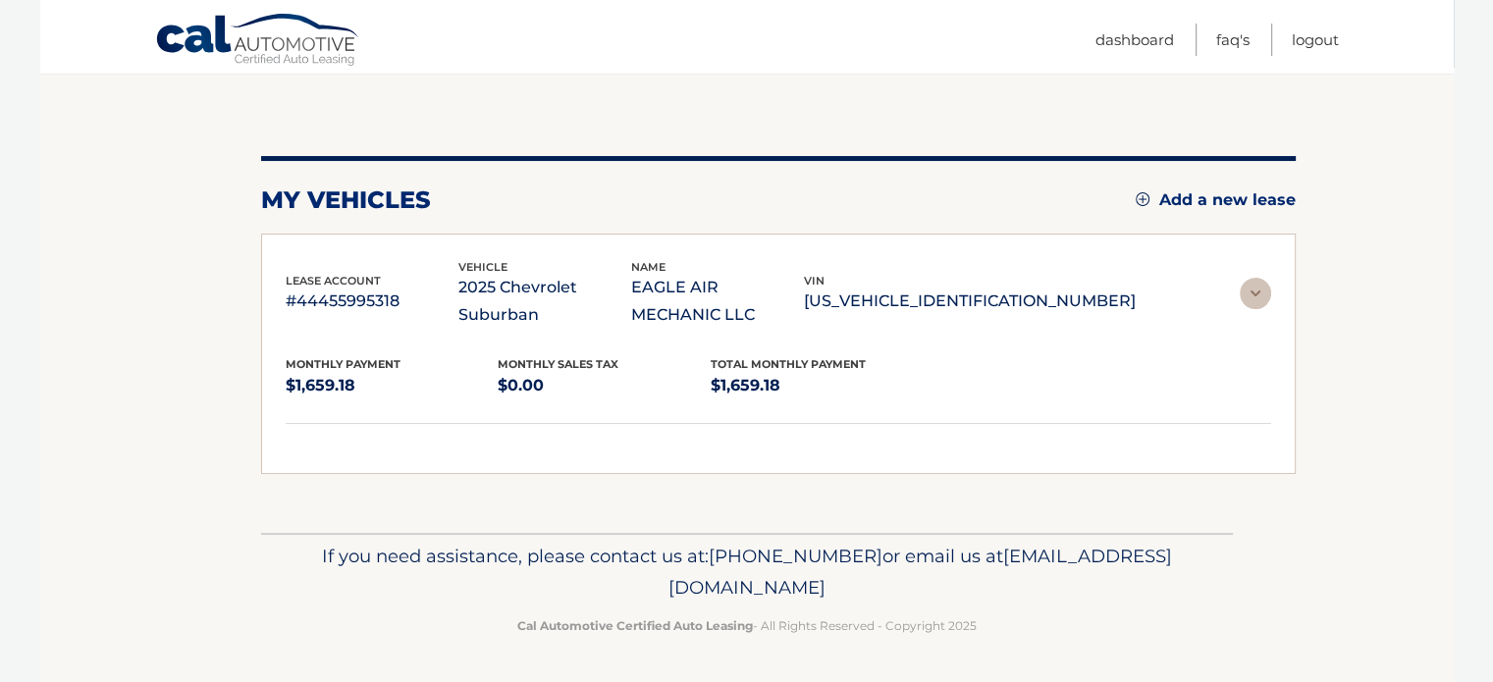
scroll to position [50, 0]
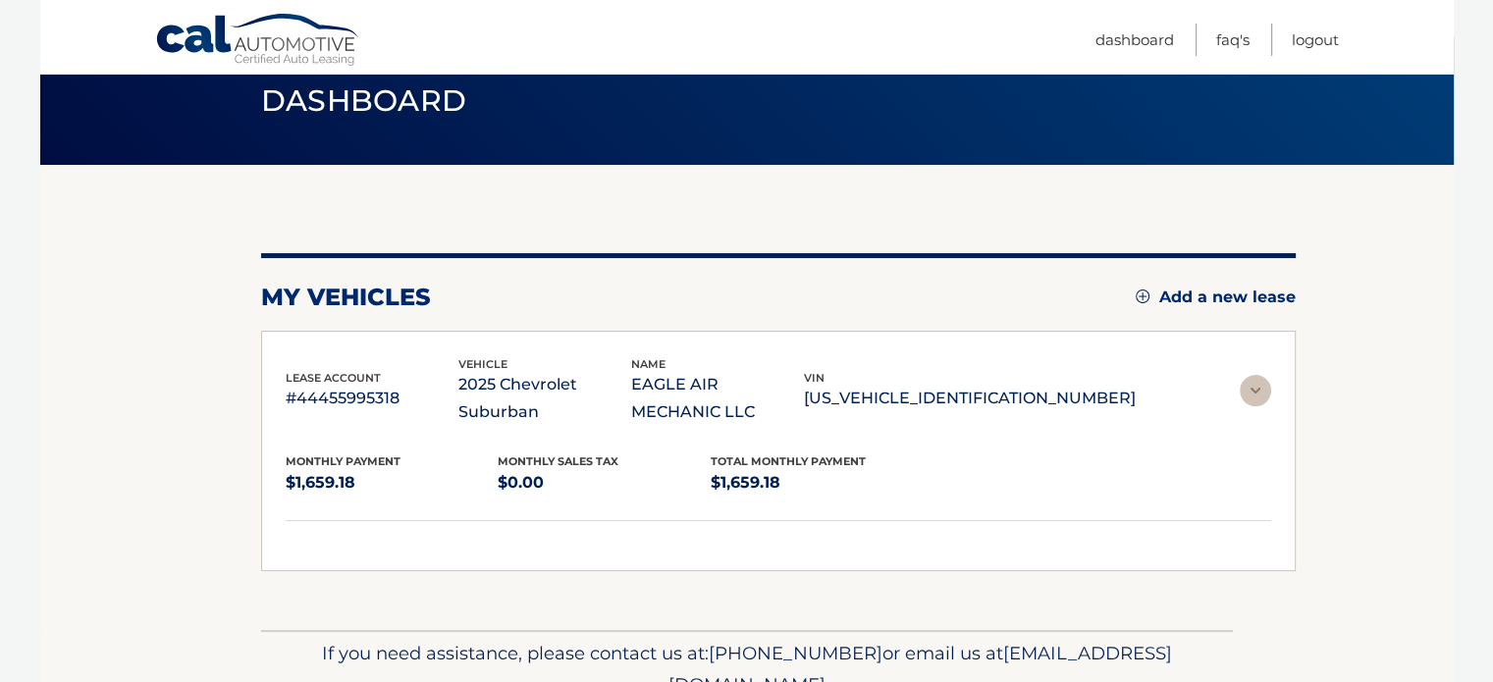
click at [696, 209] on div "my vehicles Add a new lease lease account #44455995318 vehicle 2025 Chevrolet S…" at bounding box center [778, 397] width 1035 height 465
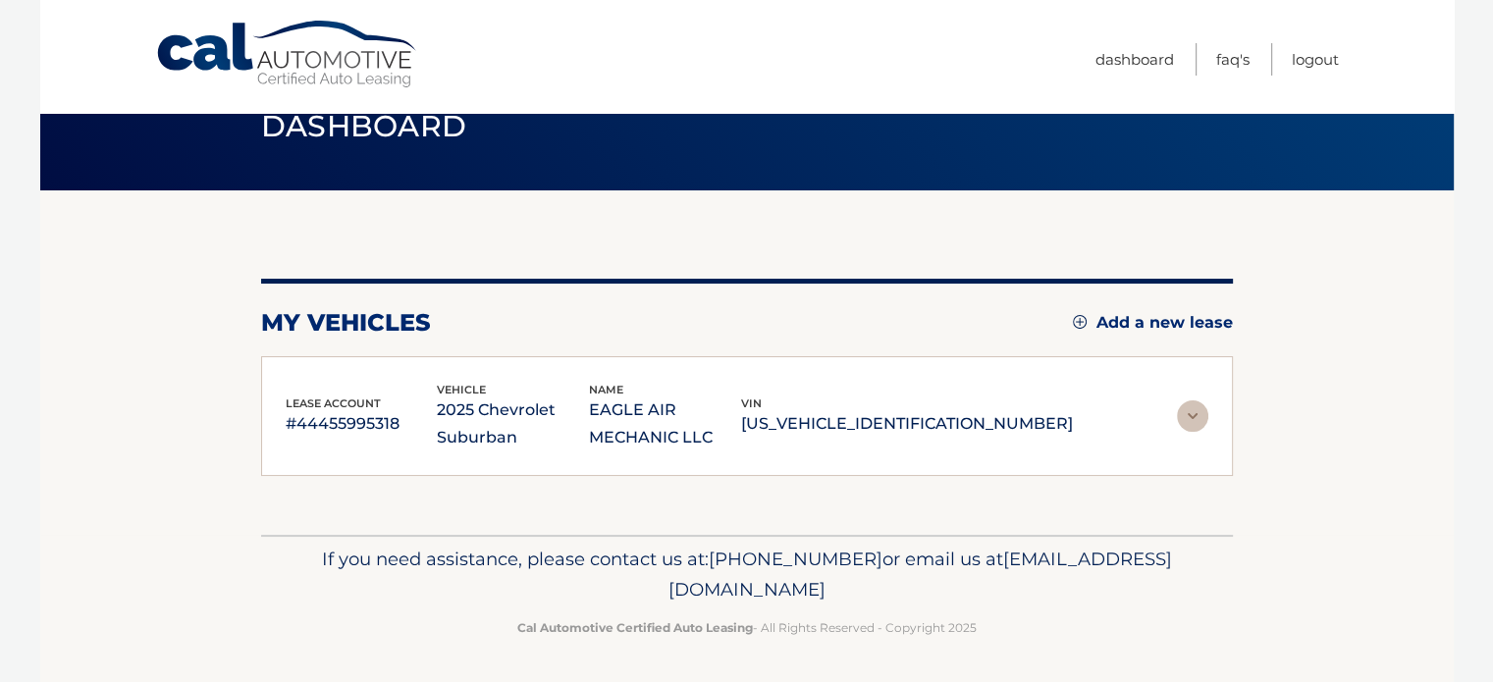
click at [741, 381] on div "name EAGLE AIR MECHANIC LLC" at bounding box center [665, 417] width 152 height 72
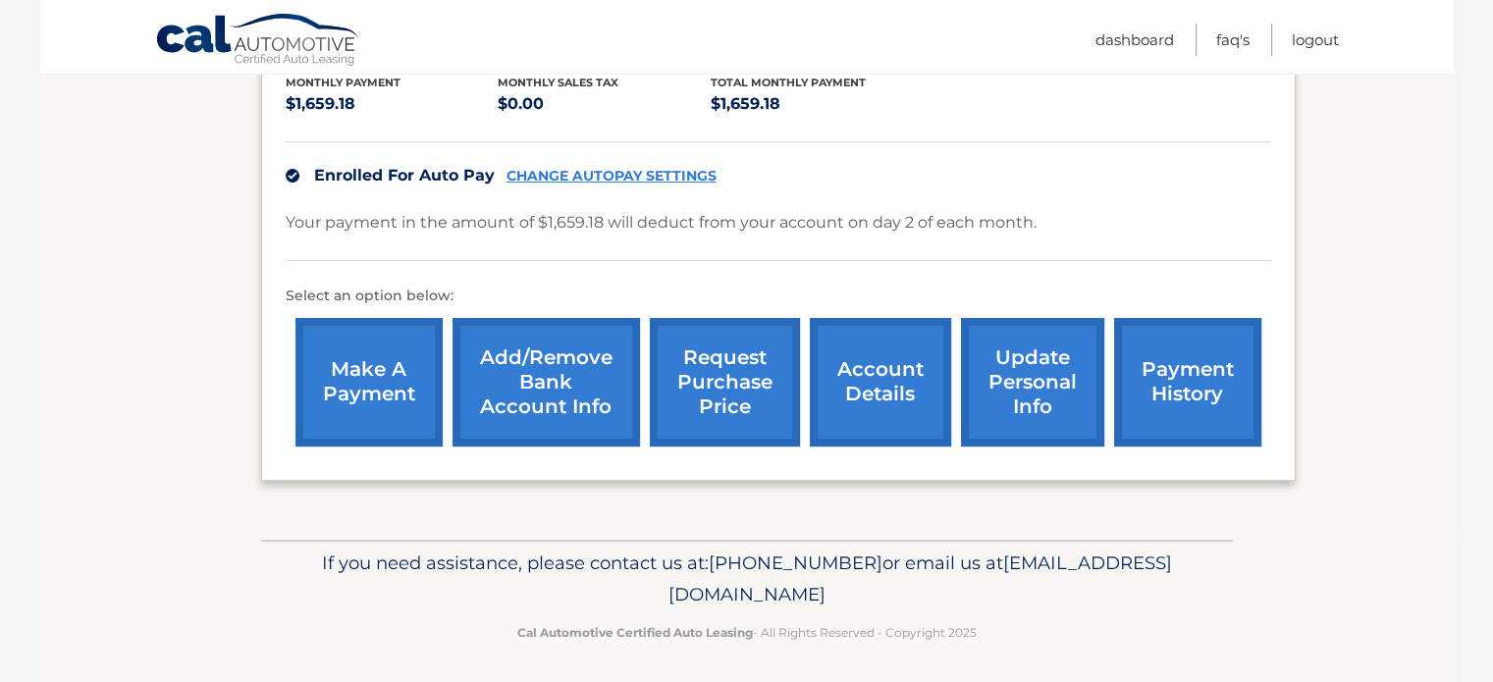
scroll to position [459, 0]
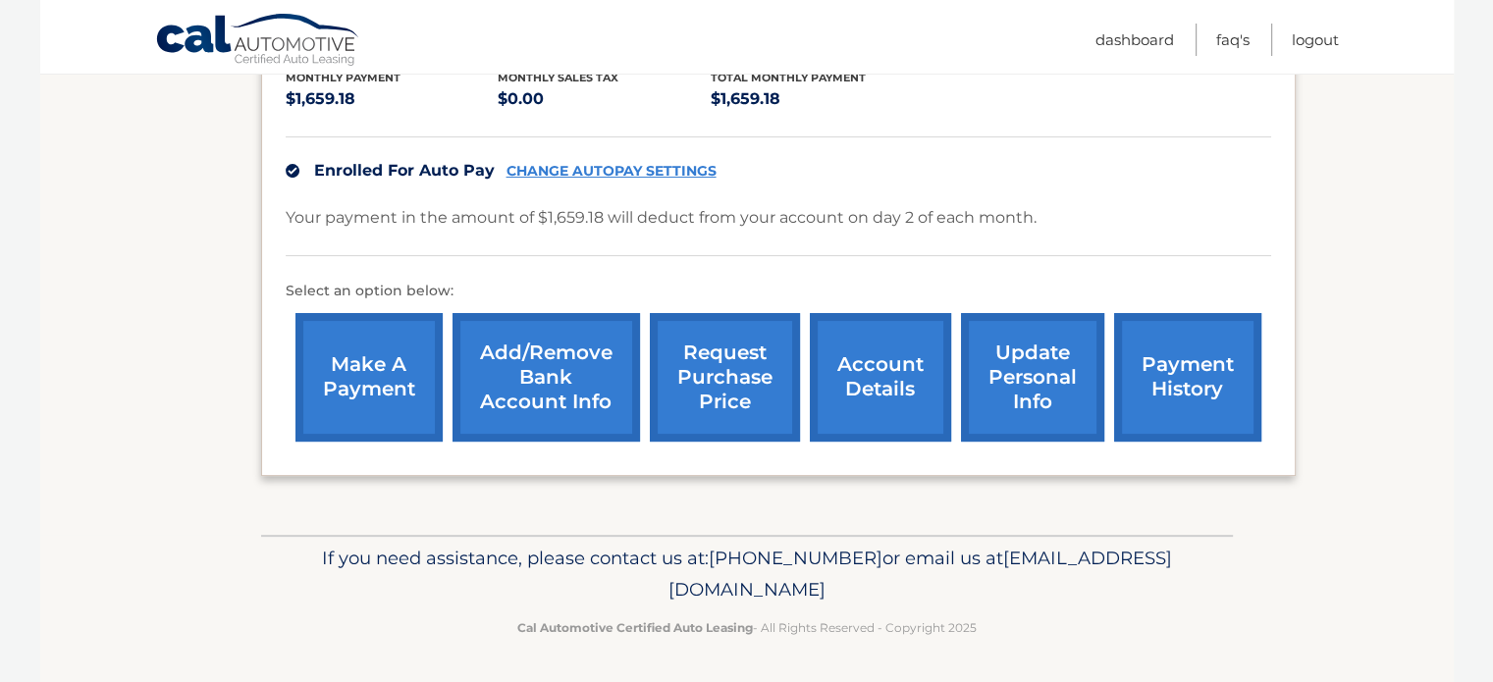
click at [1220, 360] on link "payment history" at bounding box center [1187, 377] width 147 height 129
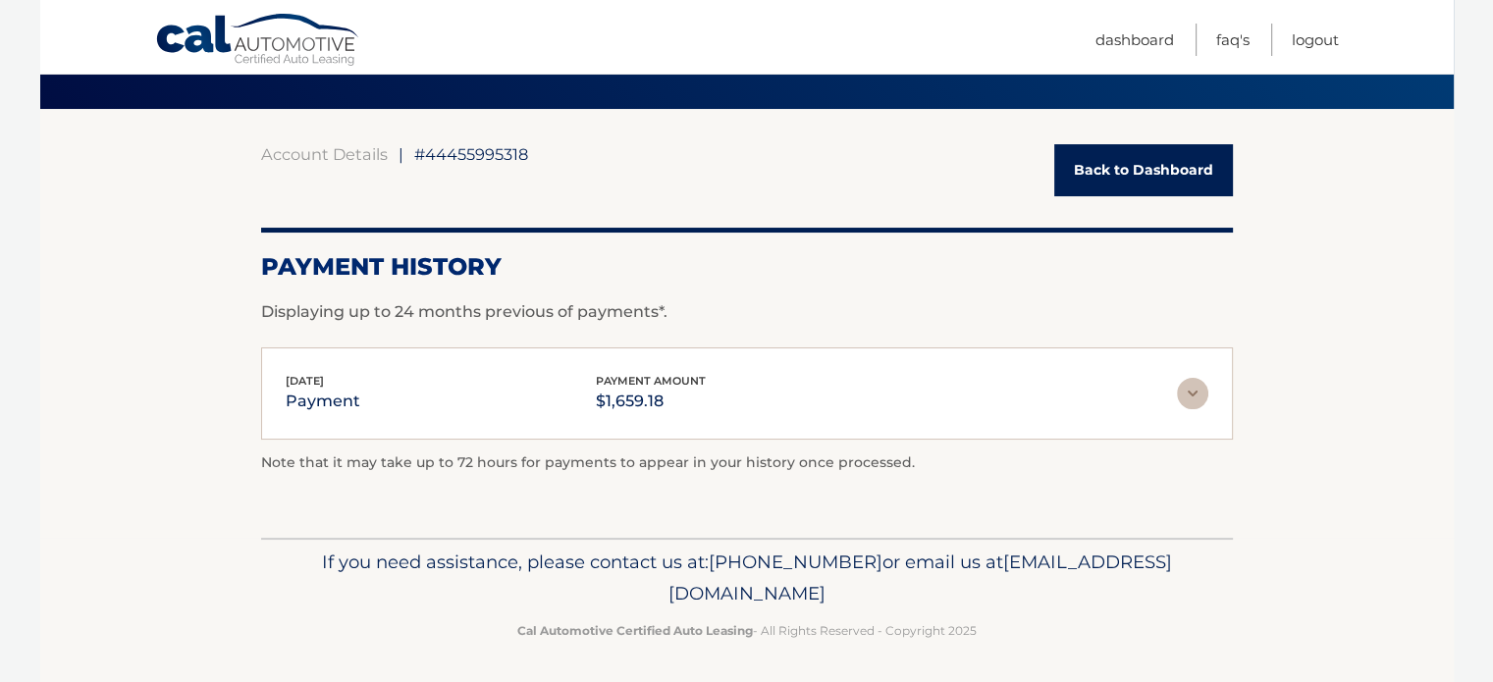
scroll to position [135, 0]
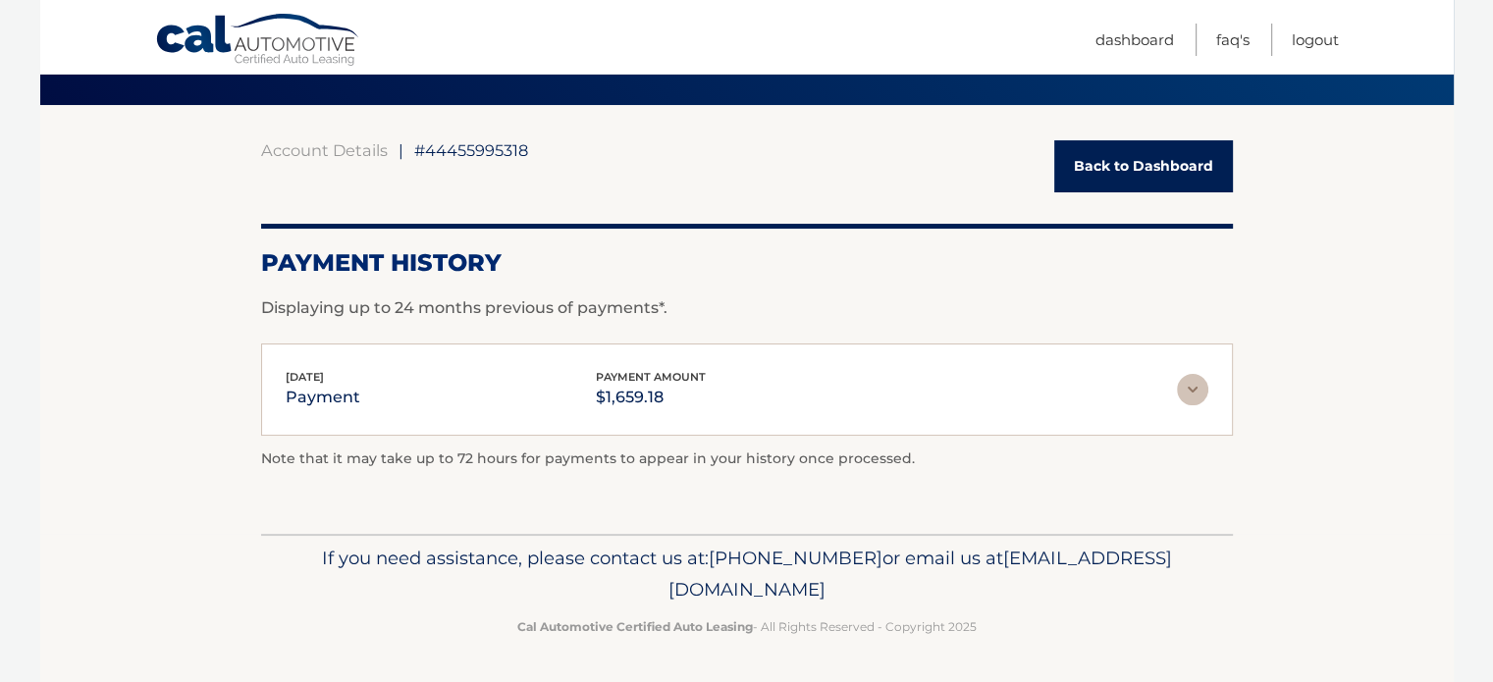
click at [703, 402] on div "Aug 02, 2025 payment payment amount $1,659.18" at bounding box center [731, 390] width 891 height 44
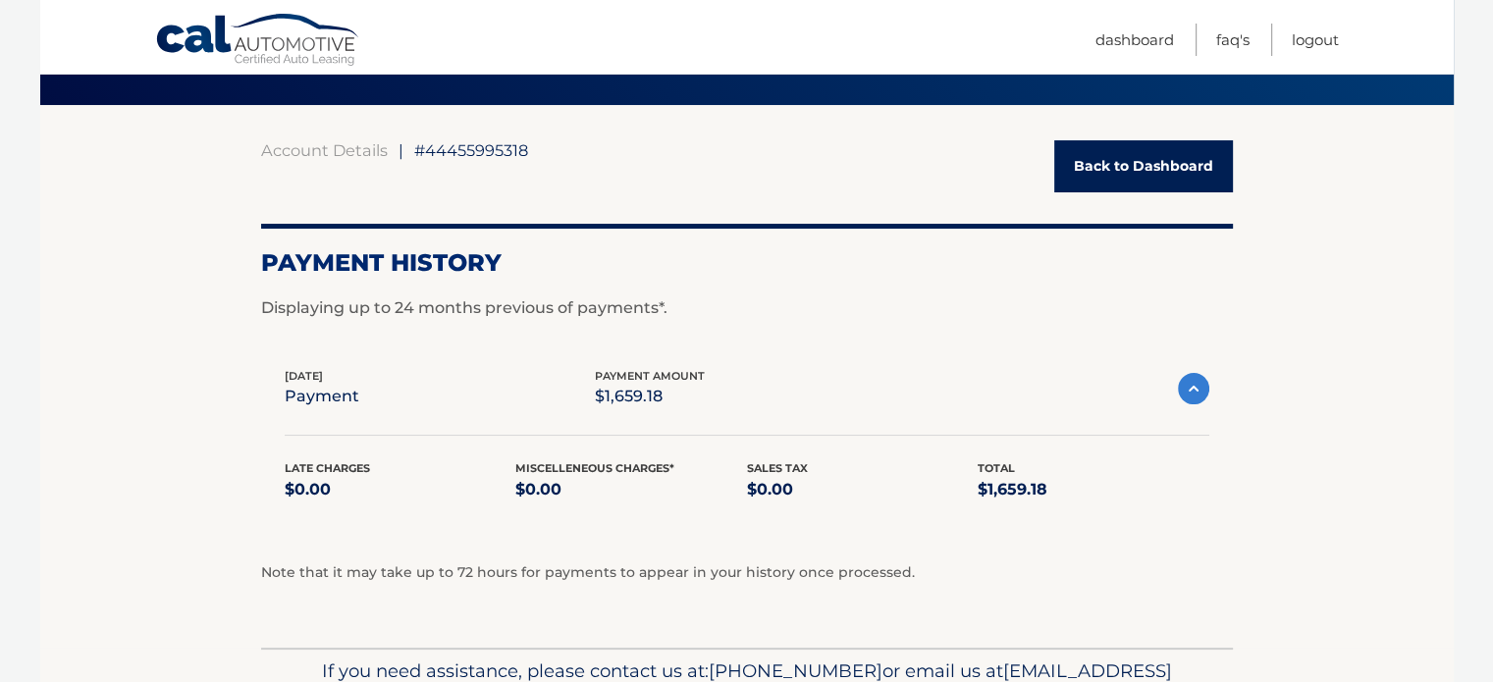
click at [703, 402] on div "Aug 02, 2025 payment payment amount $1,659.18" at bounding box center [731, 389] width 893 height 44
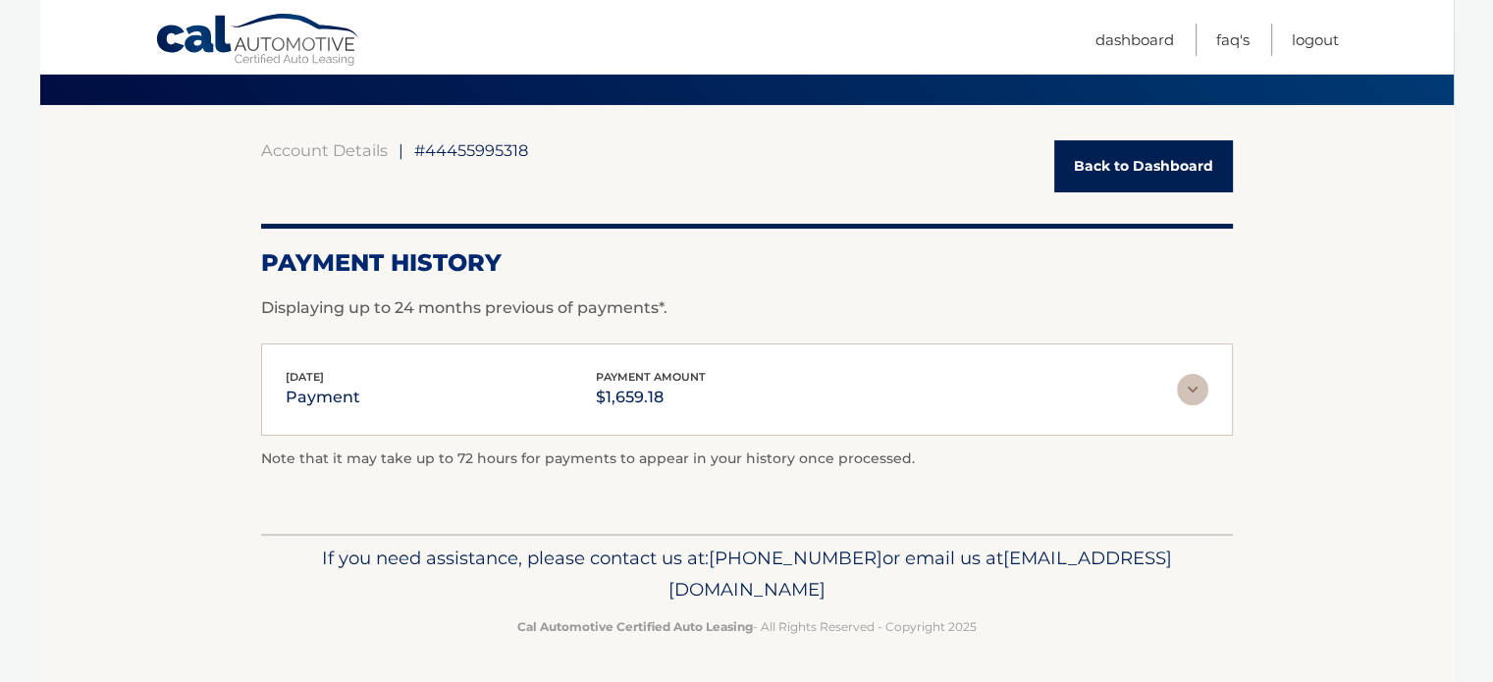
click at [245, 60] on link "Cal Automotive" at bounding box center [258, 41] width 206 height 57
